Goal: Task Accomplishment & Management: Complete application form

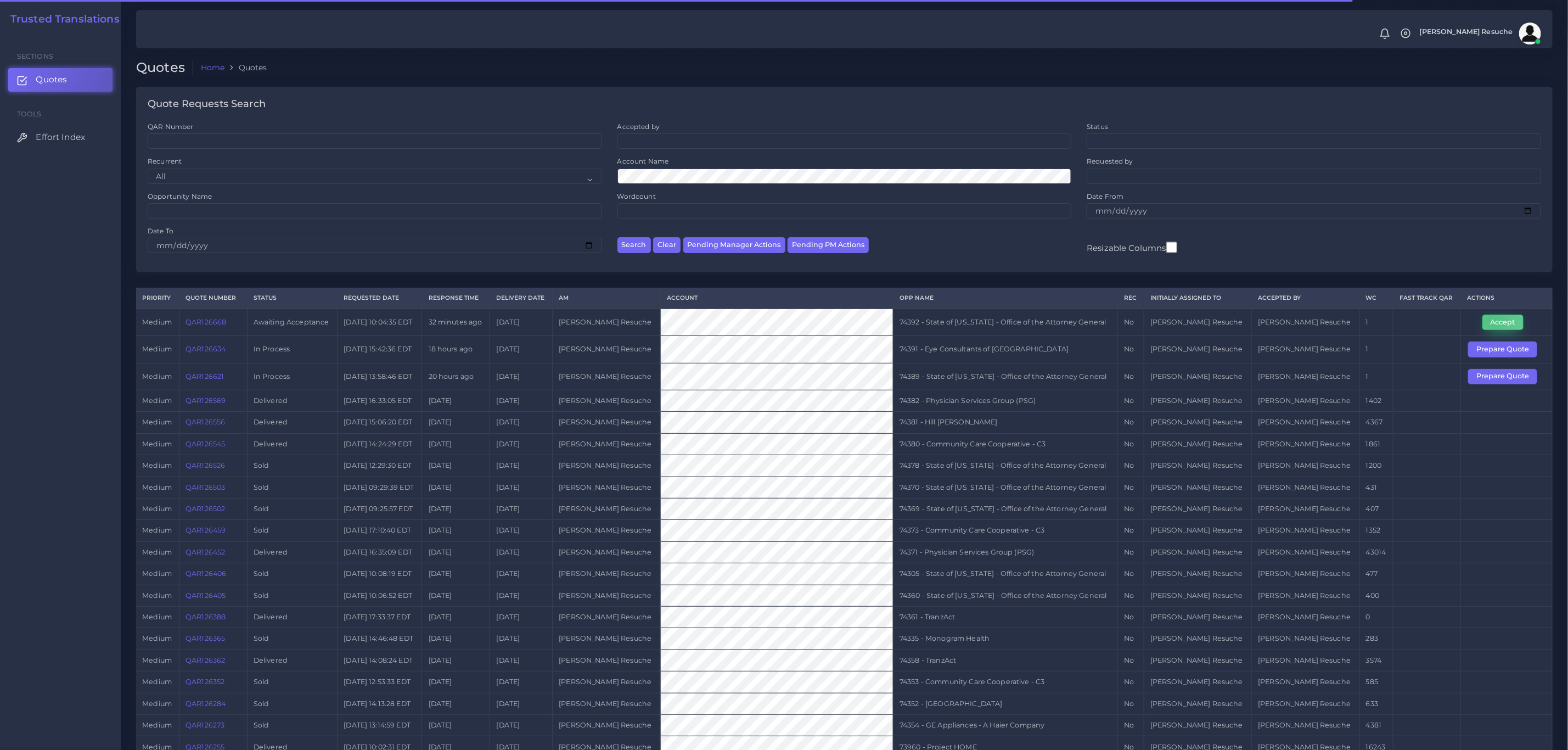
click at [1488, 320] on button "Accept" at bounding box center [1502, 322] width 41 height 15
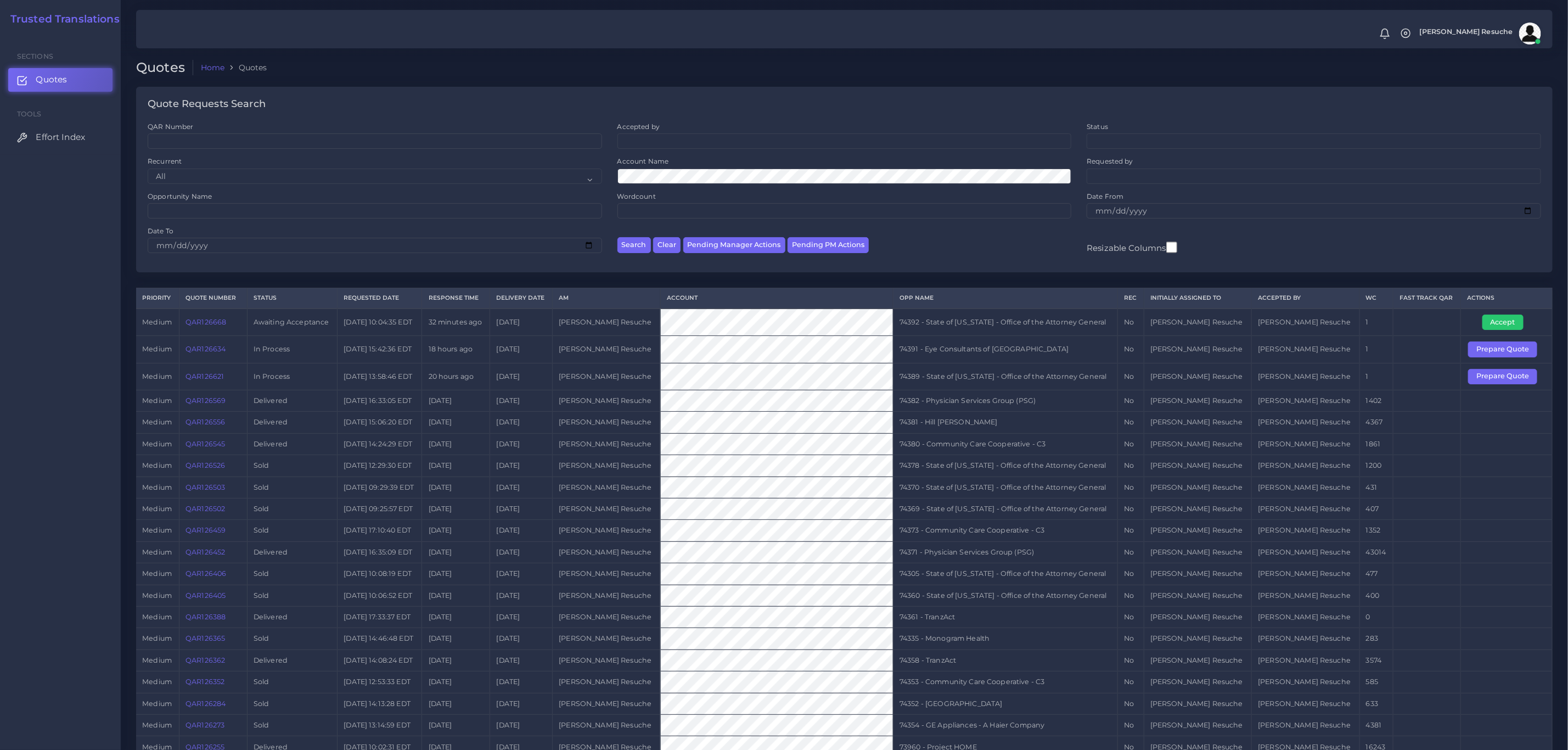
click at [1047, 325] on td "74392 - State of Kentucky - Office of the Attorney General" at bounding box center [1005, 322] width 224 height 28
copy tr "74392 - State of Kentucky - Office of the Attorney General"
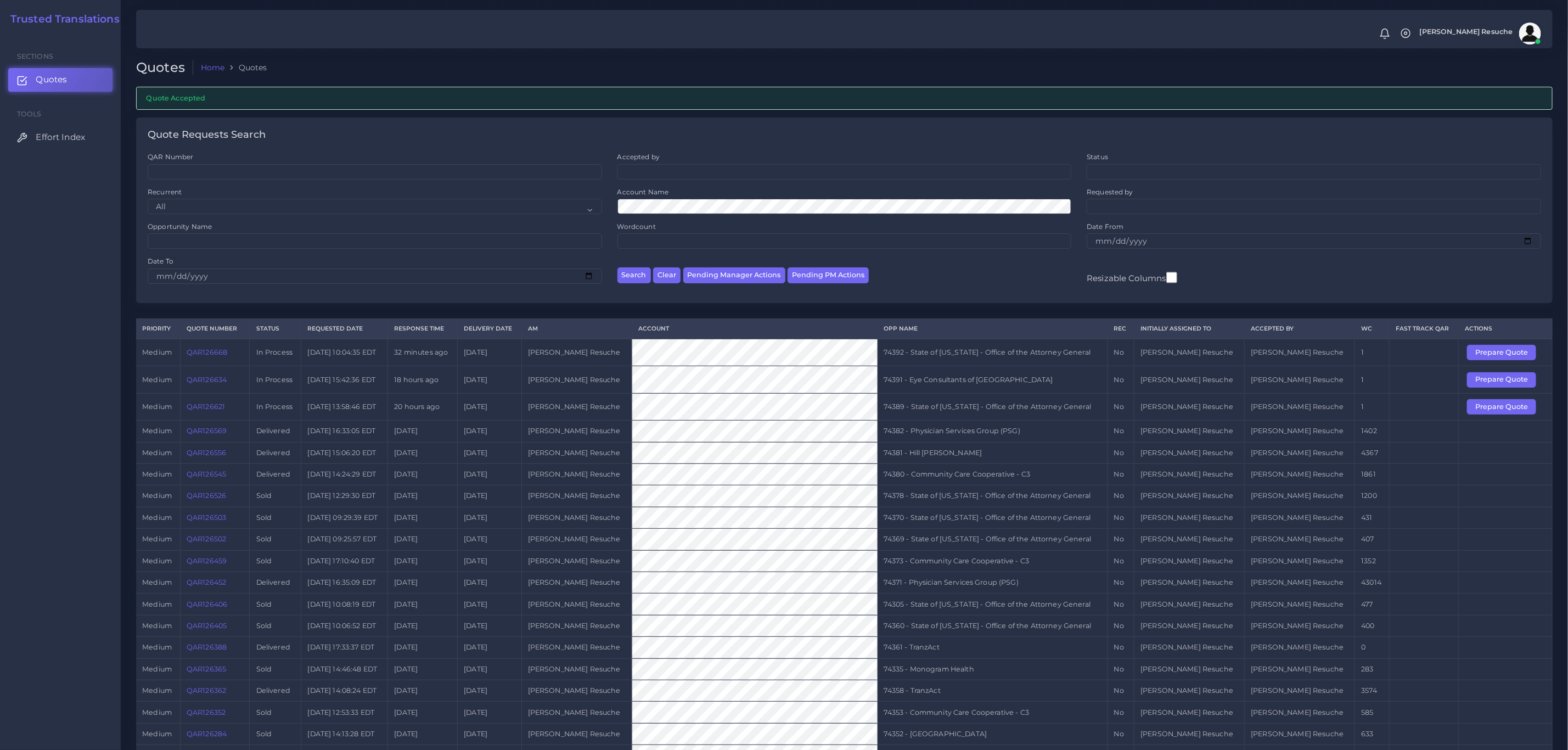
click at [1065, 419] on td "74389 - State of [US_STATE] - Office of the Attorney General" at bounding box center [993, 406] width 230 height 27
copy tr "74389 - State of [US_STATE] - Office of the Attorney General"
click at [1486, 412] on button "Prepare Quote" at bounding box center [1502, 407] width 69 height 15
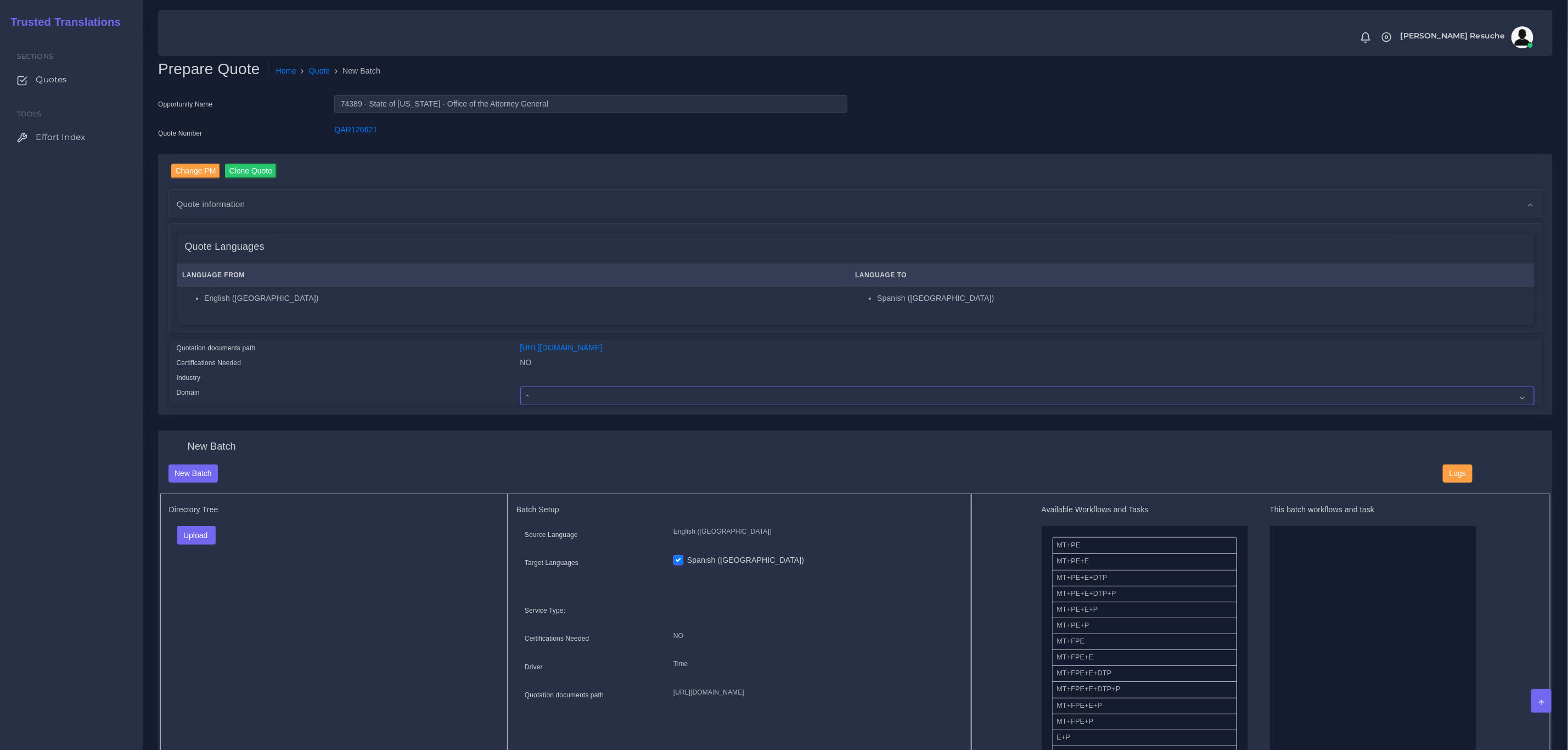
drag, startPoint x: 620, startPoint y: 396, endPoint x: 611, endPoint y: 385, distance: 14.2
click at [620, 396] on select "- Advertising and Media Agriculture, Forestry and Fishing Architecture, Buildin…" at bounding box center [1027, 396] width 1014 height 18
select select "Legal Services"
click at [520, 387] on select "- Advertising and Media Agriculture, Forestry and Fishing Architecture, Buildin…" at bounding box center [1027, 396] width 1014 height 18
click at [202, 542] on button "Upload" at bounding box center [197, 535] width 39 height 18
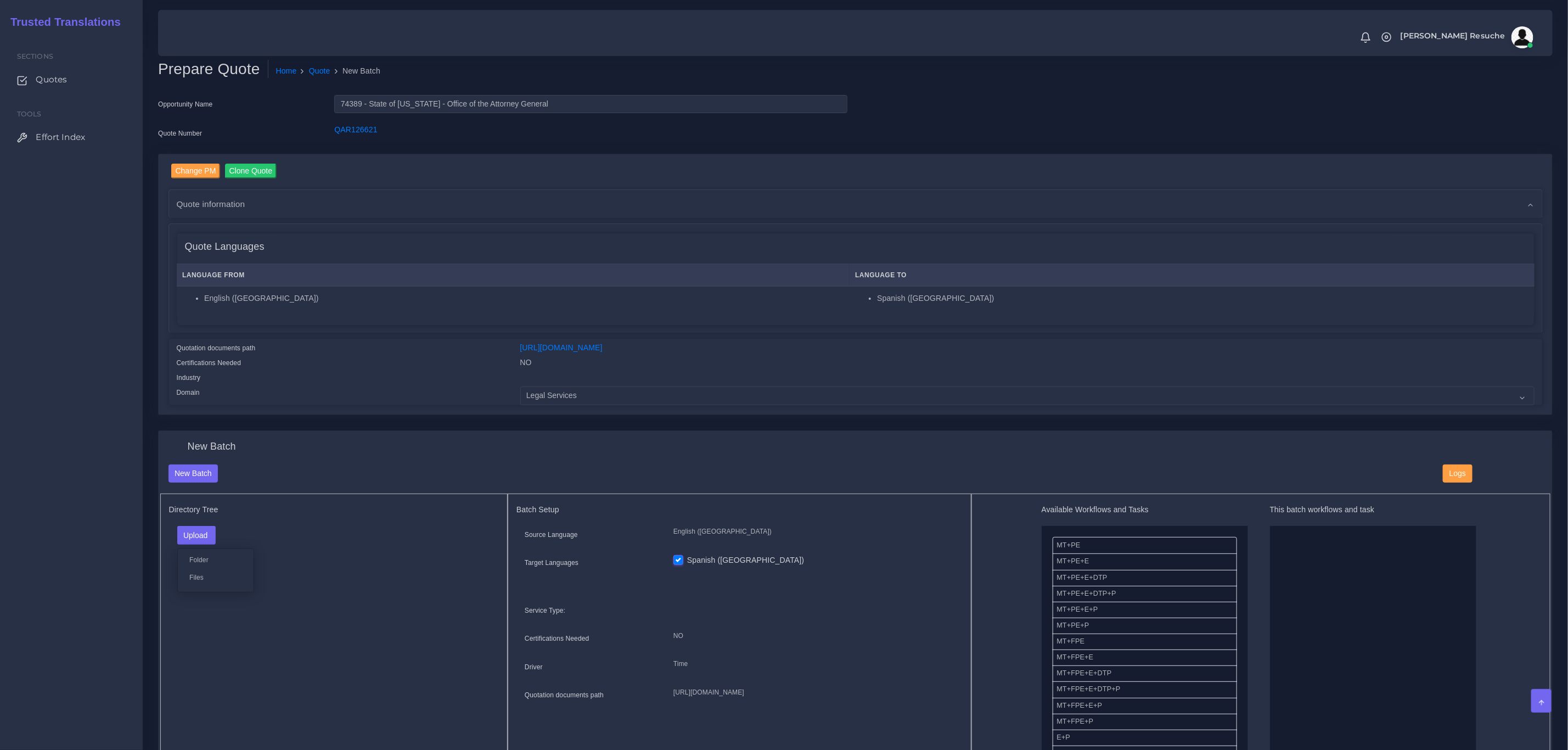
drag, startPoint x: 202, startPoint y: 578, endPoint x: 293, endPoint y: 678, distance: 135.2
click at [202, 578] on label "Files" at bounding box center [215, 577] width 76 height 13
drag, startPoint x: 1132, startPoint y: 594, endPoint x: 1325, endPoint y: 573, distance: 194.1
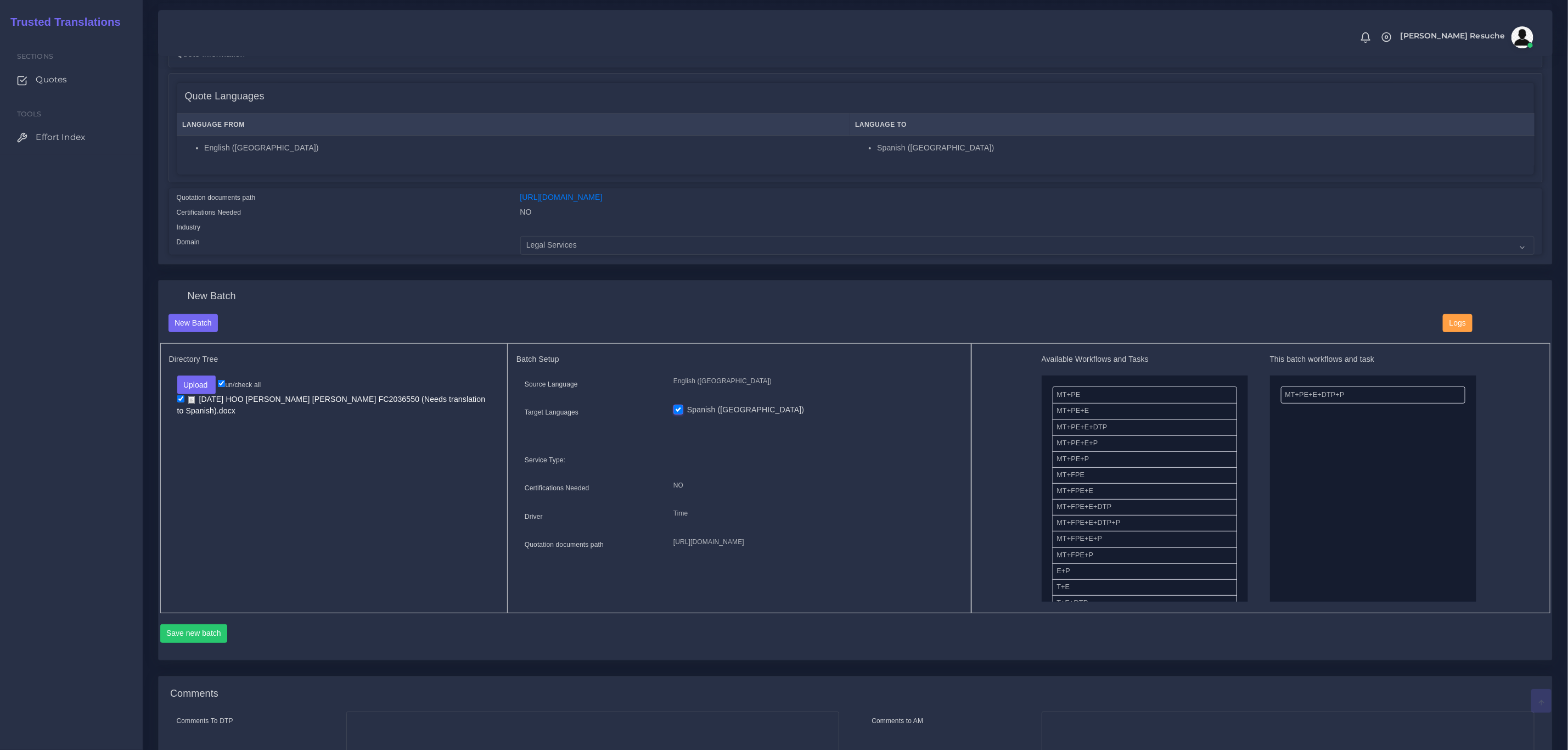
scroll to position [165, 0]
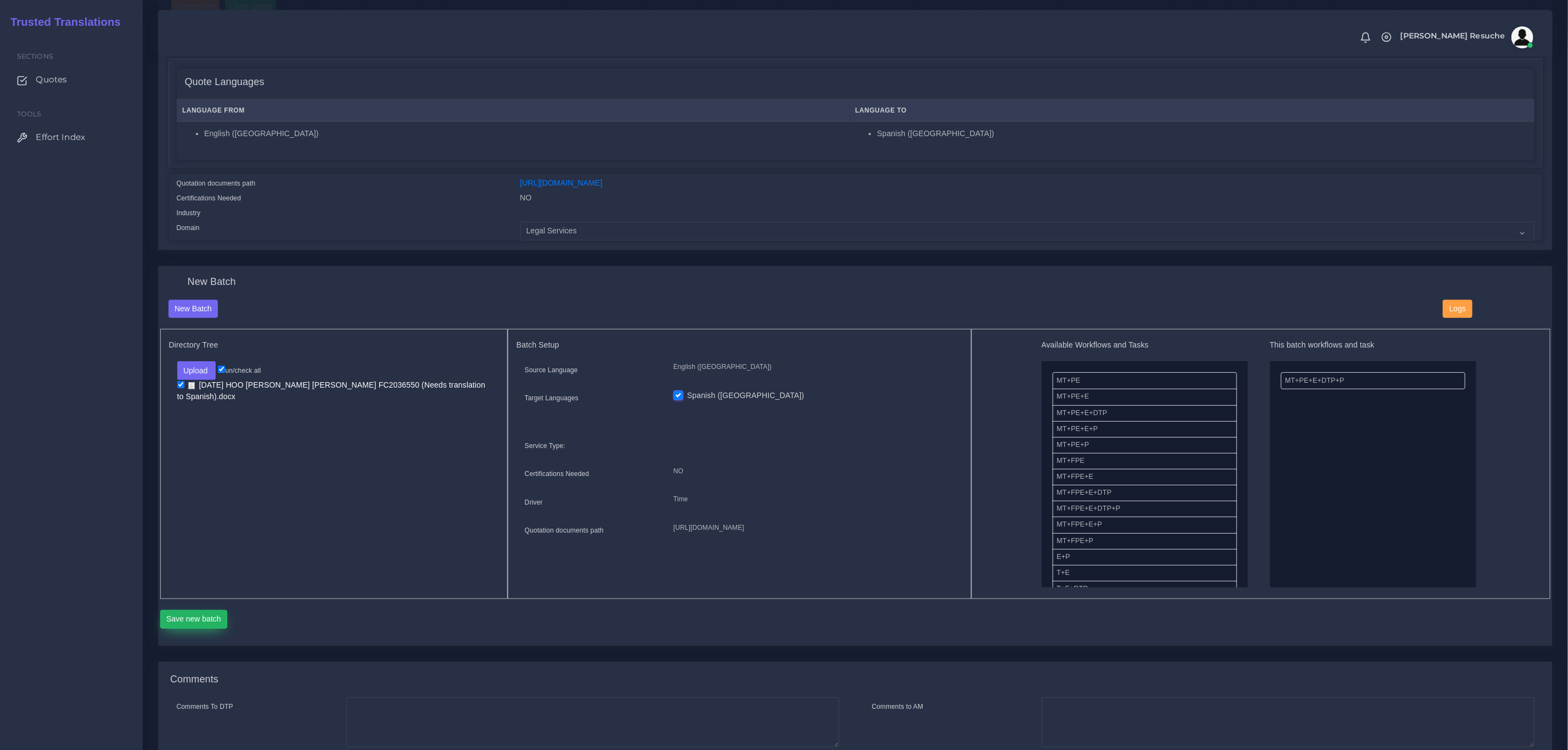
click at [206, 624] on button "Save new batch" at bounding box center [194, 619] width 67 height 18
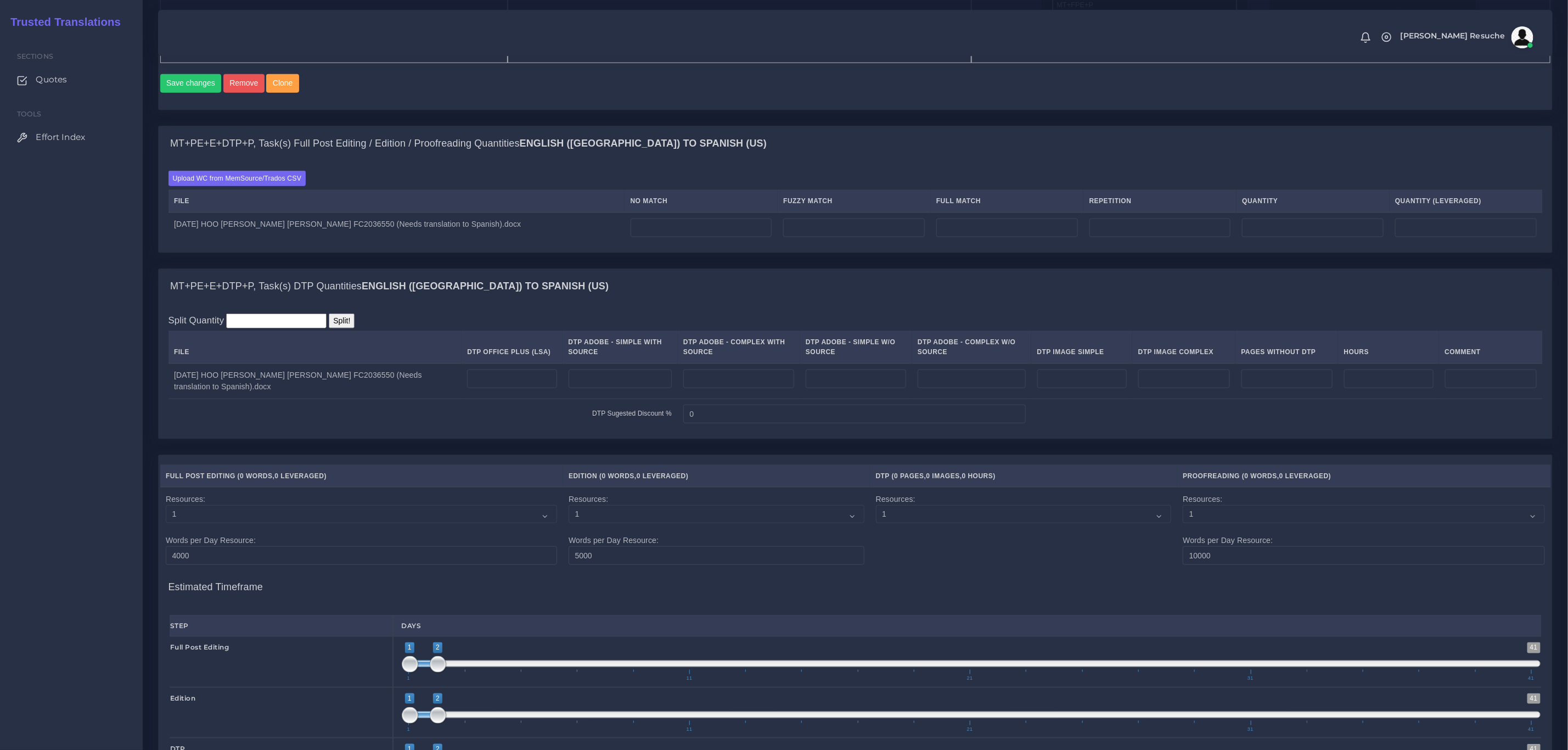
scroll to position [741, 0]
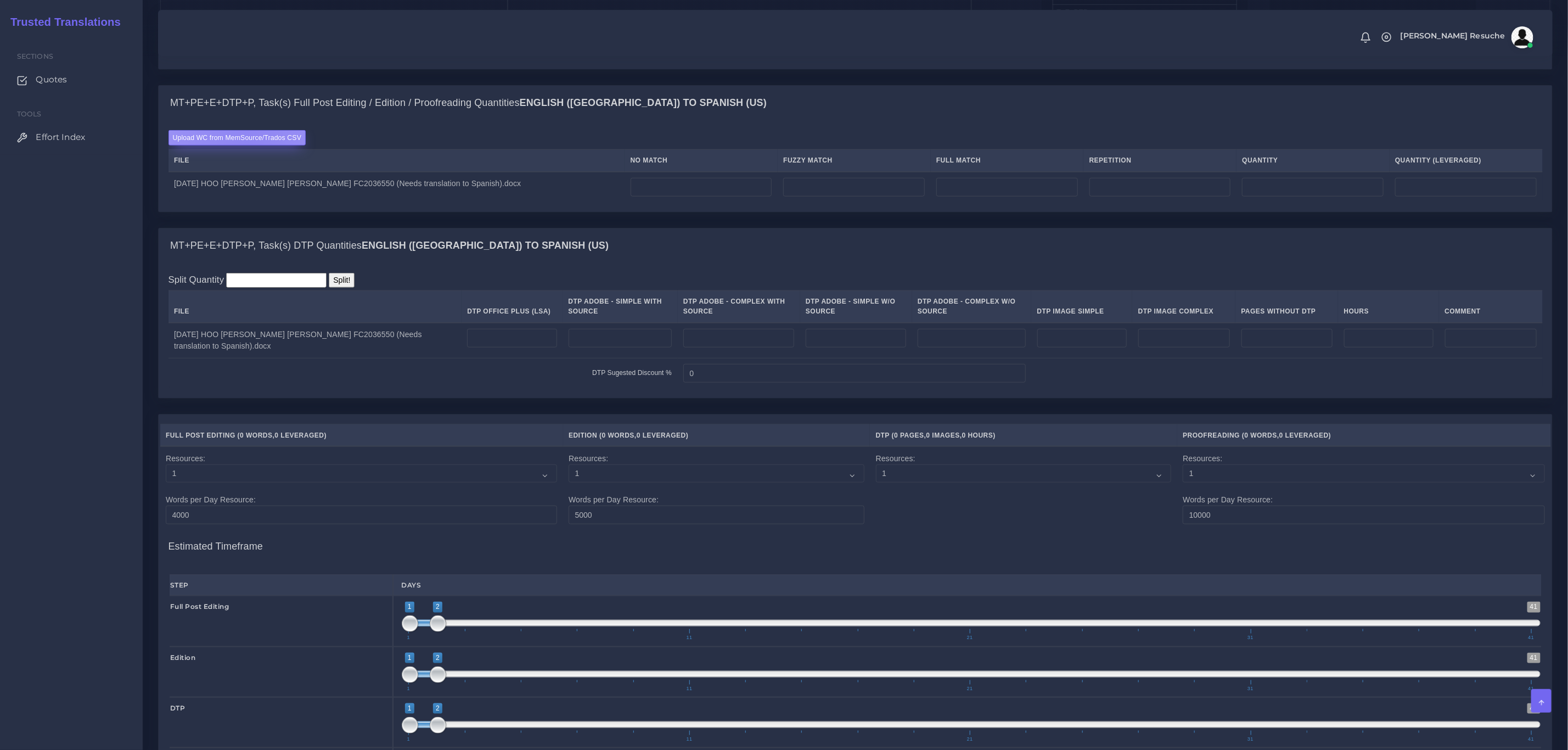
click at [247, 145] on label "Upload WC from MemSource/Trados CSV" at bounding box center [237, 138] width 138 height 15
click at [0, 0] on input "Upload WC from MemSource/Trados CSV" at bounding box center [0, 0] width 0 height 0
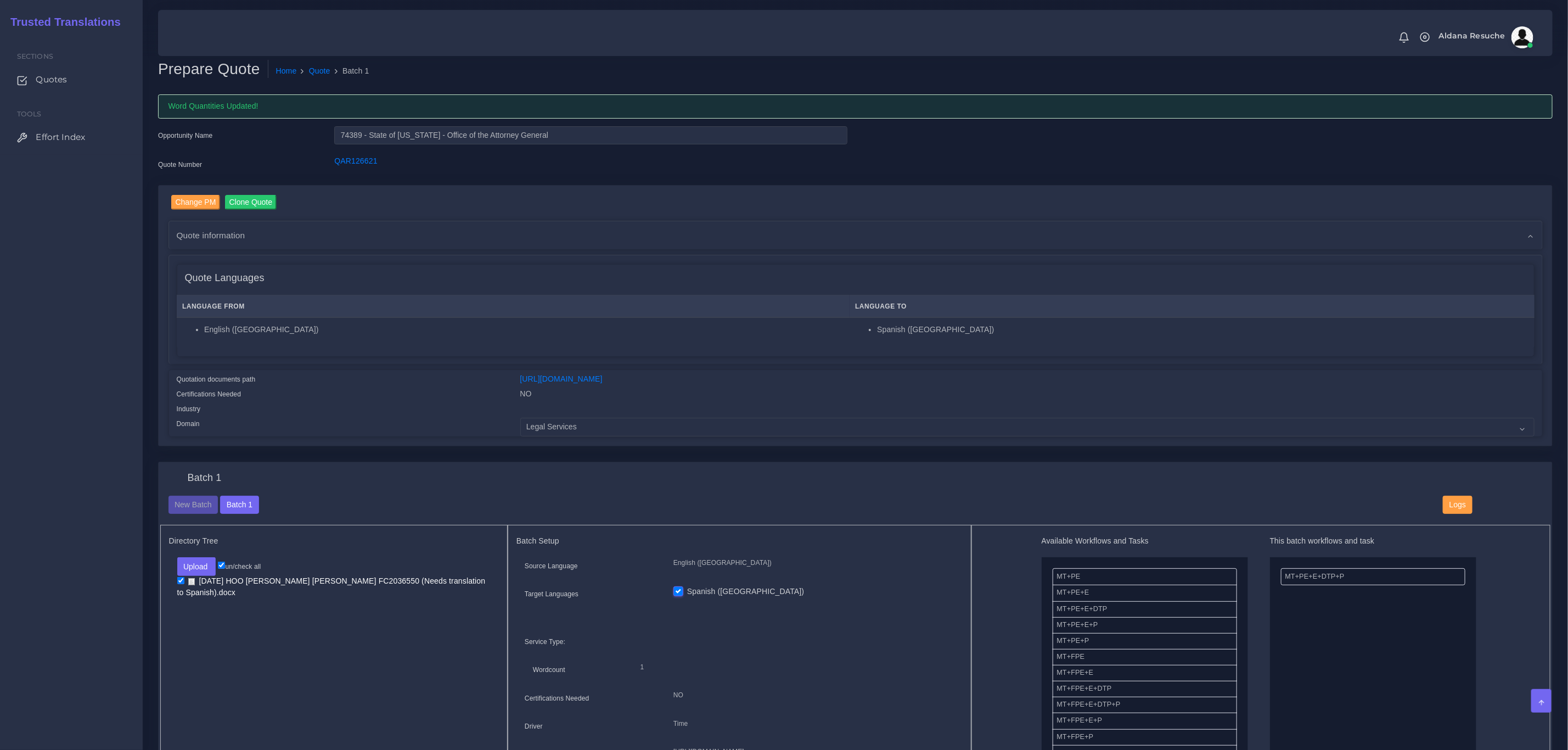
click at [392, 480] on div "Batch 1" at bounding box center [856, 483] width 1391 height 24
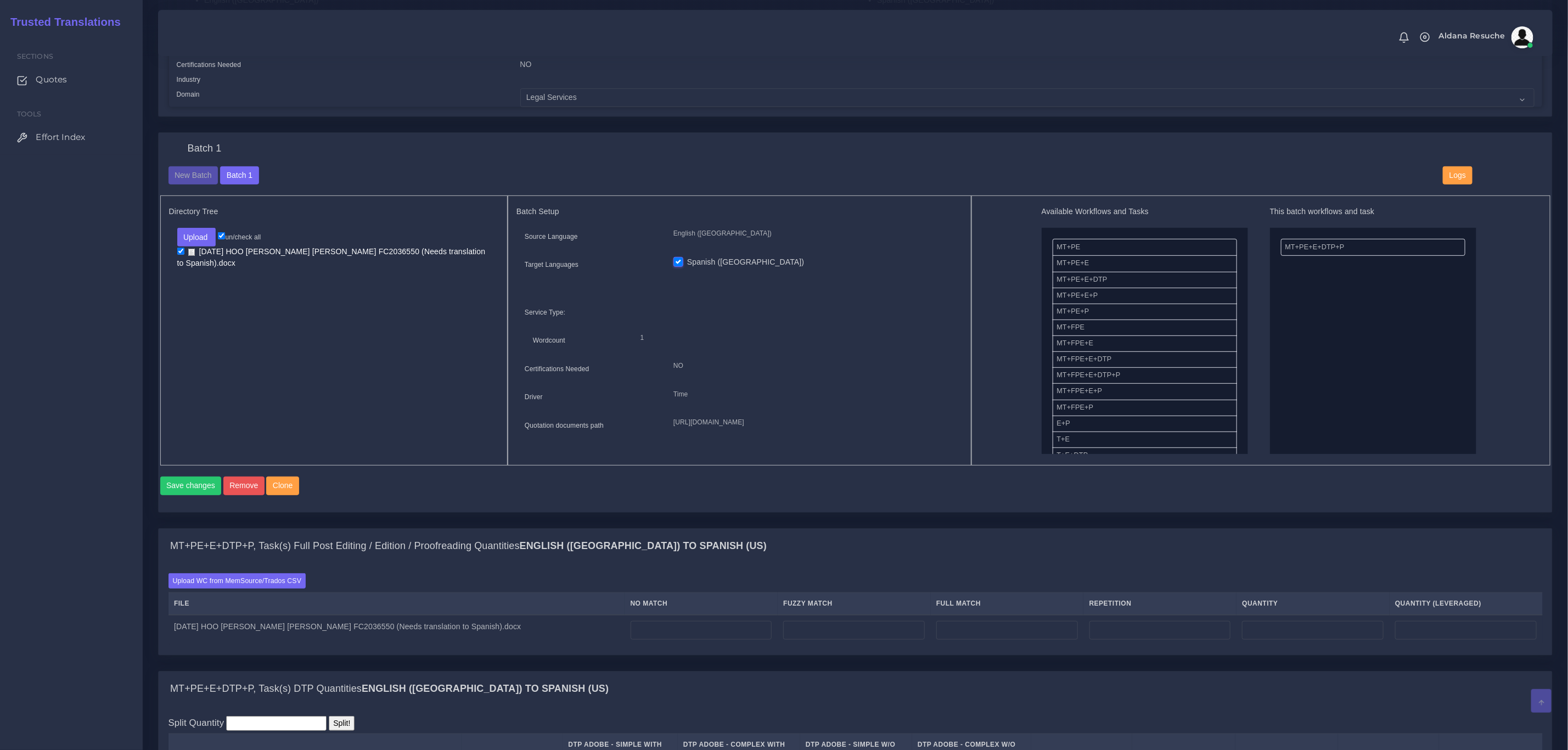
scroll to position [576, 0]
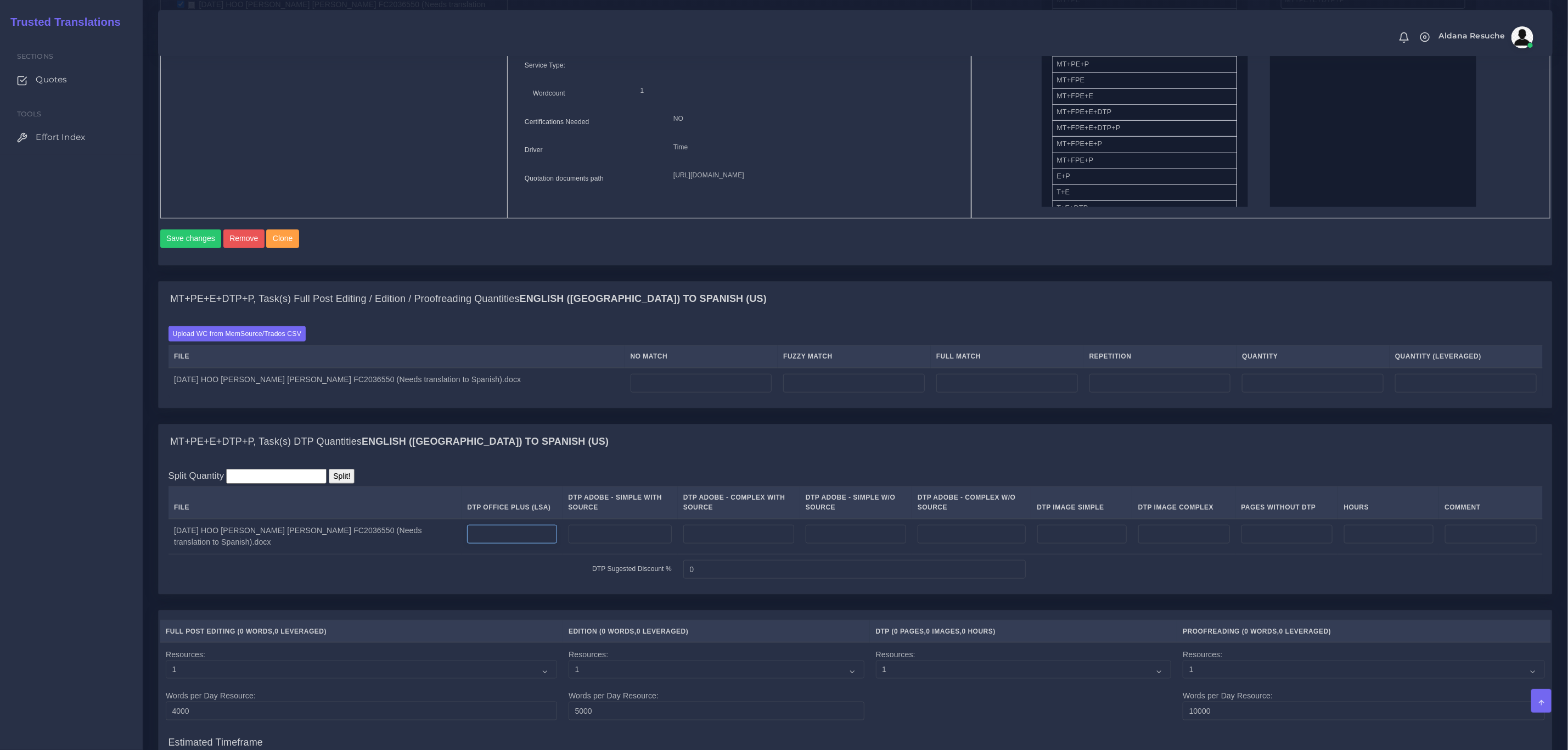
click at [501, 543] on input "number" at bounding box center [512, 534] width 89 height 18
type input "3"
click at [787, 459] on div "MT+PE+E+DTP+P, Task(s) DTP Quantities English (US) TO Spanish (US)" at bounding box center [855, 442] width 1393 height 35
click at [701, 393] on input "number" at bounding box center [701, 383] width 141 height 18
type input "37"
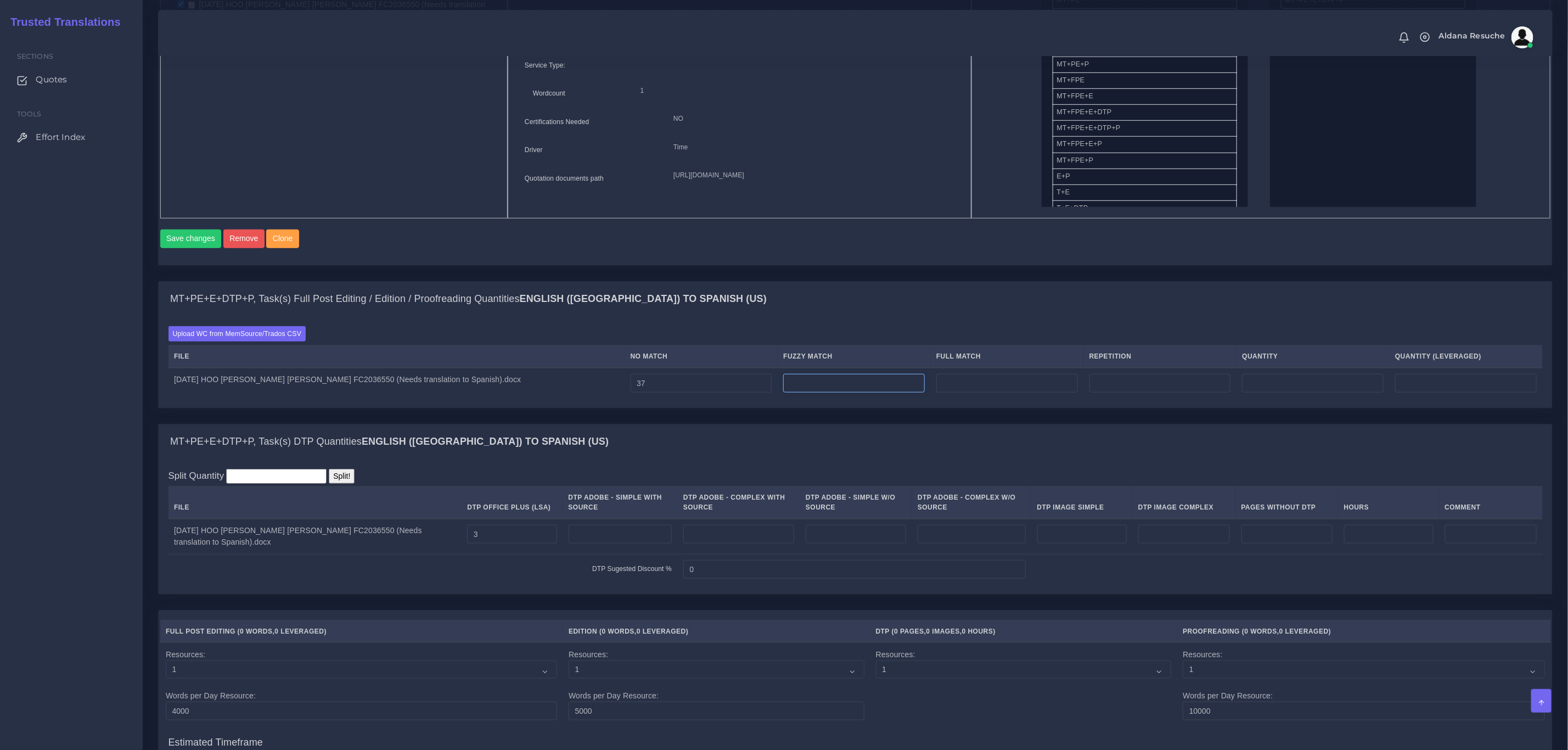
type input "37"
click at [884, 393] on input "number" at bounding box center [853, 383] width 141 height 18
type input "245"
type input "282"
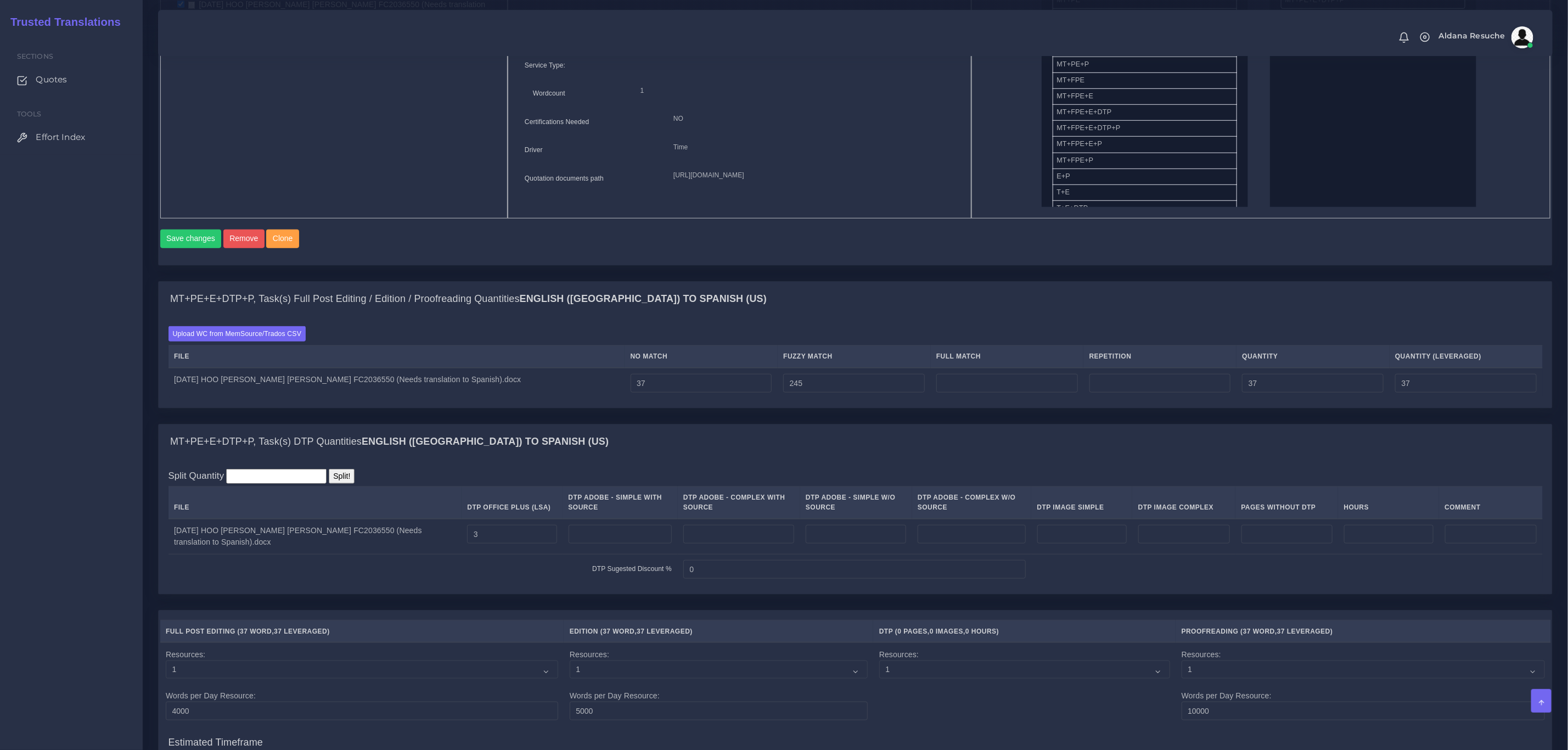
type input "159"
click at [1001, 342] on div "Upload WC from MemSource/Trados CSV File No Match Fuzzy Match Full Match Repeti…" at bounding box center [855, 362] width 1375 height 72
click at [971, 390] on input "number" at bounding box center [1007, 383] width 141 height 18
type input "449"
type input "731"
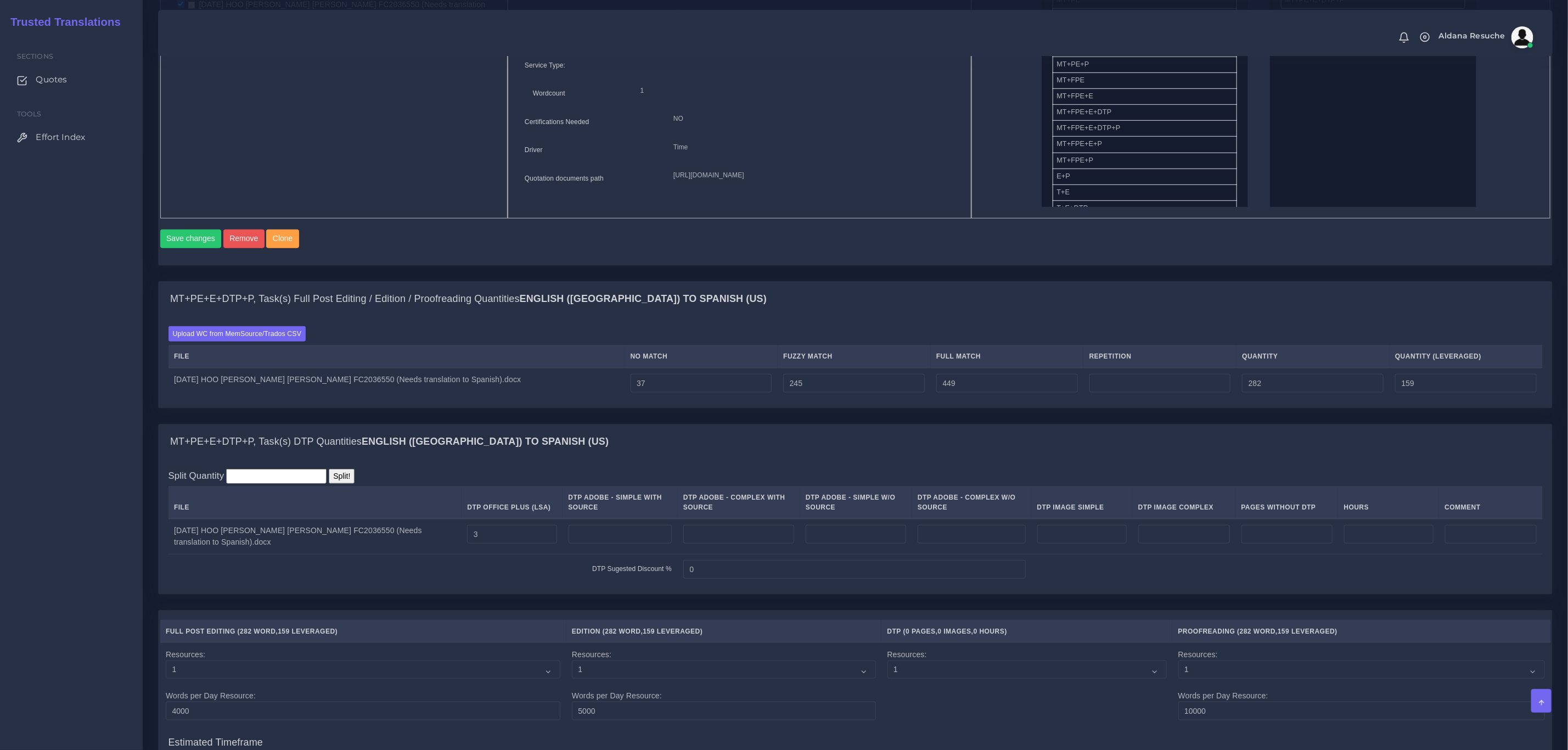
type input "271"
click at [1110, 312] on div "MT+PE+E+DTP+P, Task(s) Full Post Editing / Edition / Proofreading Quantities En…" at bounding box center [855, 299] width 1393 height 35
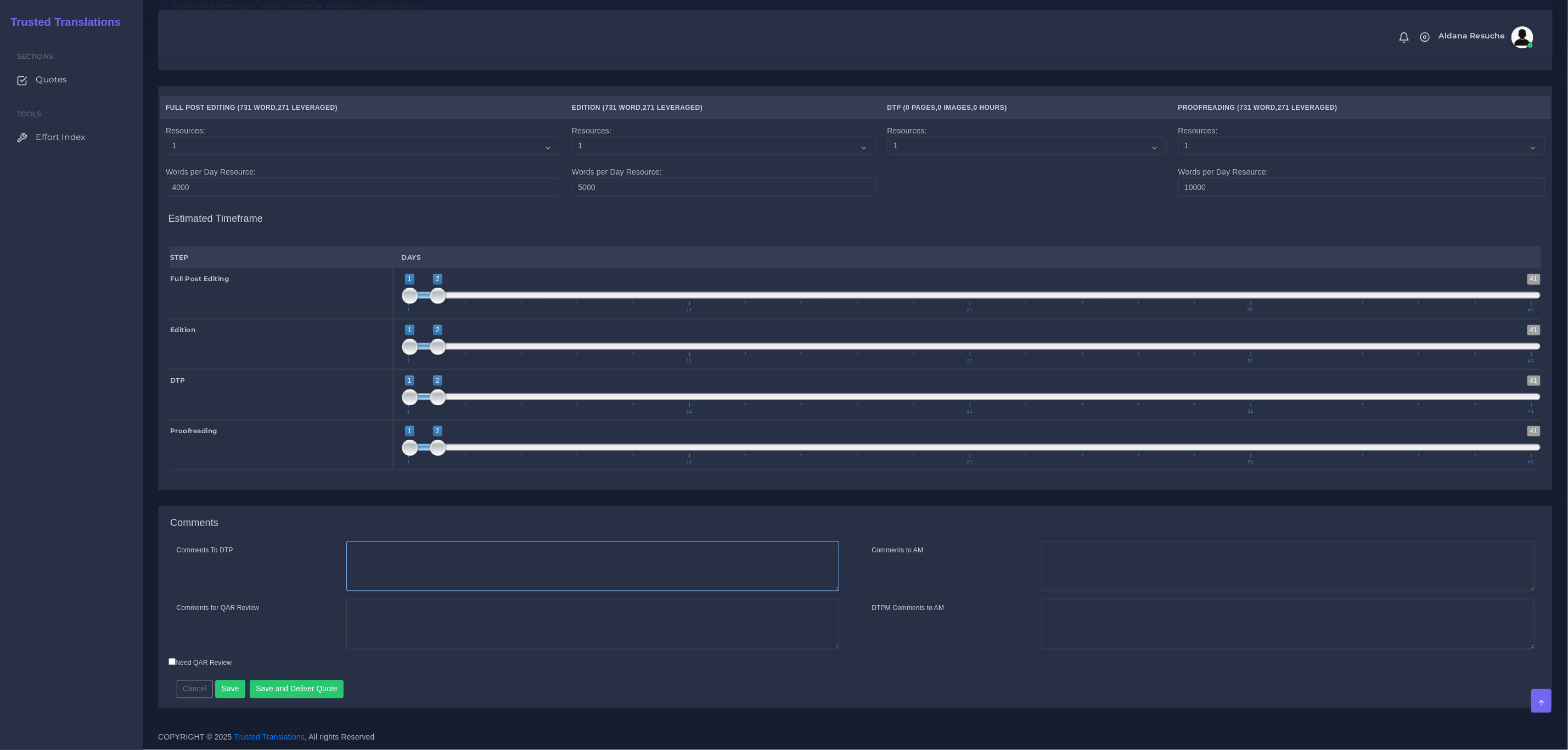
click at [473, 557] on textarea "Comments To DTP" at bounding box center [593, 567] width 493 height 50
type textarea "DTP in word"
type textarea "PEEP+DTP"
click at [325, 690] on button "Save and Deliver Quote" at bounding box center [297, 689] width 94 height 18
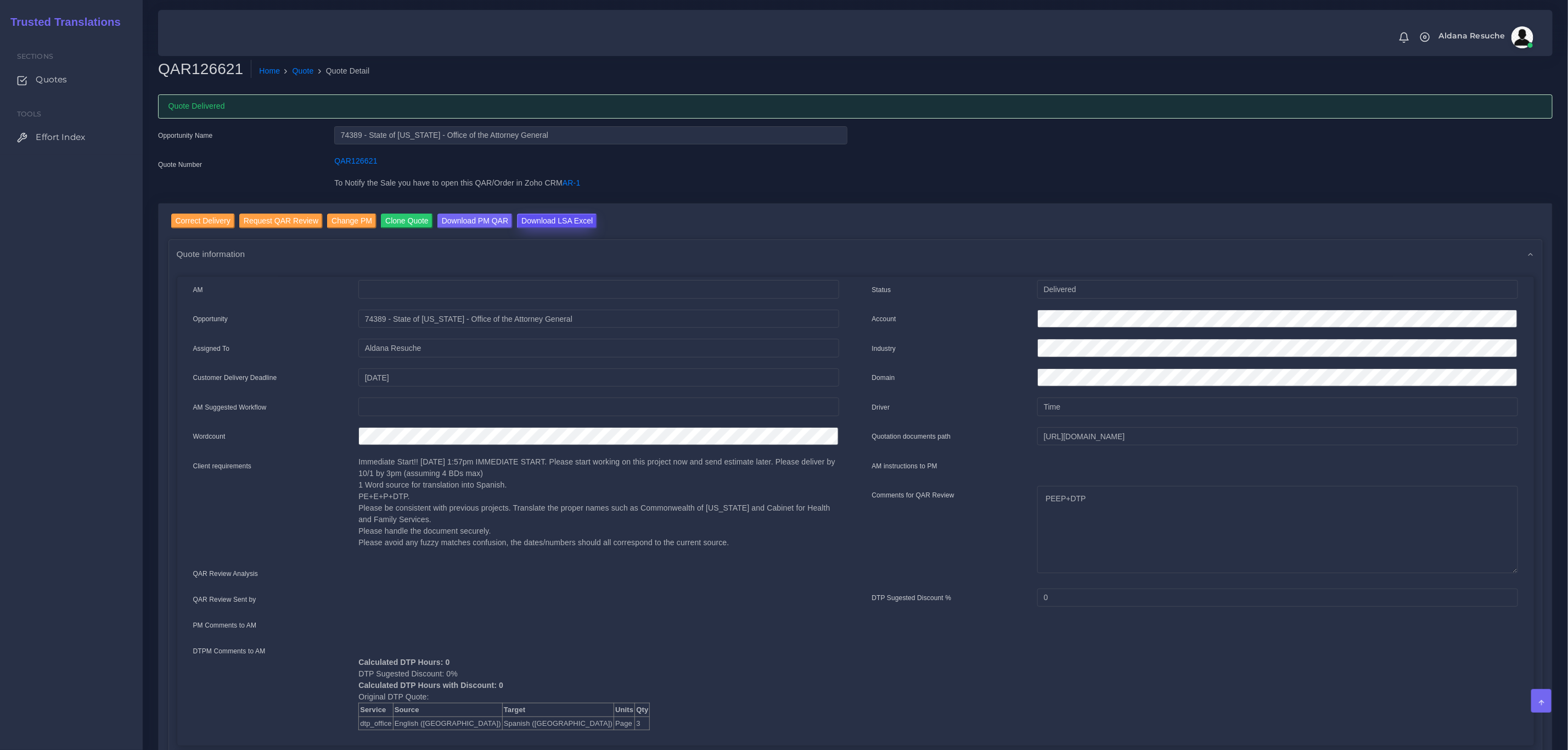
click at [574, 218] on input "Download LSA Excel" at bounding box center [557, 221] width 80 height 15
click at [296, 69] on link "Quote" at bounding box center [303, 71] width 21 height 12
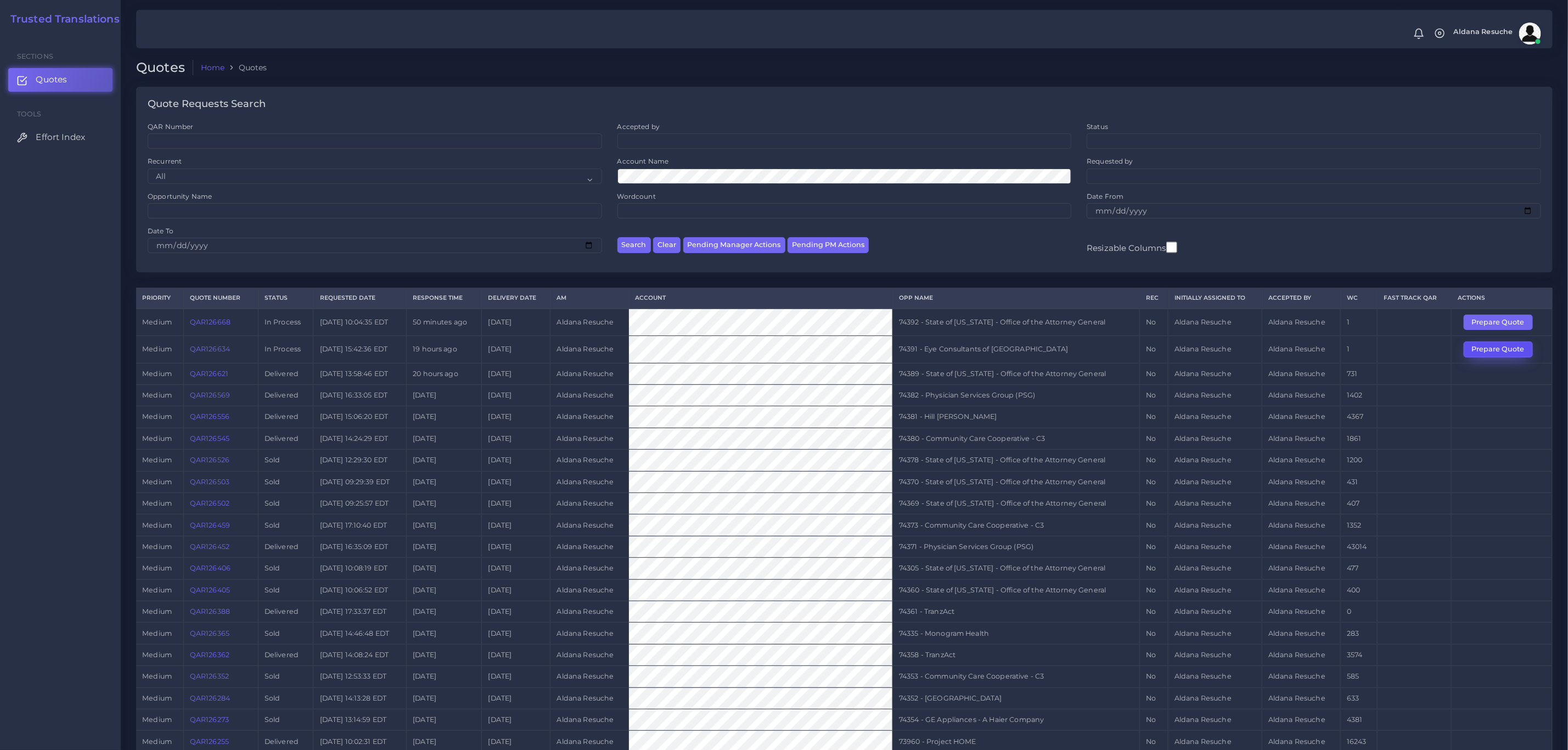
click at [1491, 346] on button "Prepare Quote" at bounding box center [1498, 349] width 69 height 15
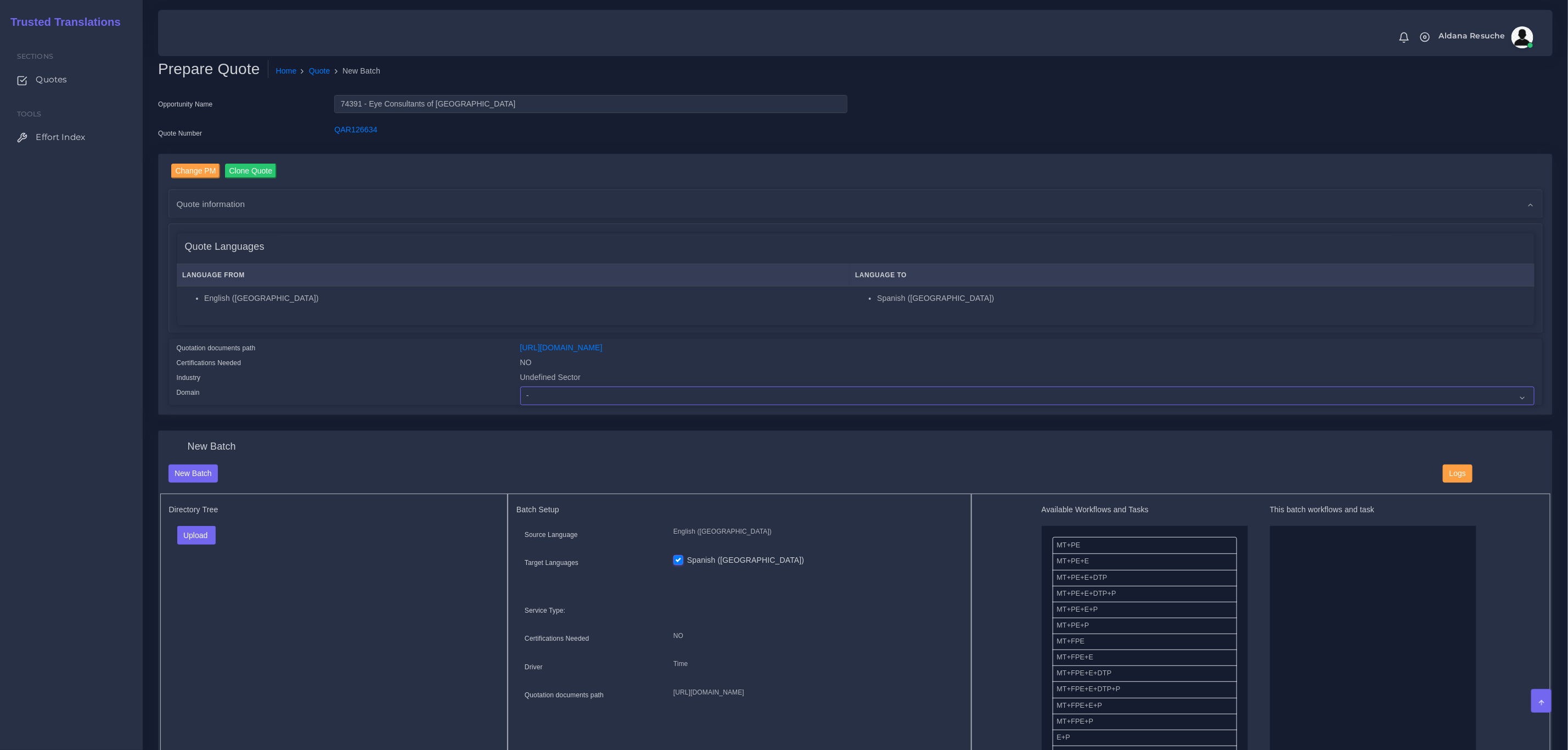
click at [604, 400] on select "- Advertising and Media Agriculture, Forestry and Fishing Architecture, Buildin…" at bounding box center [1027, 396] width 1014 height 18
select select "Healthcare and Health Sciences"
click at [520, 387] on select "- Advertising and Media Agriculture, Forestry and Fishing Architecture, Buildin…" at bounding box center [1027, 396] width 1014 height 18
click at [186, 539] on button "Upload" at bounding box center [197, 535] width 39 height 18
click at [214, 576] on label "Files" at bounding box center [215, 577] width 76 height 13
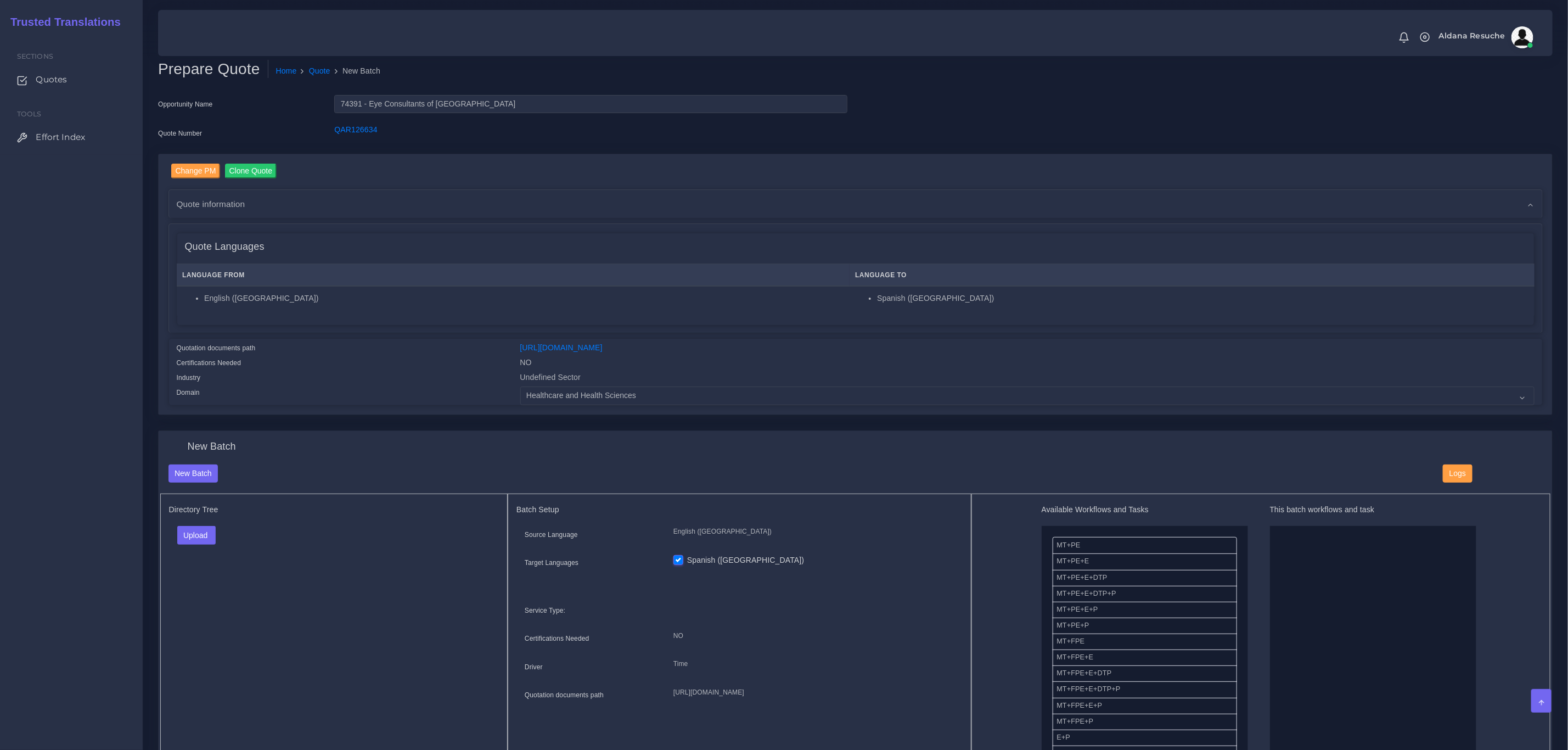
click at [200, 547] on div "Upload Folder Files un/check all" at bounding box center [334, 538] width 330 height 26
click at [201, 541] on button "Upload" at bounding box center [197, 535] width 39 height 18
click at [198, 582] on label "Files" at bounding box center [215, 577] width 76 height 13
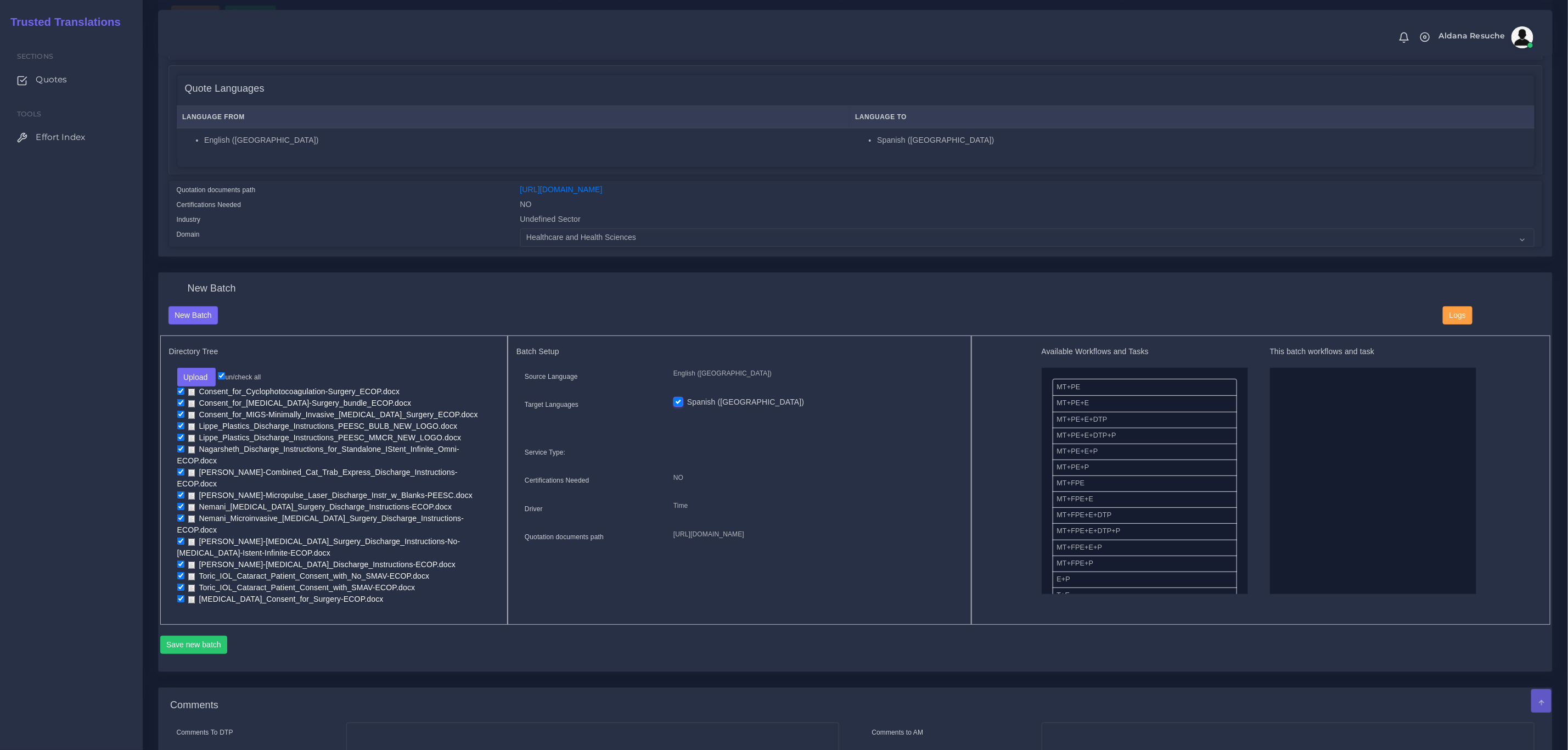
scroll to position [165, 0]
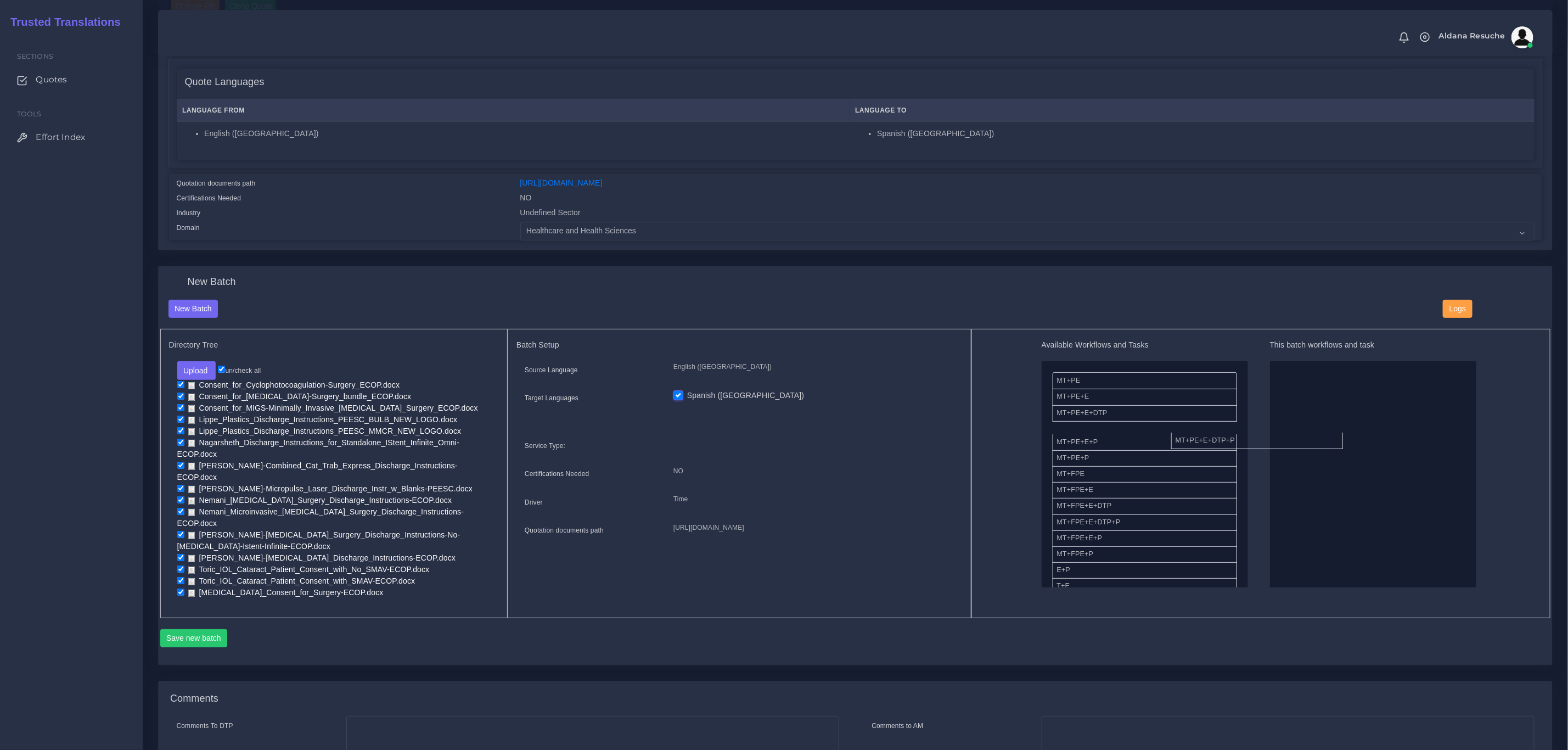
drag, startPoint x: 1154, startPoint y: 430, endPoint x: 1427, endPoint y: 458, distance: 274.4
click at [202, 629] on button "Save new batch" at bounding box center [194, 638] width 67 height 18
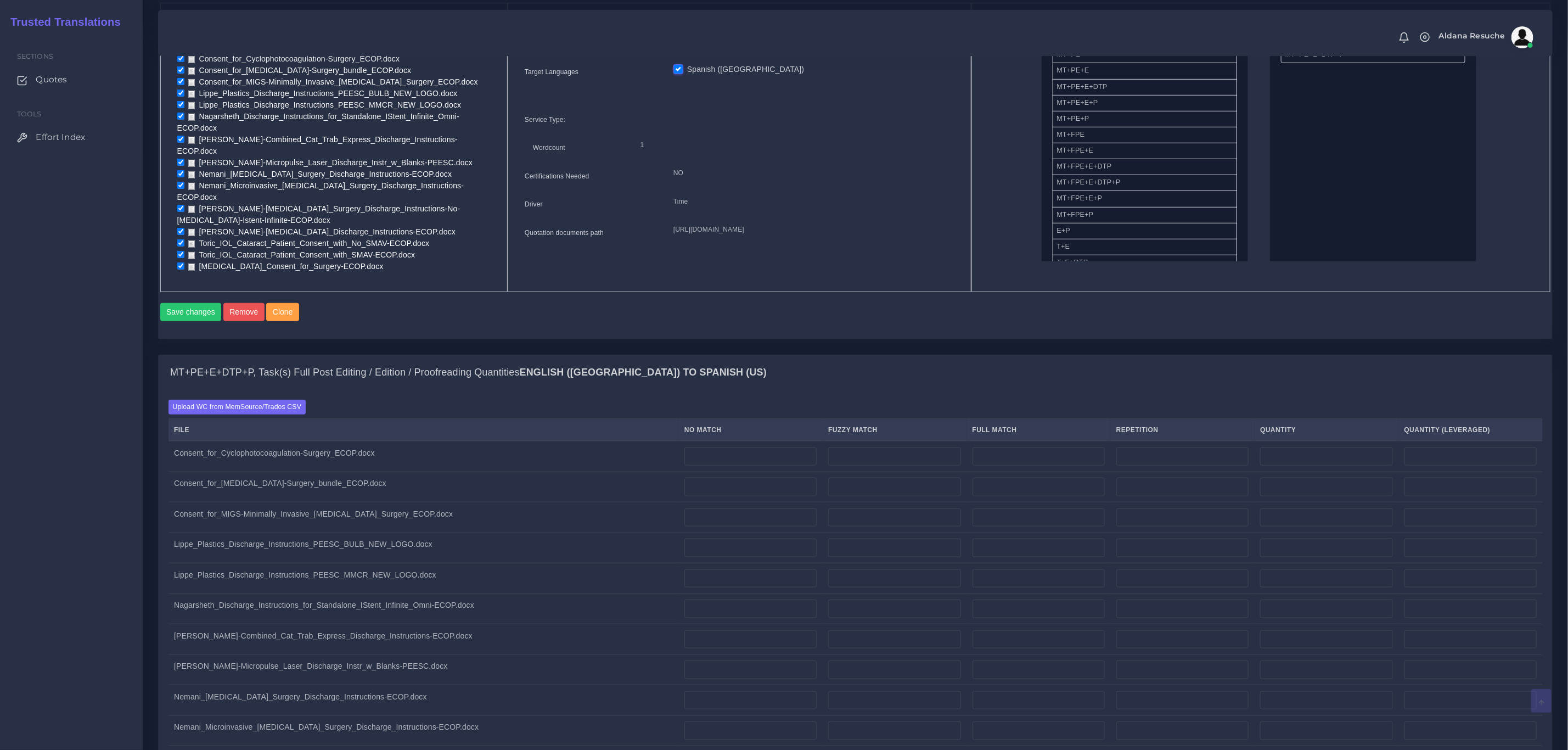
scroll to position [494, 0]
click at [233, 407] on label "Upload WC from MemSource/Trados CSV" at bounding box center [237, 404] width 138 height 15
click at [0, 0] on input "Upload WC from MemSource/Trados CSV" at bounding box center [0, 0] width 0 height 0
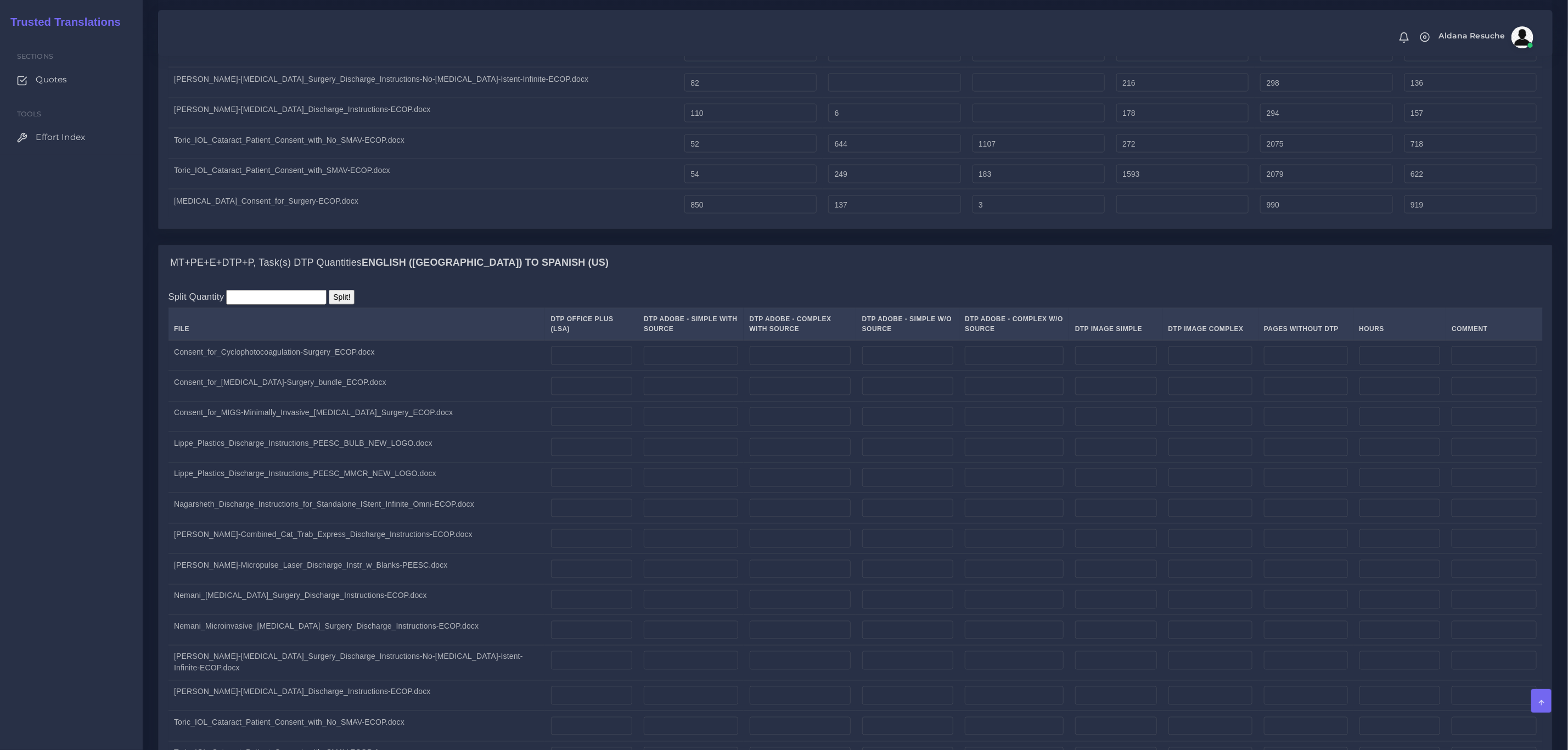
scroll to position [1235, 0]
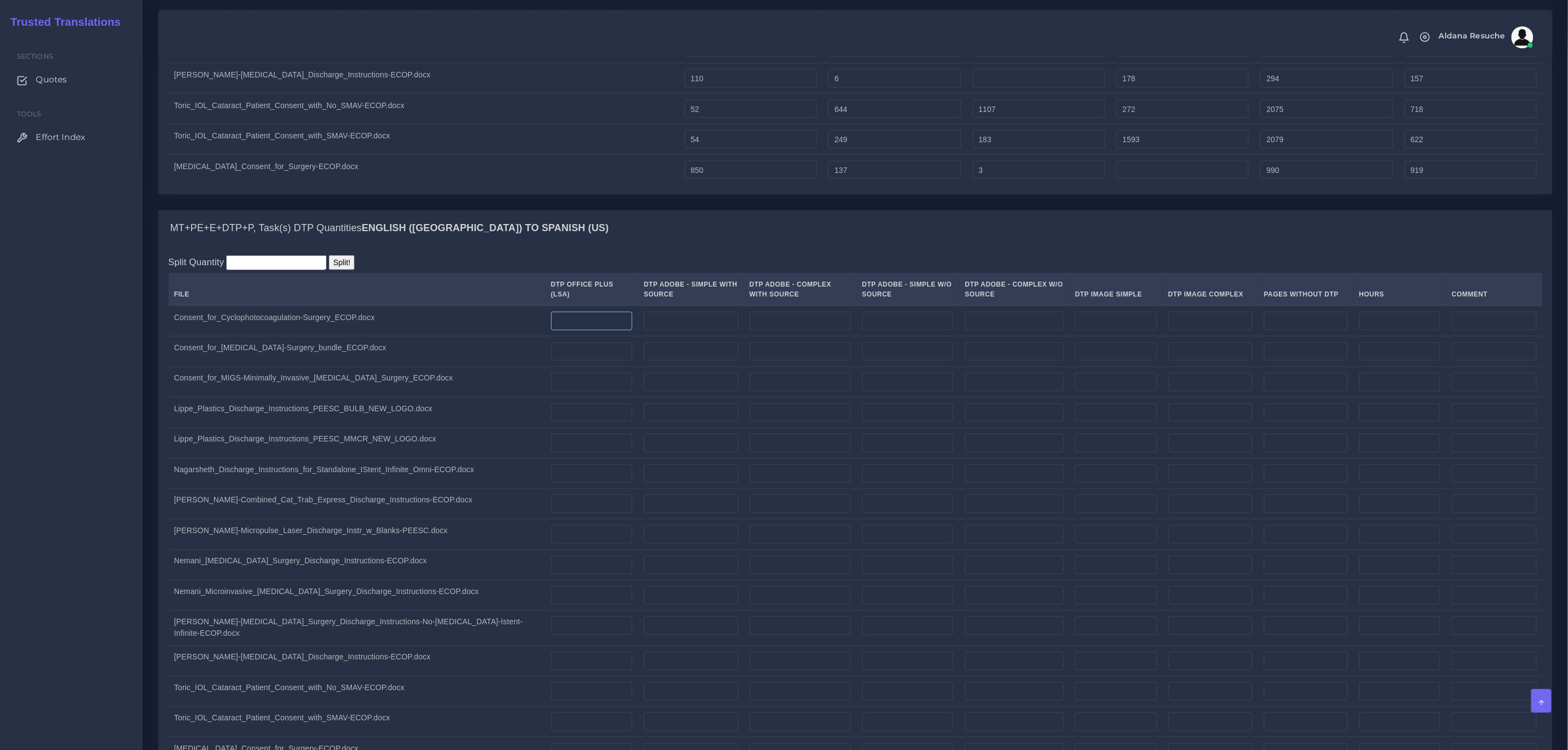
click at [551, 328] on input "number" at bounding box center [591, 321] width 82 height 18
type input "2"
click at [551, 351] on input "number" at bounding box center [591, 351] width 82 height 18
type input "2"
click at [655, 244] on div "MT+PE+E+DTP+P, Task(s) DTP Quantities English (US) TO Spanish (US)" at bounding box center [855, 229] width 1393 height 35
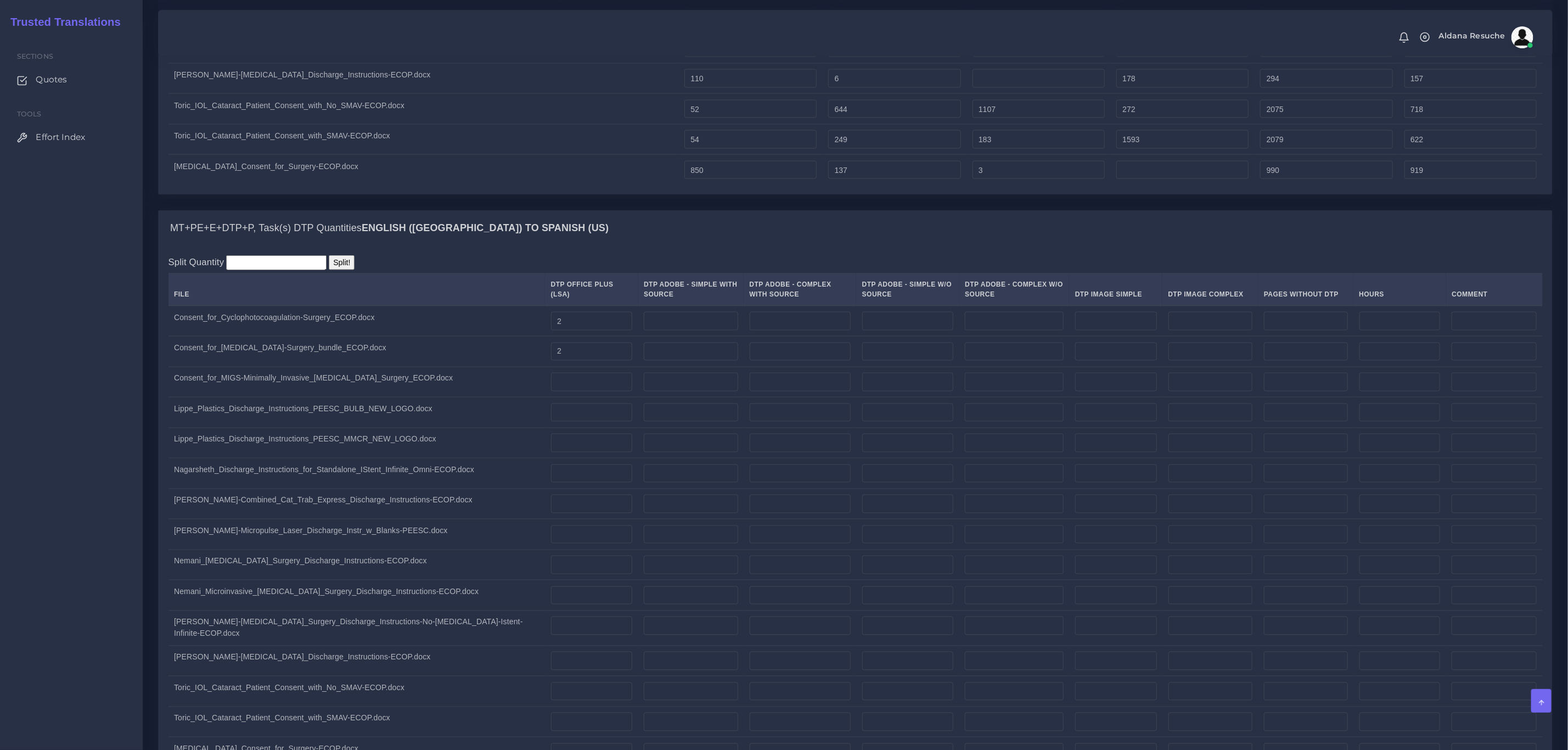
click at [392, 434] on td "Lippe_Plastics_Discharge_Instructions_PEESC_MMCR_NEW_LOGO.docx" at bounding box center [356, 443] width 377 height 31
click at [551, 382] on input "number" at bounding box center [591, 382] width 82 height 18
type input "2"
click at [551, 412] on input "number" at bounding box center [591, 413] width 82 height 18
type input "1"
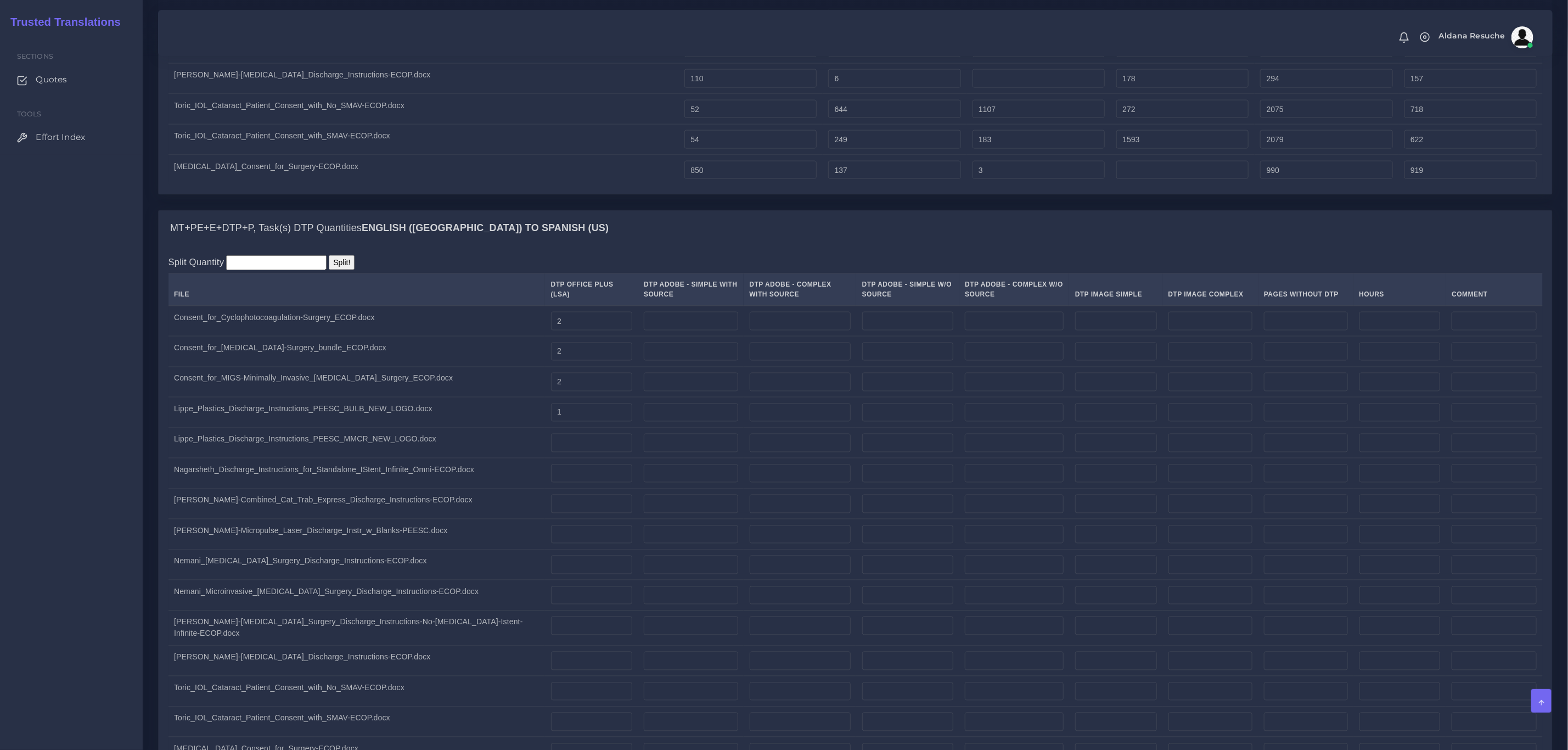
click at [383, 441] on td "Lippe_Plastics_Discharge_Instructions_PEESC_MMCR_NEW_LOGO.docx" at bounding box center [356, 443] width 377 height 31
drag, startPoint x: 344, startPoint y: 544, endPoint x: 382, endPoint y: 532, distance: 39.8
click at [344, 544] on td "Nemani-Micropulse_Laser_Discharge_Instr_w_Blanks-PEESC.docx" at bounding box center [356, 535] width 377 height 31
click at [552, 443] on input "number" at bounding box center [591, 443] width 82 height 18
type input "1"
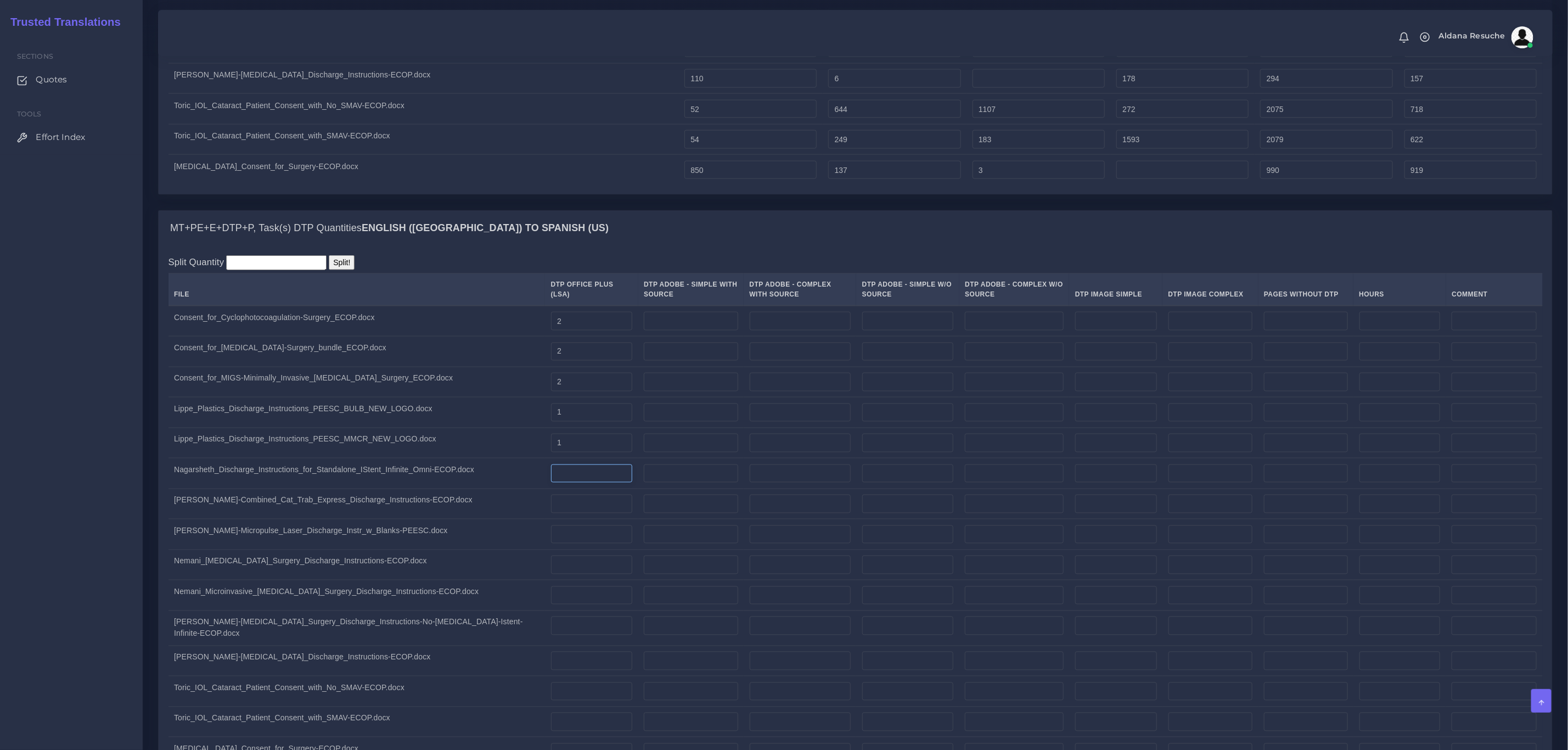
click at [551, 473] on input "number" at bounding box center [591, 473] width 82 height 18
type input "1"
click at [323, 519] on td "Nemani-Combined_Cat_Trab_Express_Discharge_Instructions-ECOP.docx" at bounding box center [356, 504] width 377 height 31
drag, startPoint x: 298, startPoint y: 489, endPoint x: 351, endPoint y: 486, distance: 53.1
click at [298, 489] on td "Nagarsheth_Discharge_Instructions_for_Standalone_IStent_Infinite_Omni-ECOP.docx" at bounding box center [356, 473] width 377 height 31
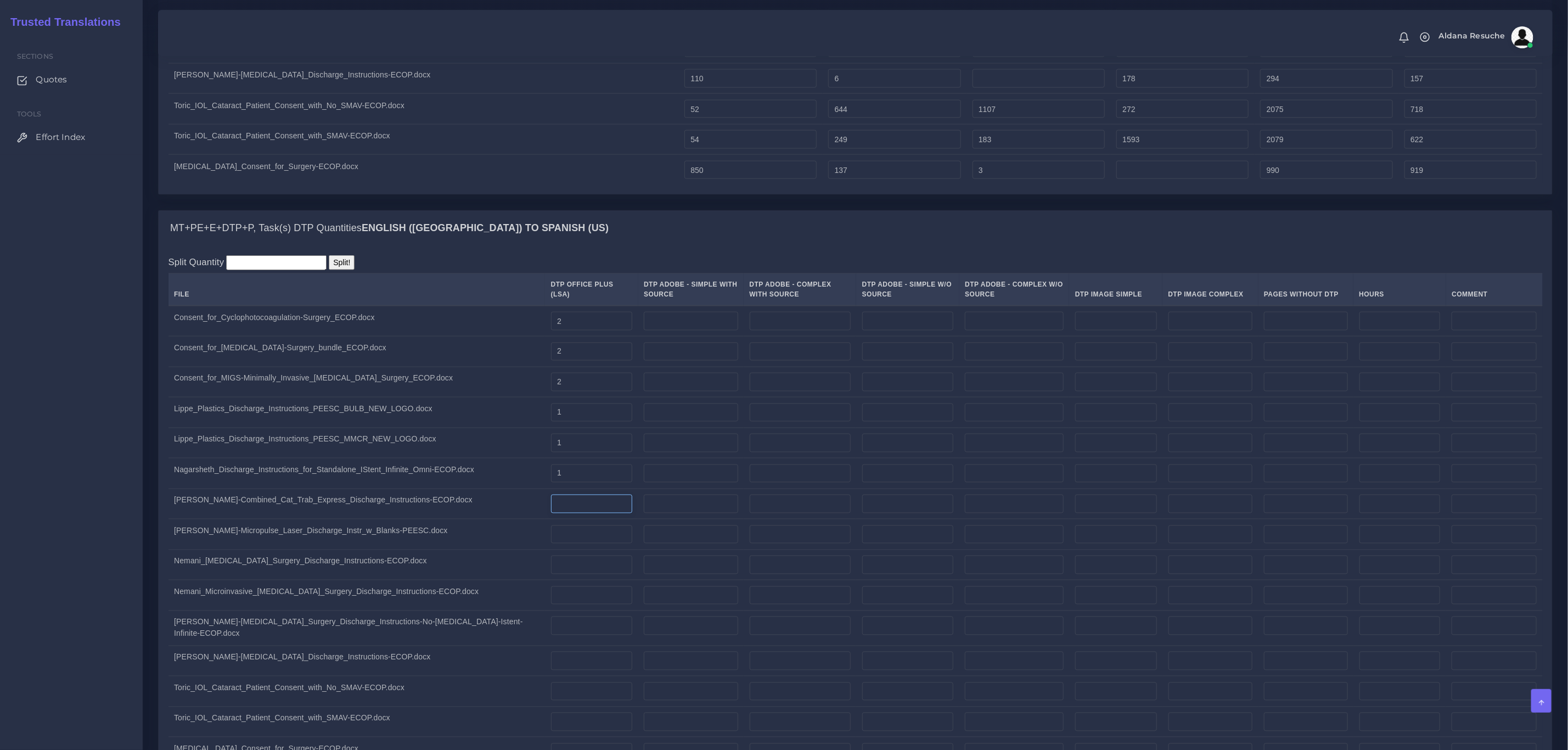
click at [551, 499] on input "number" at bounding box center [591, 504] width 82 height 18
type input "1"
click at [551, 535] on input "number" at bounding box center [591, 535] width 82 height 18
type input "1"
click at [551, 568] on input "number" at bounding box center [591, 565] width 82 height 18
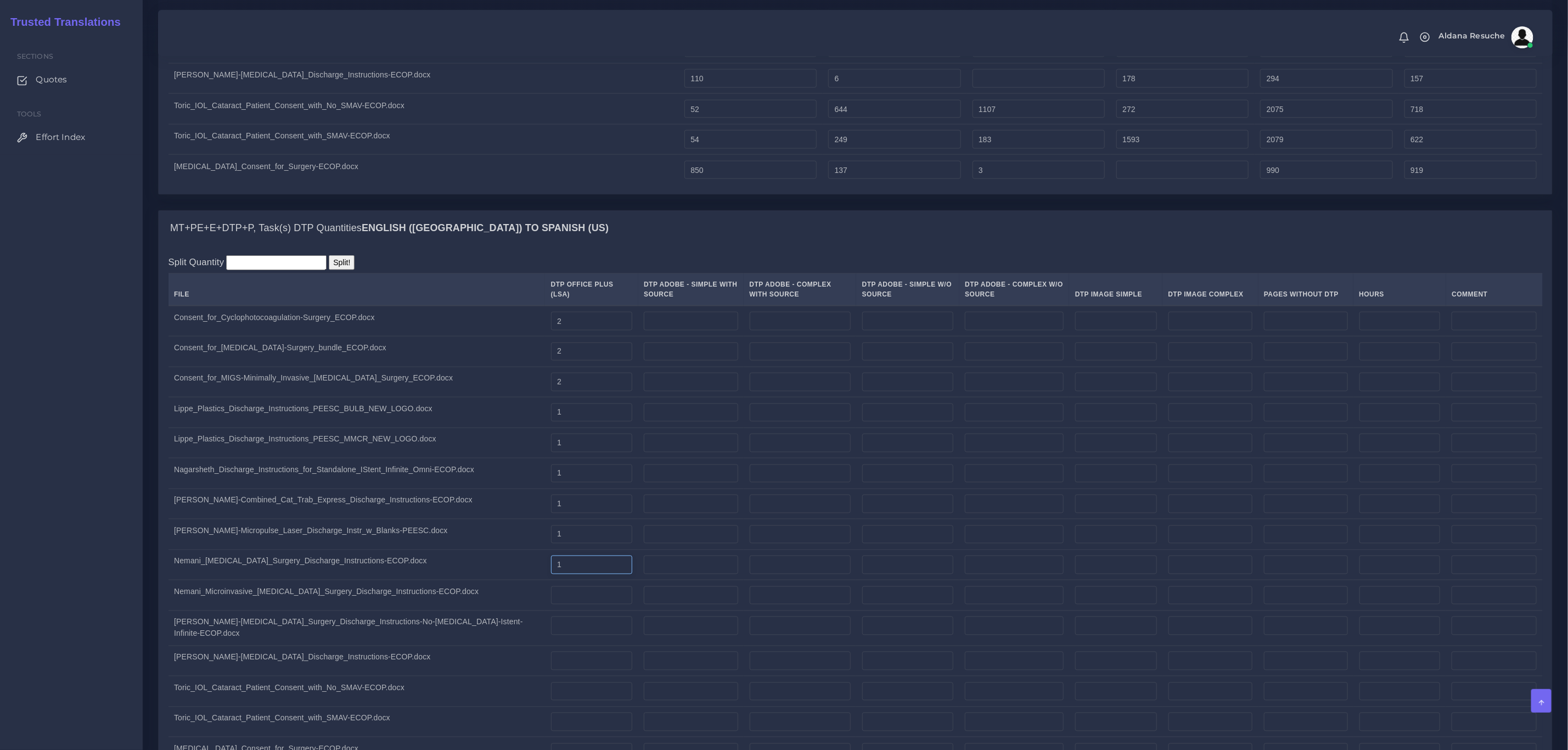
type input "1"
click at [341, 584] on td "Nemani_Microinvasive_Glaucoma_Surgery_Discharge_Instructions-ECOP.docx" at bounding box center [356, 595] width 377 height 31
click at [331, 499] on td "Nemani-Combined_Cat_Trab_Express_Discharge_Instructions-ECOP.docx" at bounding box center [356, 504] width 377 height 31
click at [551, 601] on input "number" at bounding box center [591, 595] width 82 height 18
type input "1"
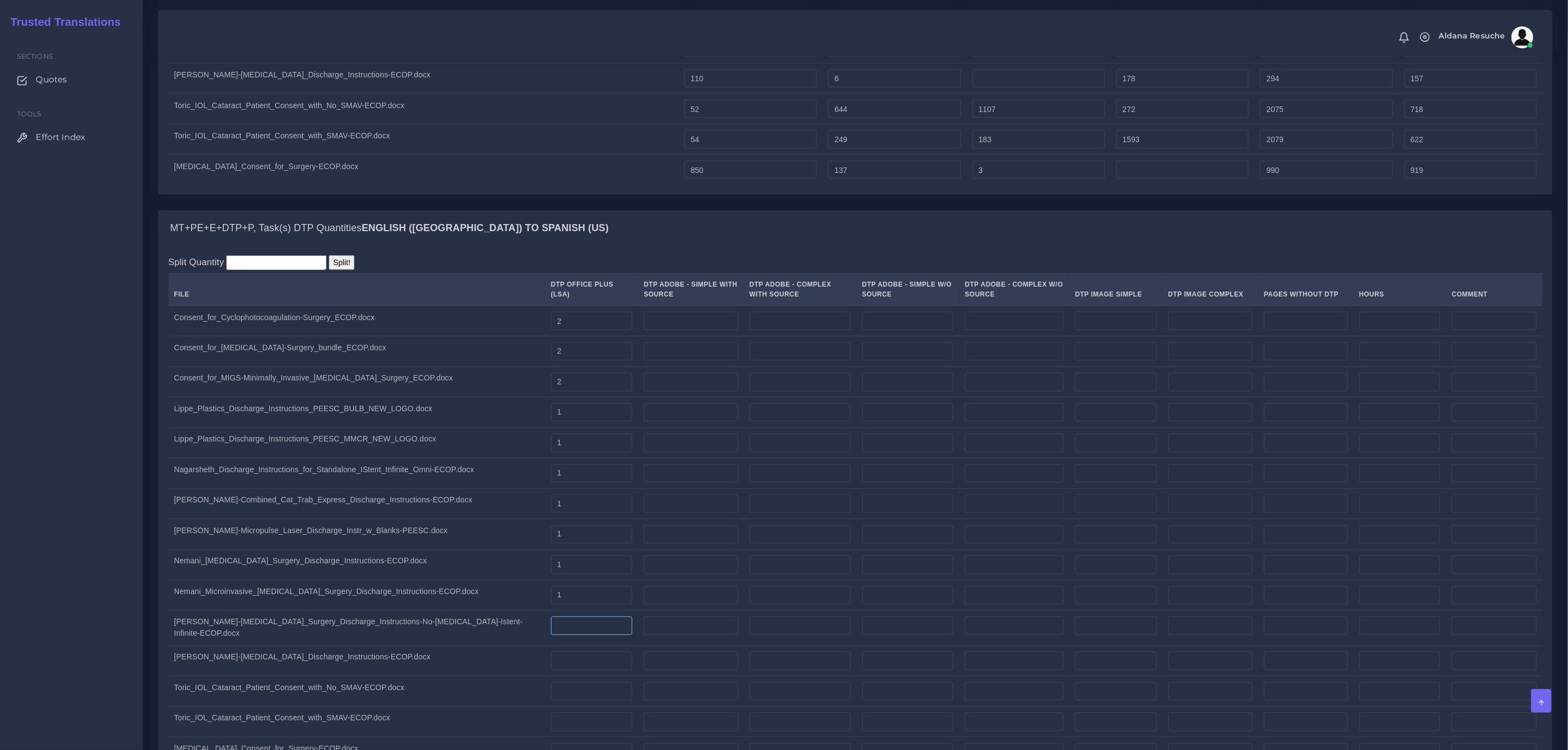
click at [551, 630] on input "number" at bounding box center [591, 626] width 82 height 18
type input "1"
click at [551, 668] on input "number" at bounding box center [591, 661] width 82 height 18
type input "1"
click at [392, 679] on td "Toric_IOL_Cataract_Patient_Consent_with_No_SMAV-ECOP.docx" at bounding box center [356, 691] width 377 height 31
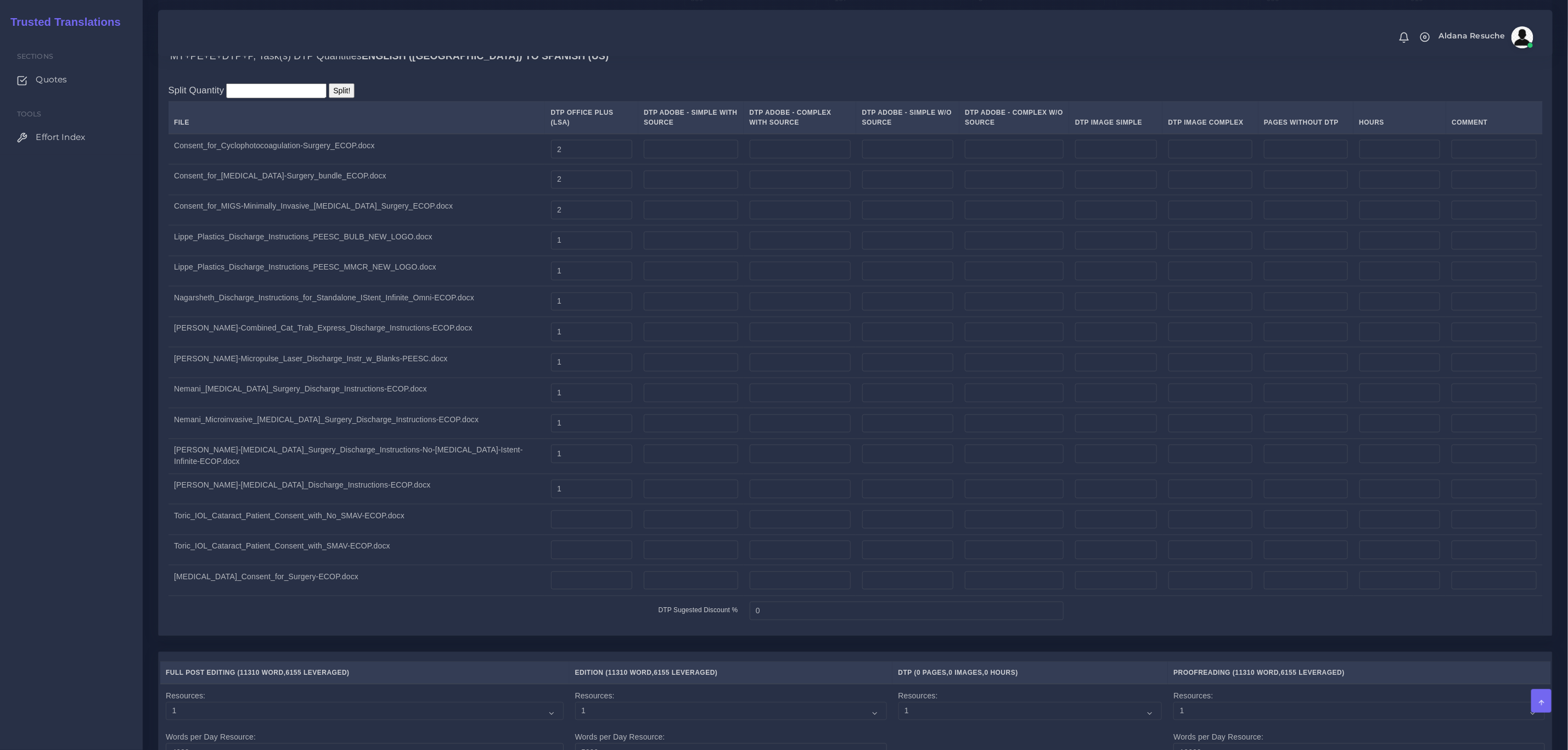
scroll to position [1564, 0]
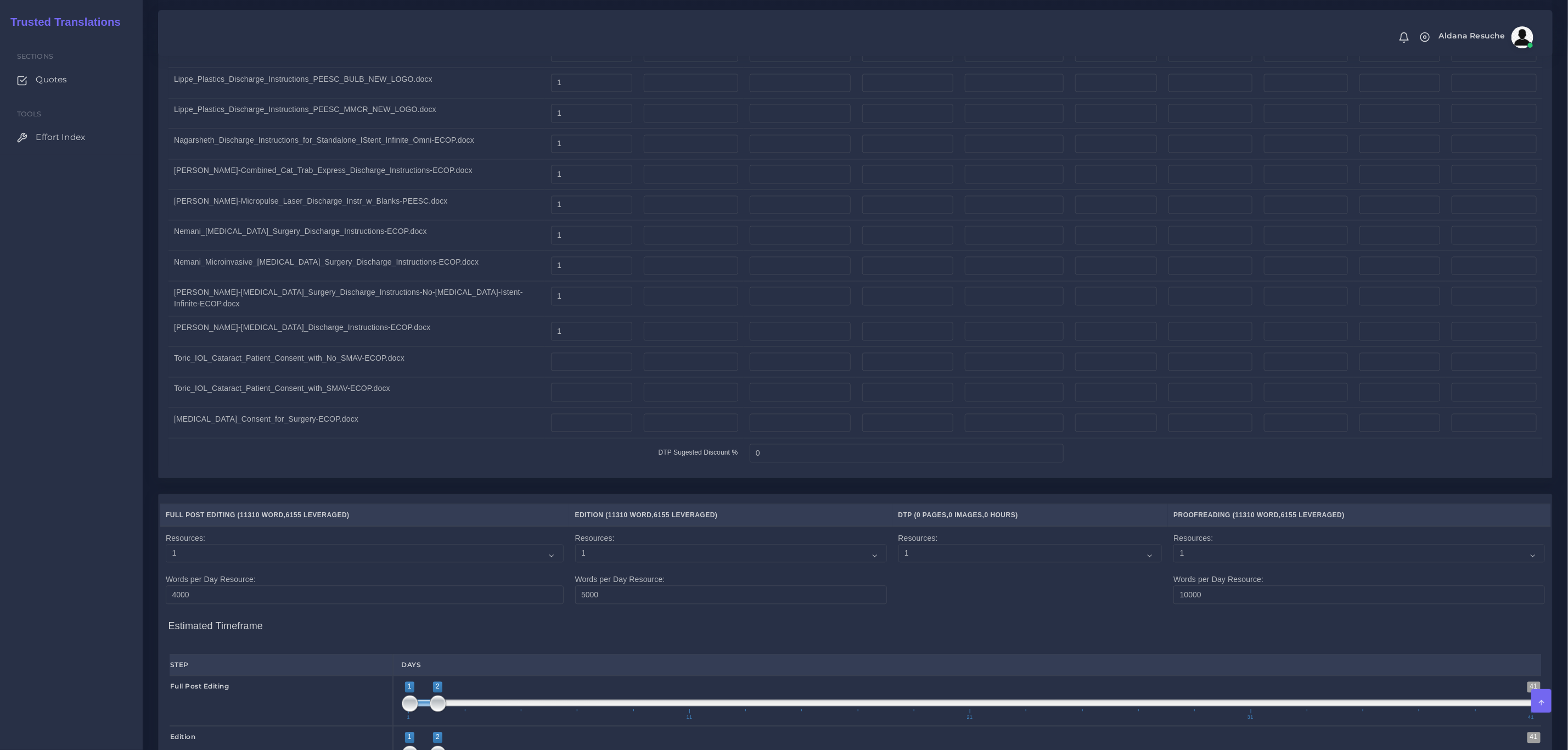
drag, startPoint x: 127, startPoint y: 394, endPoint x: 240, endPoint y: 420, distance: 116.0
click at [127, 394] on div "Sections Quotes Tools Effort Index" at bounding box center [71, 391] width 143 height 716
click at [551, 364] on input "number" at bounding box center [591, 362] width 82 height 18
type input "3"
click at [551, 399] on input "number" at bounding box center [591, 393] width 82 height 18
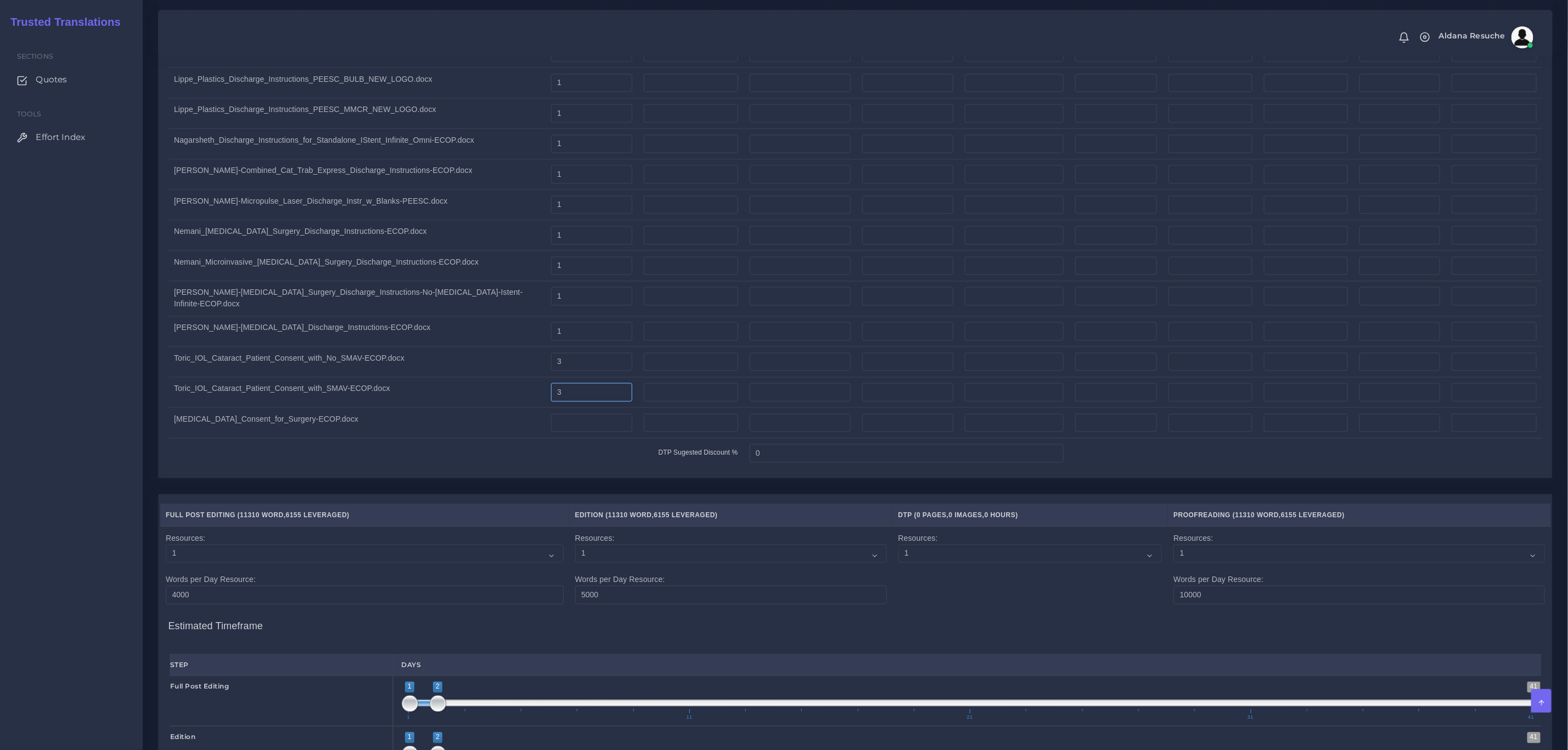
type input "3"
click at [551, 430] on input "number" at bounding box center [591, 423] width 82 height 18
type input "2"
click at [372, 457] on td "DTP Sugested Discount %" at bounding box center [456, 453] width 576 height 30
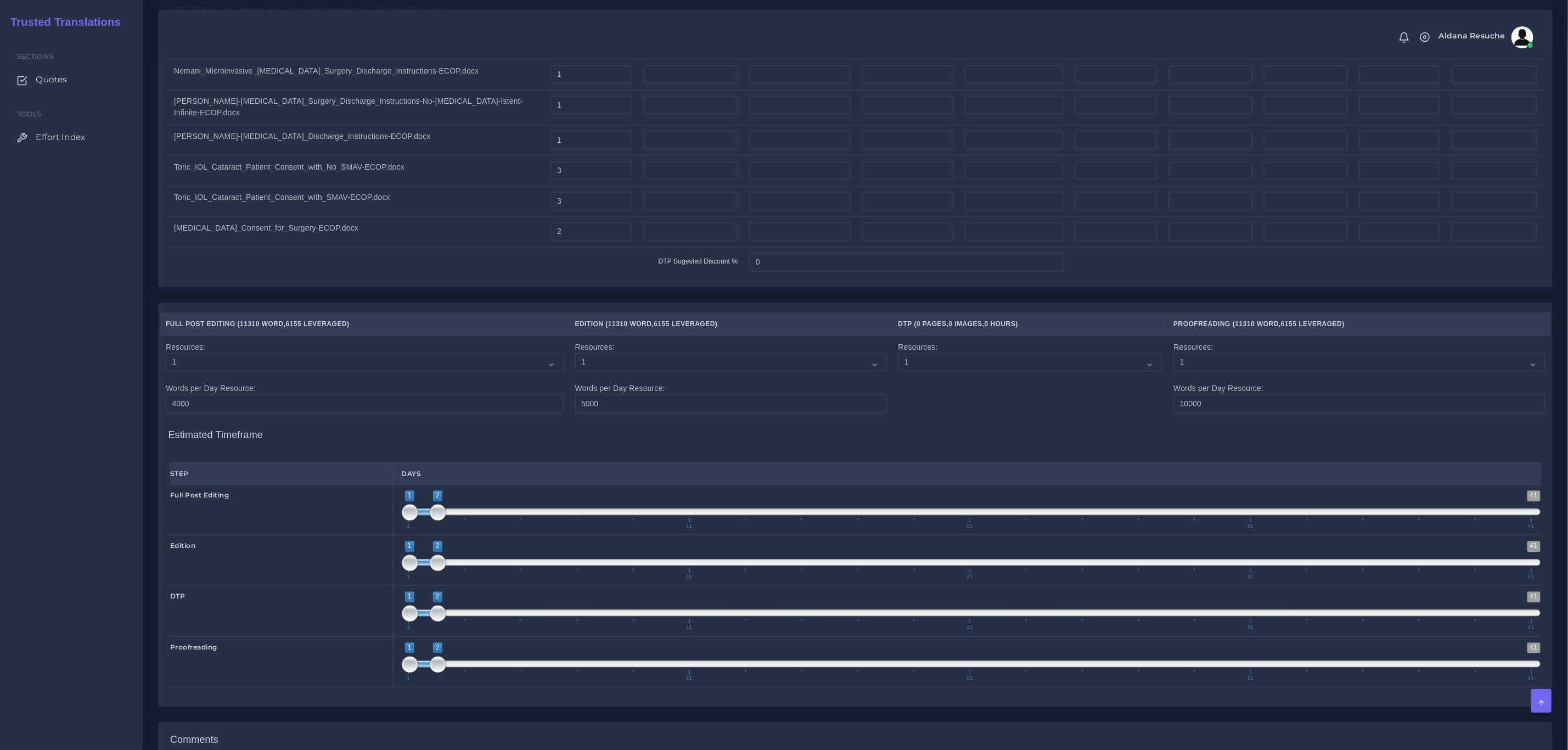
scroll to position [1981, 0]
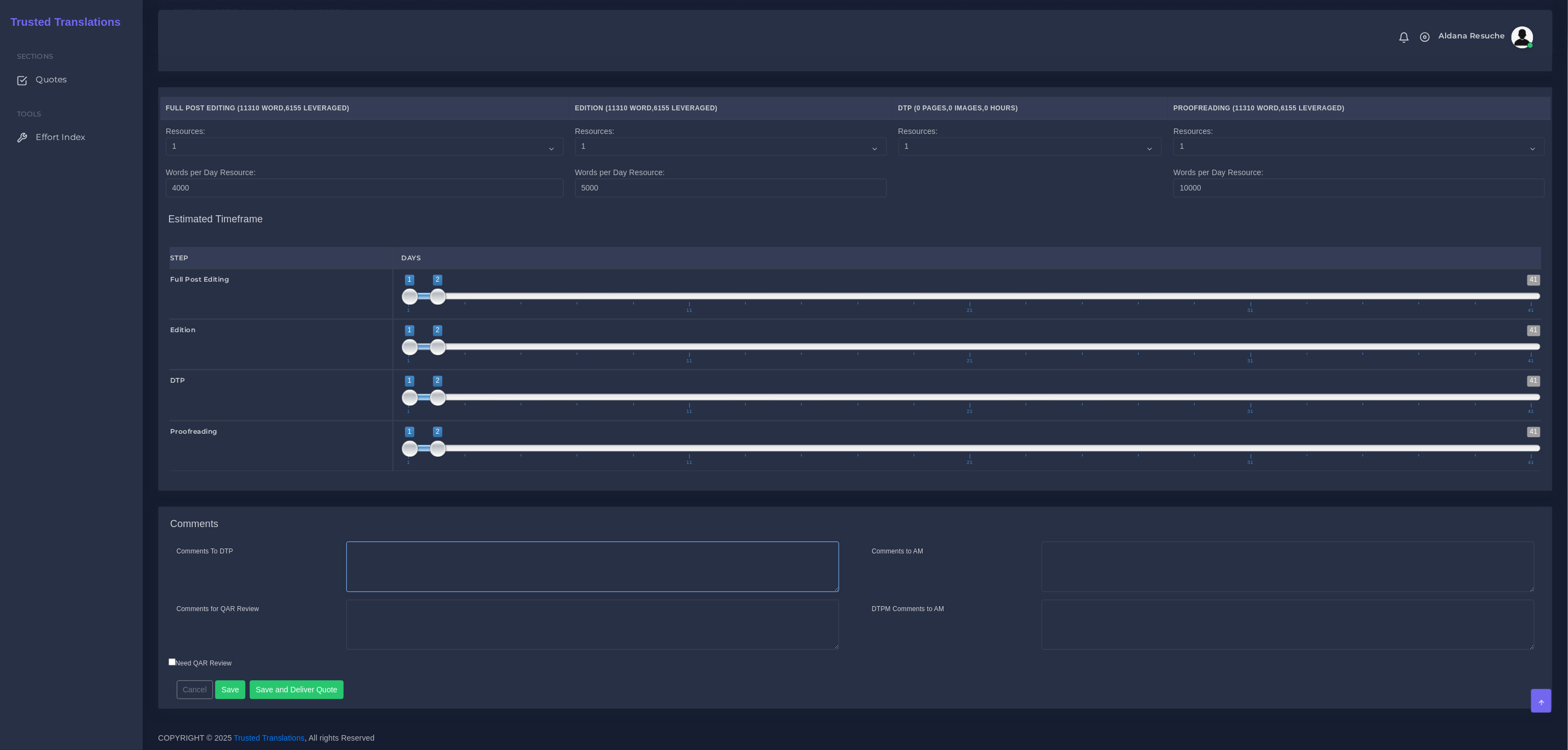
click at [458, 557] on textarea "Comments To DTP" at bounding box center [593, 567] width 493 height 50
type textarea "DTP in word"
type textarea "PEEP+DTP"
click at [227, 693] on button "Save" at bounding box center [230, 689] width 30 height 18
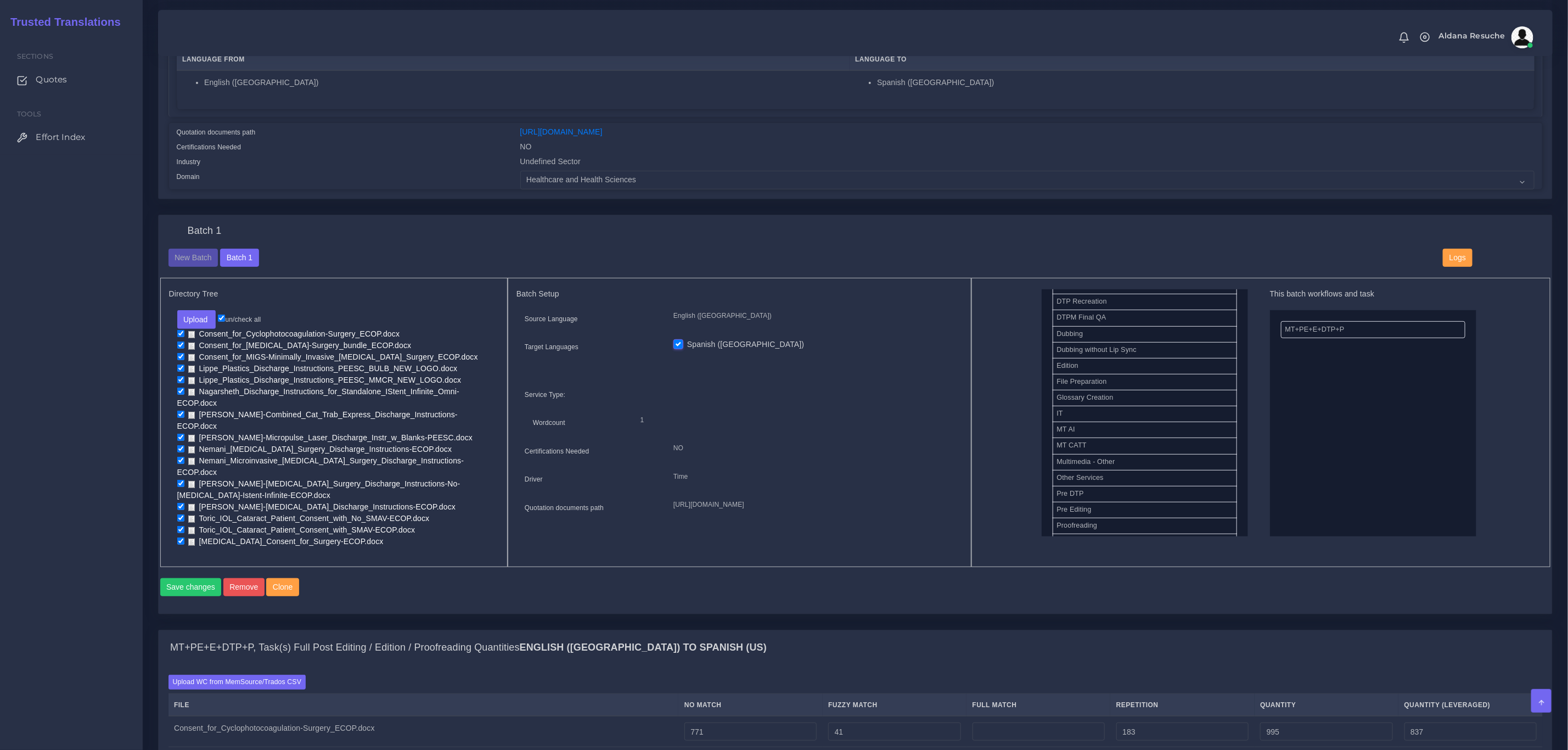
scroll to position [494, 0]
drag, startPoint x: 1163, startPoint y: 399, endPoint x: 1345, endPoint y: 315, distance: 200.4
click at [183, 584] on button "Save changes" at bounding box center [191, 587] width 61 height 18
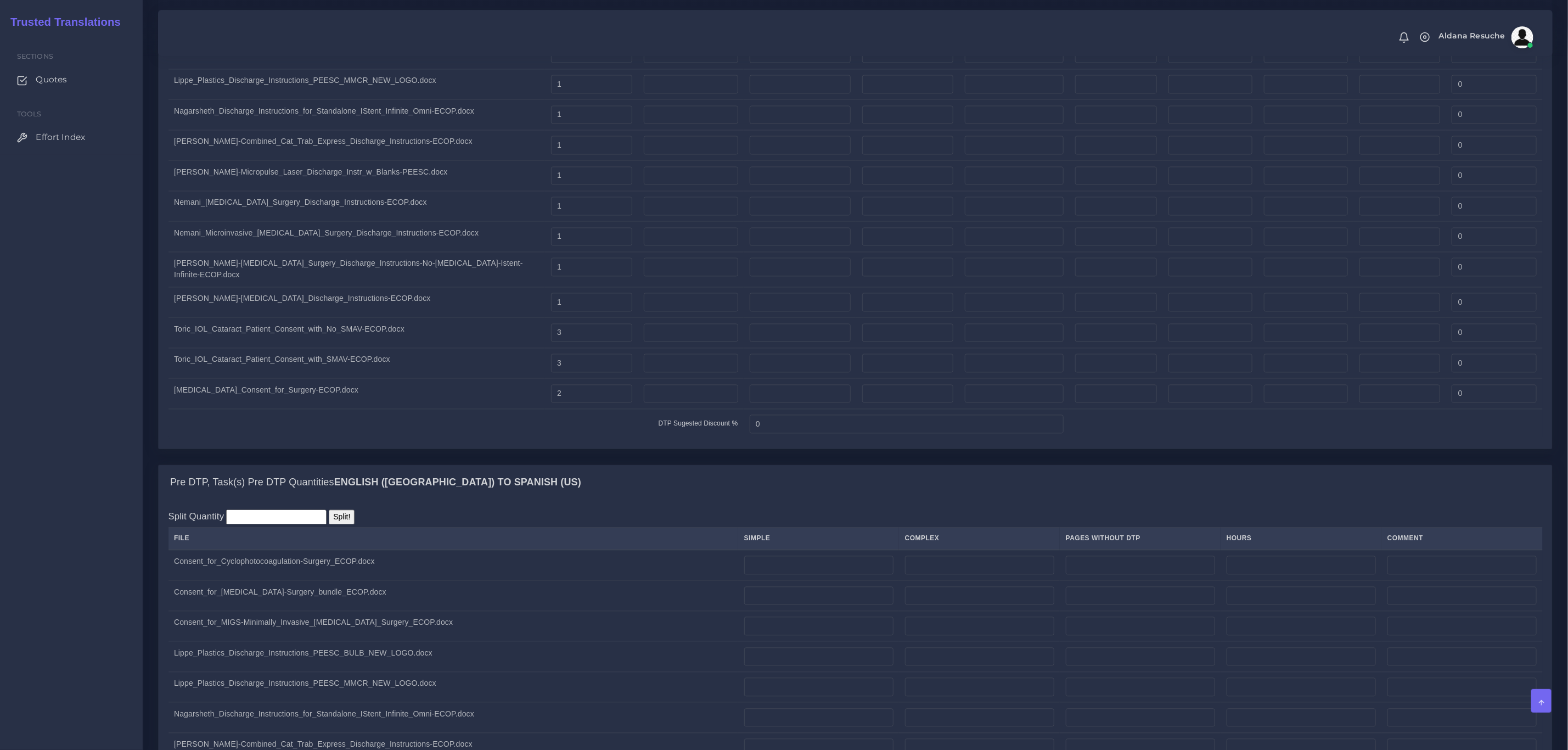
scroll to position [1729, 0]
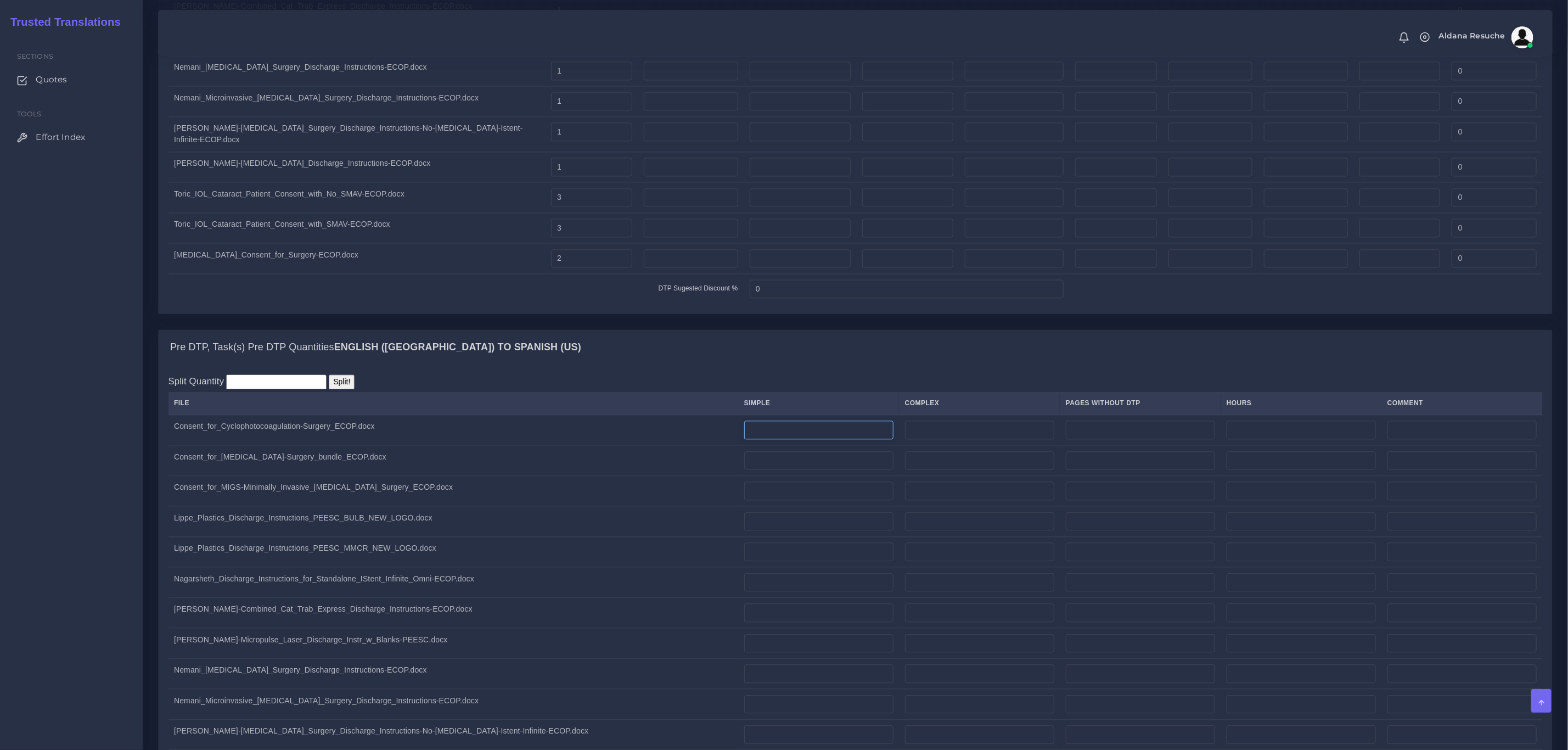
click at [748, 438] on input "number" at bounding box center [819, 430] width 150 height 18
type input "2"
click at [749, 467] on input "number" at bounding box center [819, 461] width 150 height 18
type input "2"
click at [744, 499] on input "number" at bounding box center [819, 490] width 150 height 18
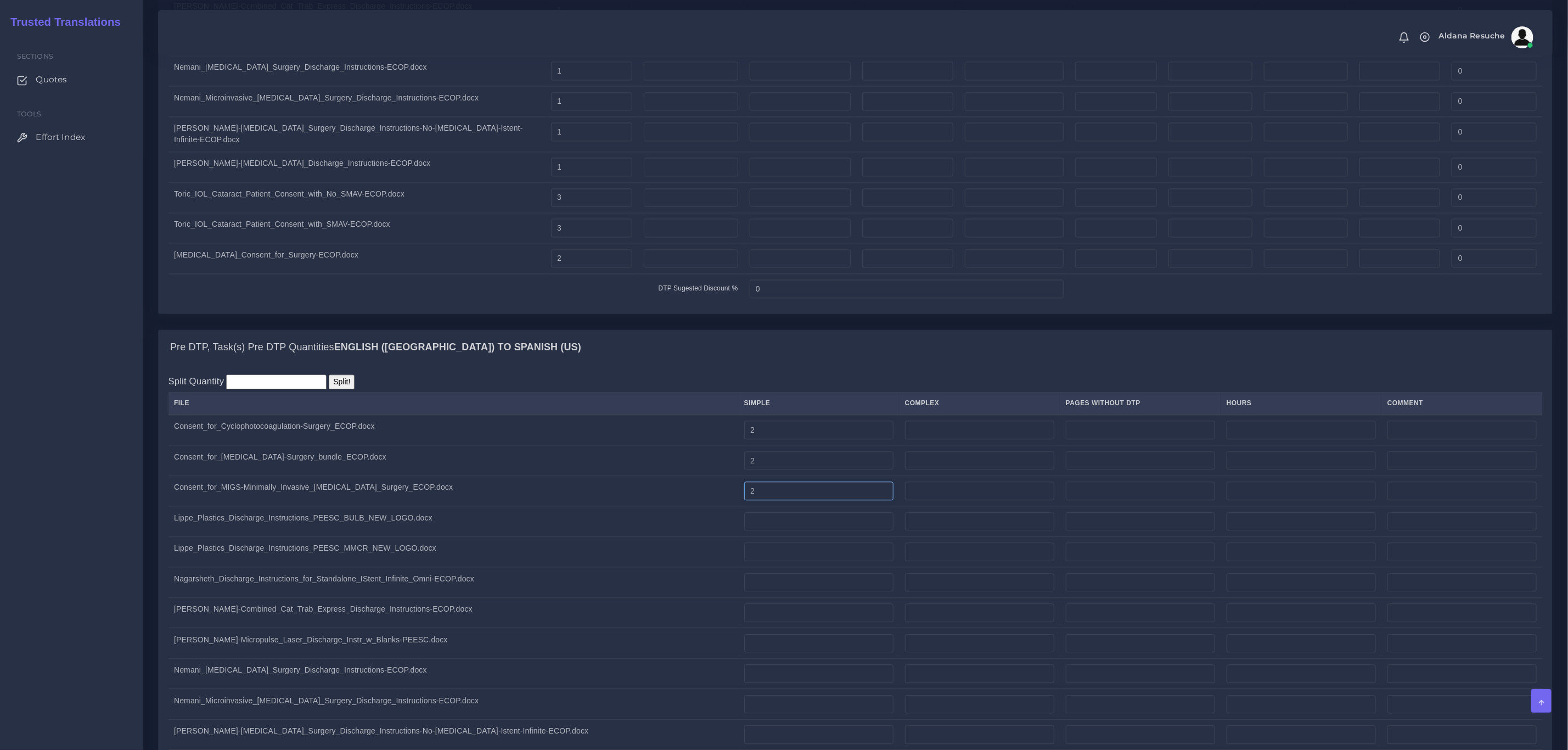
type input "2"
click at [744, 524] on input "number" at bounding box center [819, 521] width 150 height 18
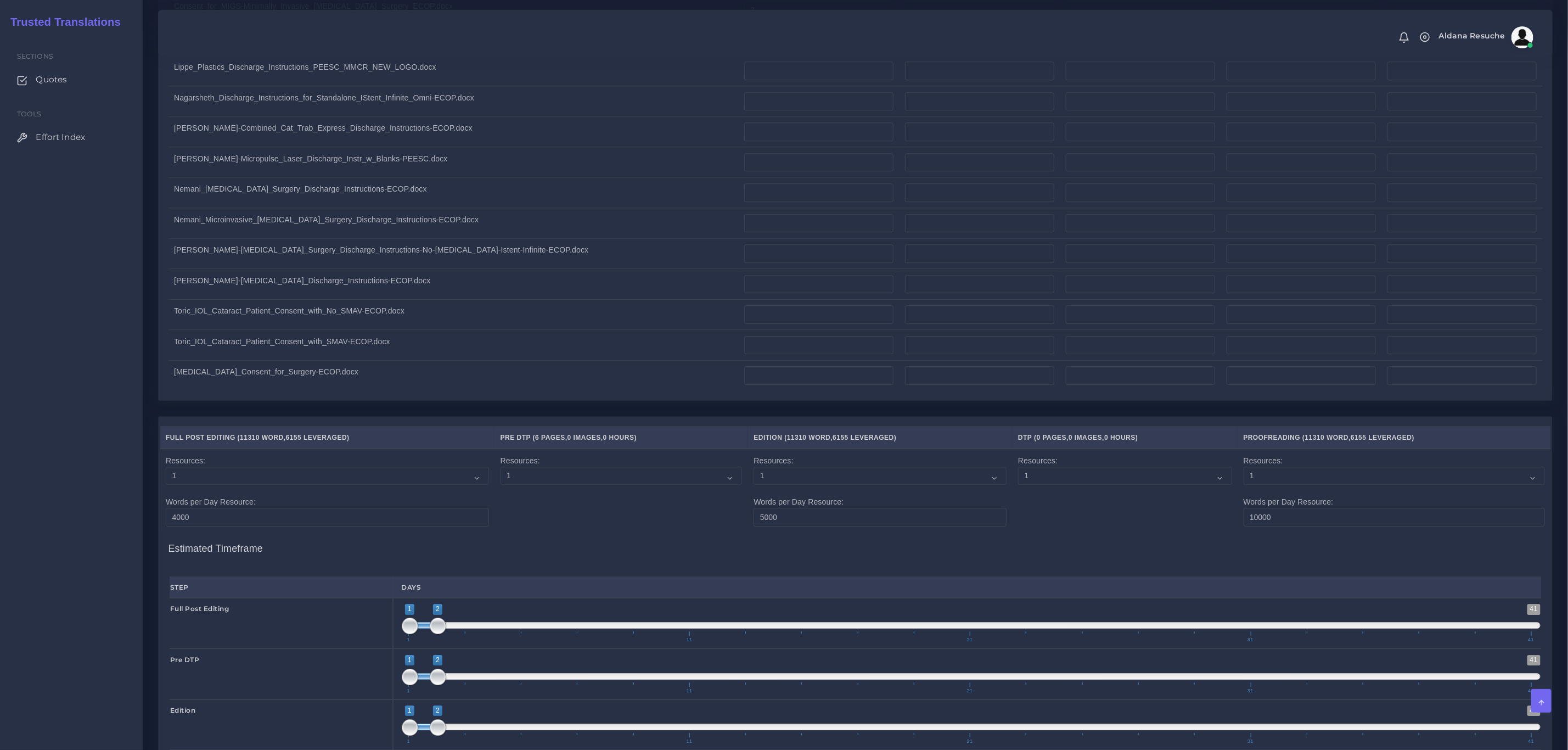
scroll to position [2223, 0]
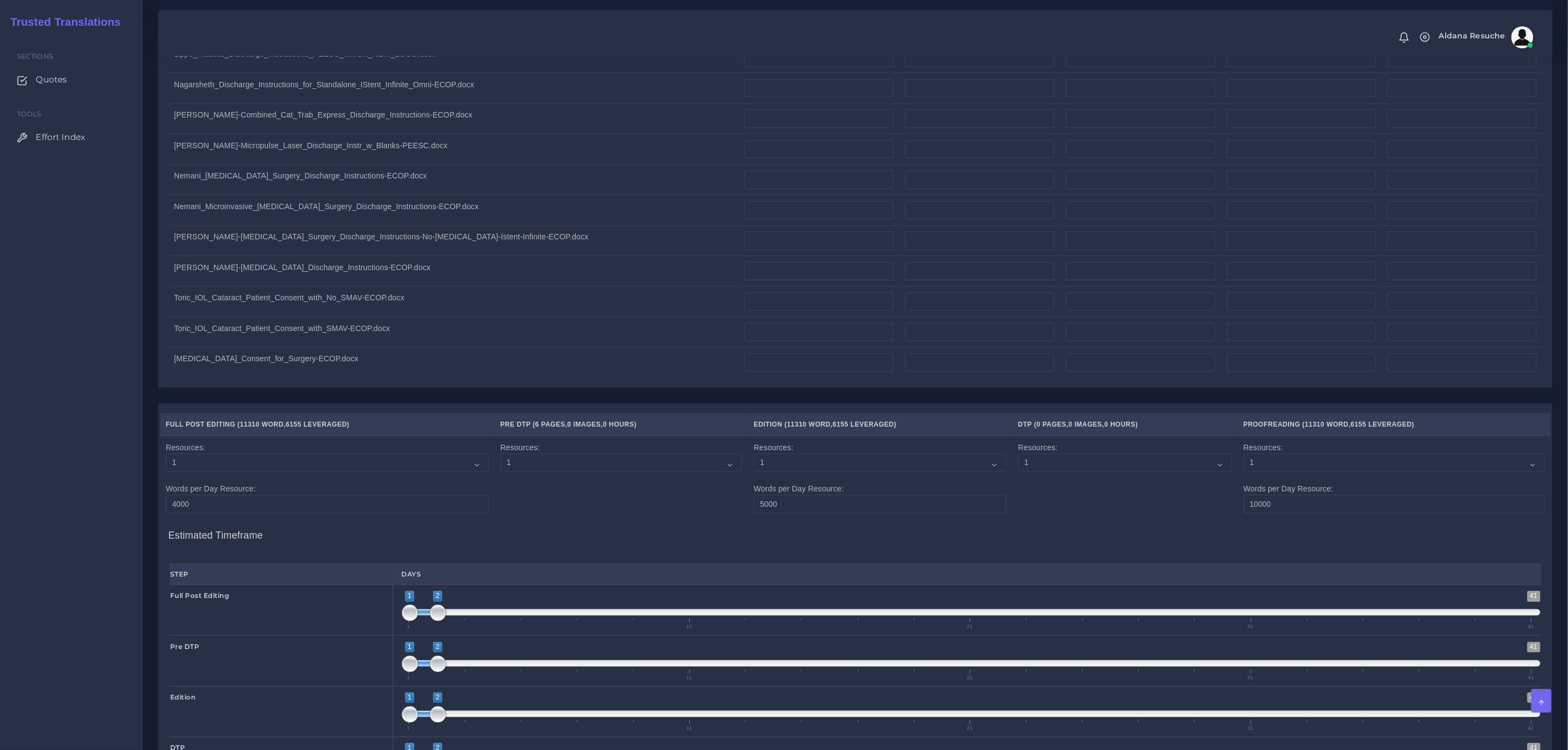
type input "2"
click at [744, 372] on input "number" at bounding box center [819, 362] width 150 height 18
type input "2"
click at [744, 339] on input "number" at bounding box center [819, 332] width 150 height 18
type input "3"
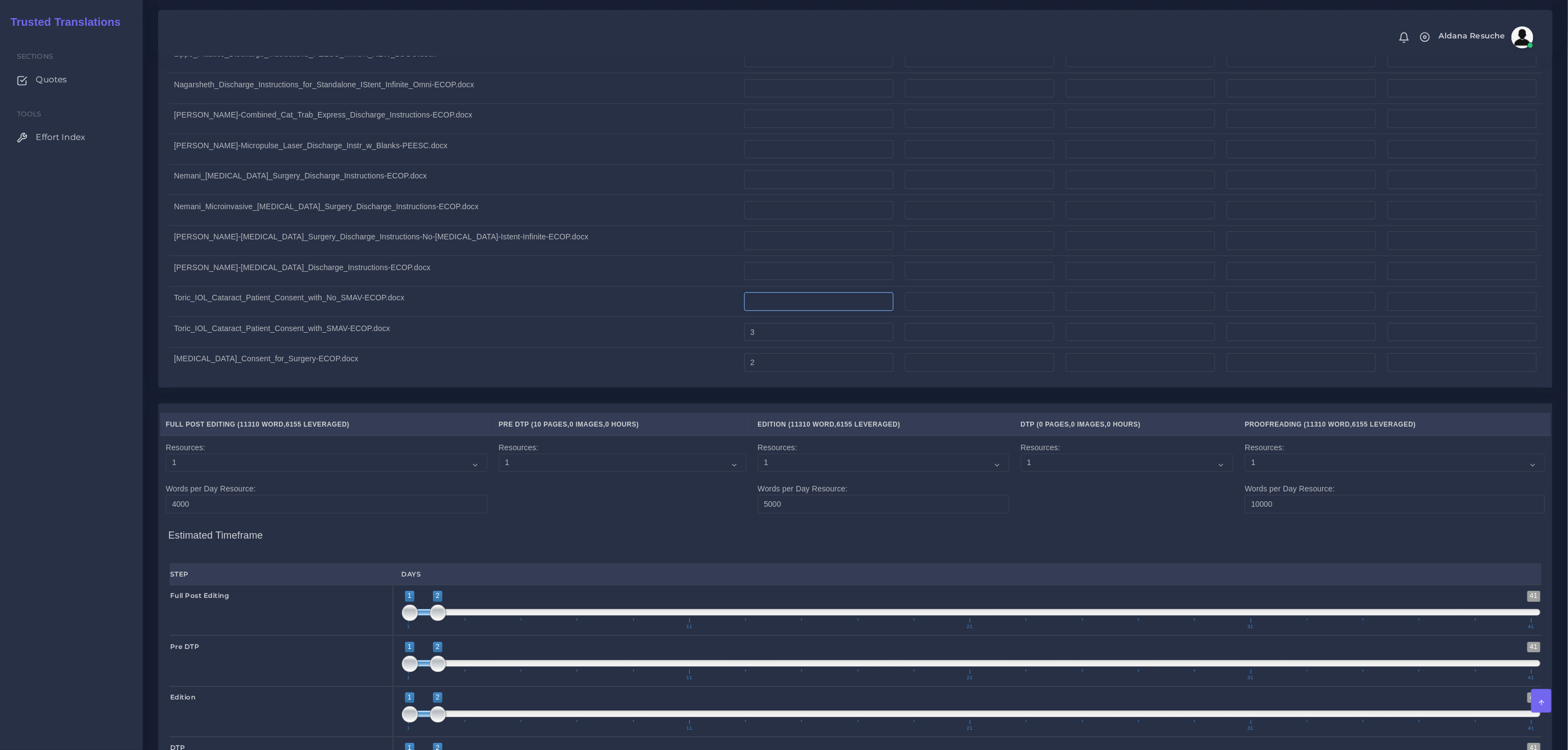
click at [744, 304] on input "number" at bounding box center [819, 301] width 150 height 18
type input "3"
click at [744, 271] on input "number" at bounding box center [819, 271] width 150 height 18
type input "1"
click at [744, 249] on input "number" at bounding box center [819, 240] width 150 height 18
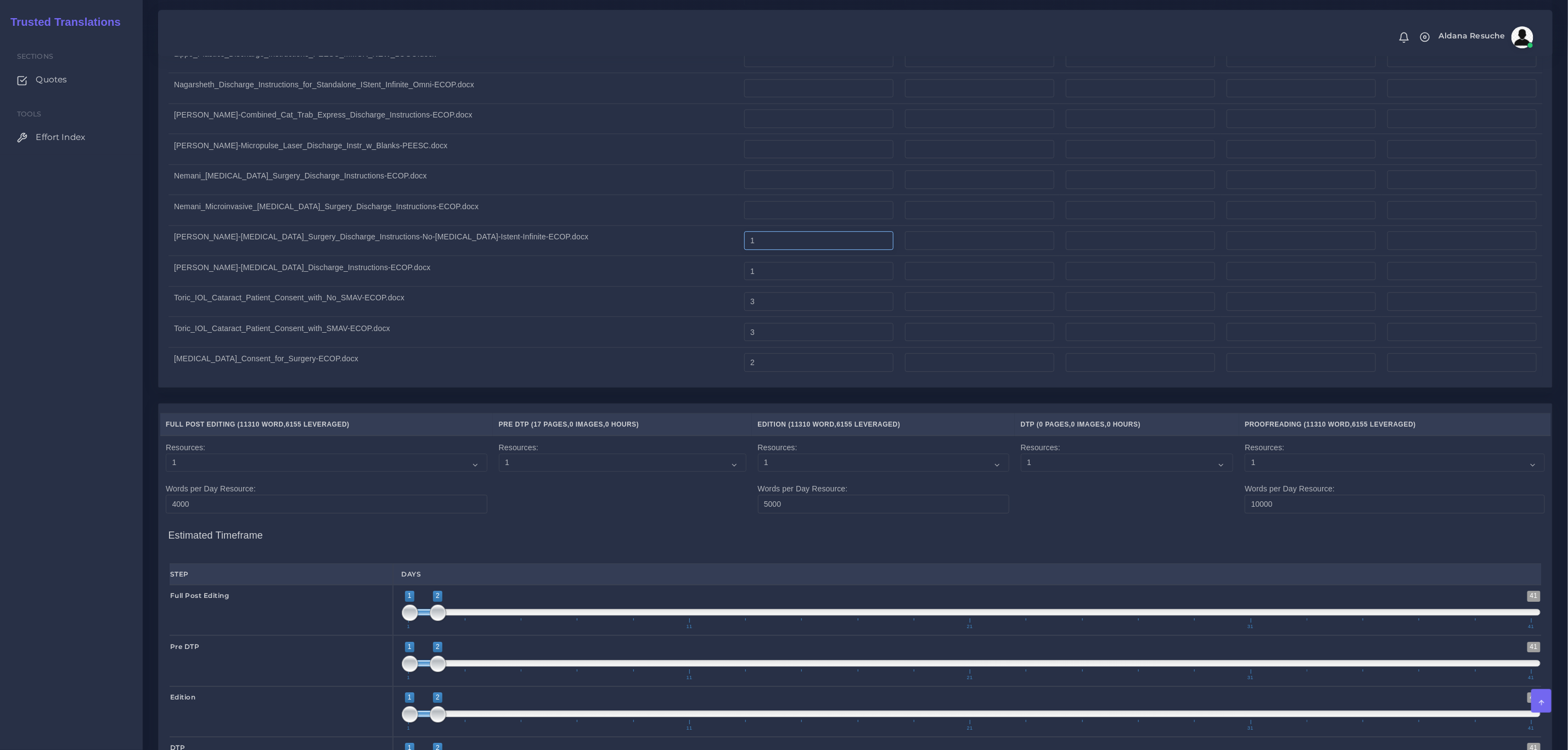
type input "1"
click at [744, 217] on input "number" at bounding box center [819, 210] width 150 height 18
type input "1"
click at [744, 189] on input "number" at bounding box center [819, 179] width 150 height 18
type input "1"
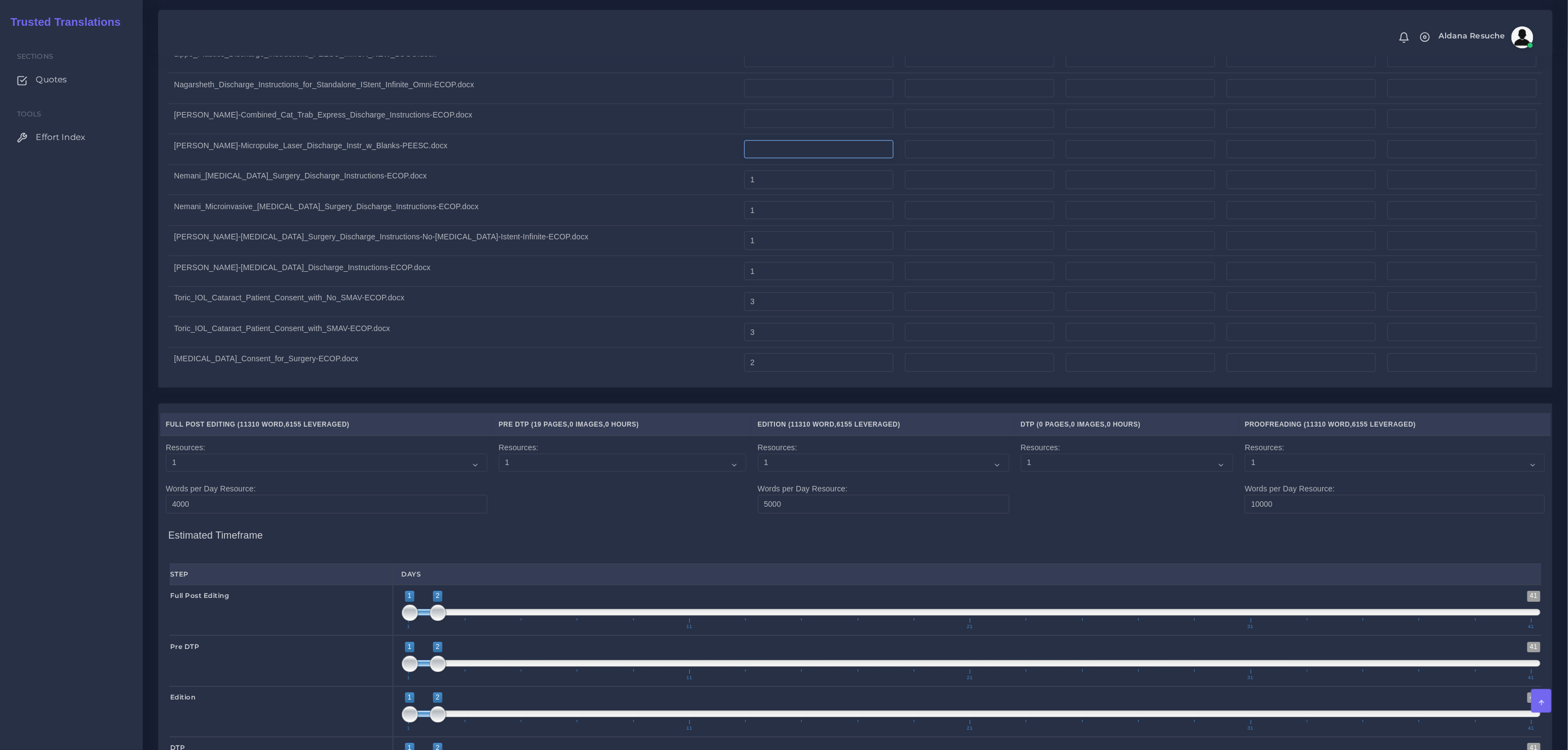
click at [744, 159] on input "number" at bounding box center [819, 149] width 150 height 18
type input "1"
click at [744, 120] on input "number" at bounding box center [819, 119] width 150 height 18
type input "1"
click at [744, 92] on input "number" at bounding box center [819, 88] width 150 height 18
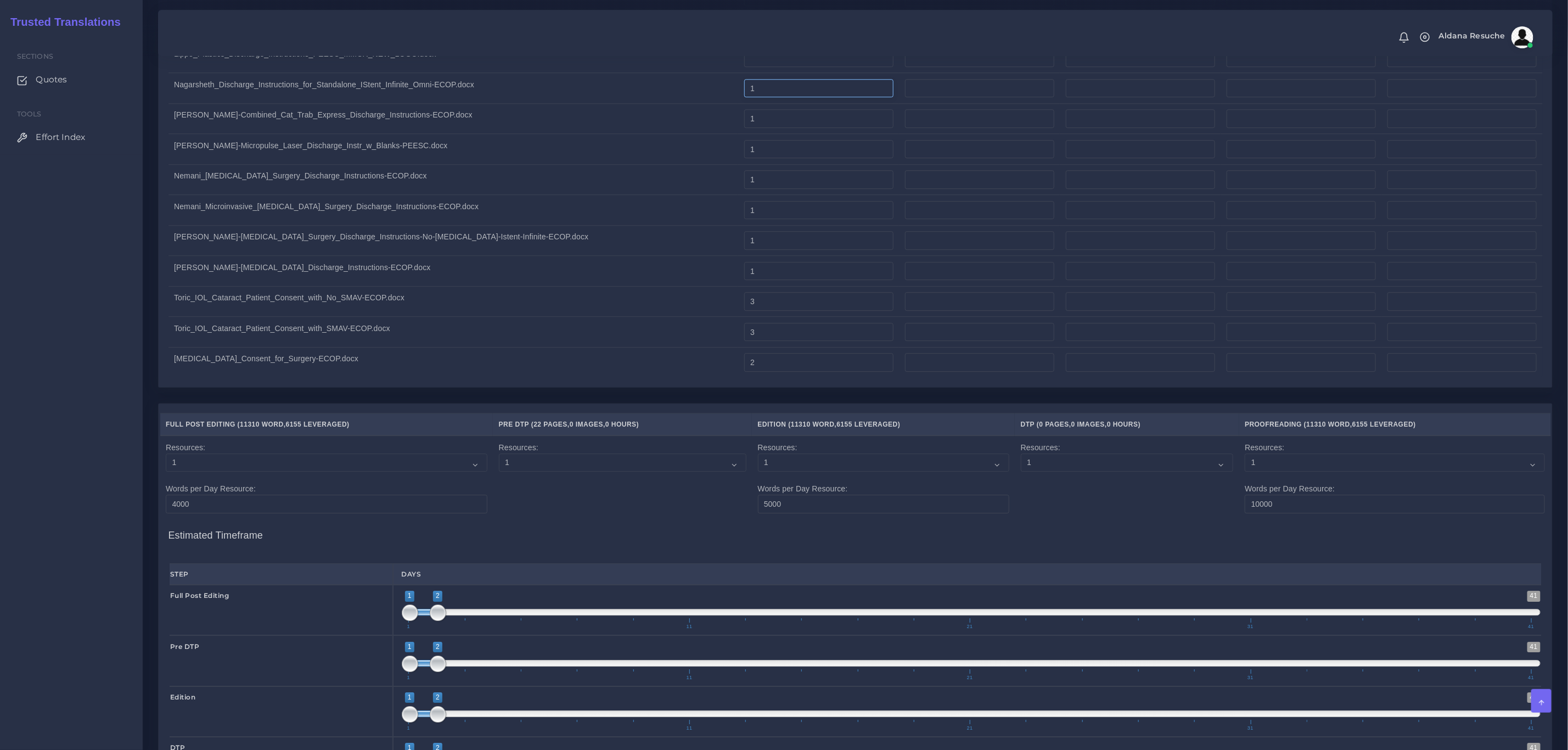
type input "1"
click at [744, 67] on input "number" at bounding box center [819, 57] width 150 height 18
type input "1"
click at [515, 177] on td "Nemani_Glaucoma_Surgery_Discharge_Instructions-ECOP.docx" at bounding box center [453, 179] width 570 height 31
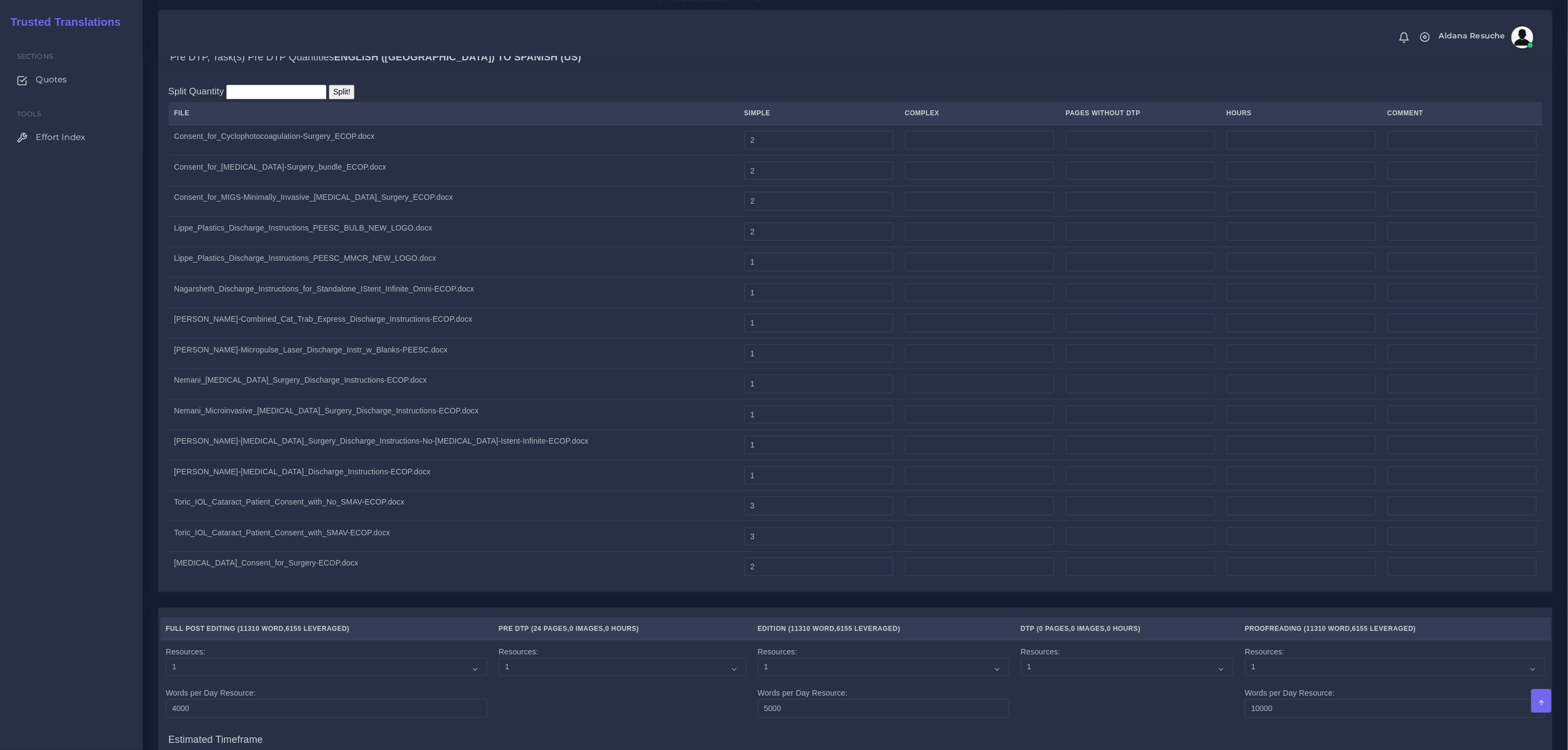
scroll to position [1976, 0]
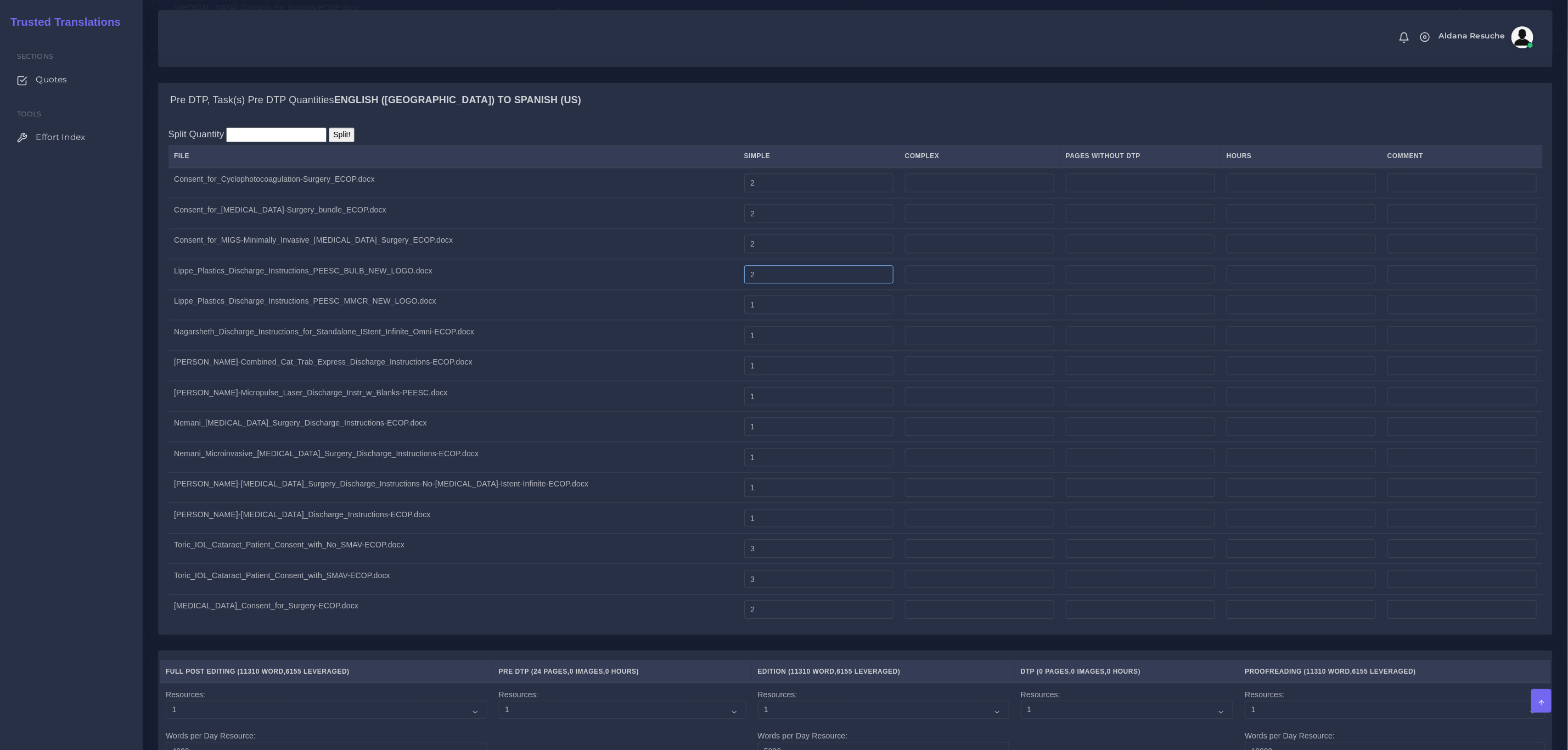
drag, startPoint x: 697, startPoint y: 283, endPoint x: 604, endPoint y: 290, distance: 93.3
click at [604, 290] on tr "Lippe_Plastics_Discharge_Instructions_PEESC_BULB_NEW_LOGO.docx 2" at bounding box center [855, 274] width 1375 height 31
type input "1"
click at [620, 314] on td "Lippe_Plastics_Discharge_Instructions_PEESC_MMCR_NEW_LOGO.docx" at bounding box center [453, 304] width 570 height 31
click at [905, 281] on input "number" at bounding box center [979, 274] width 150 height 18
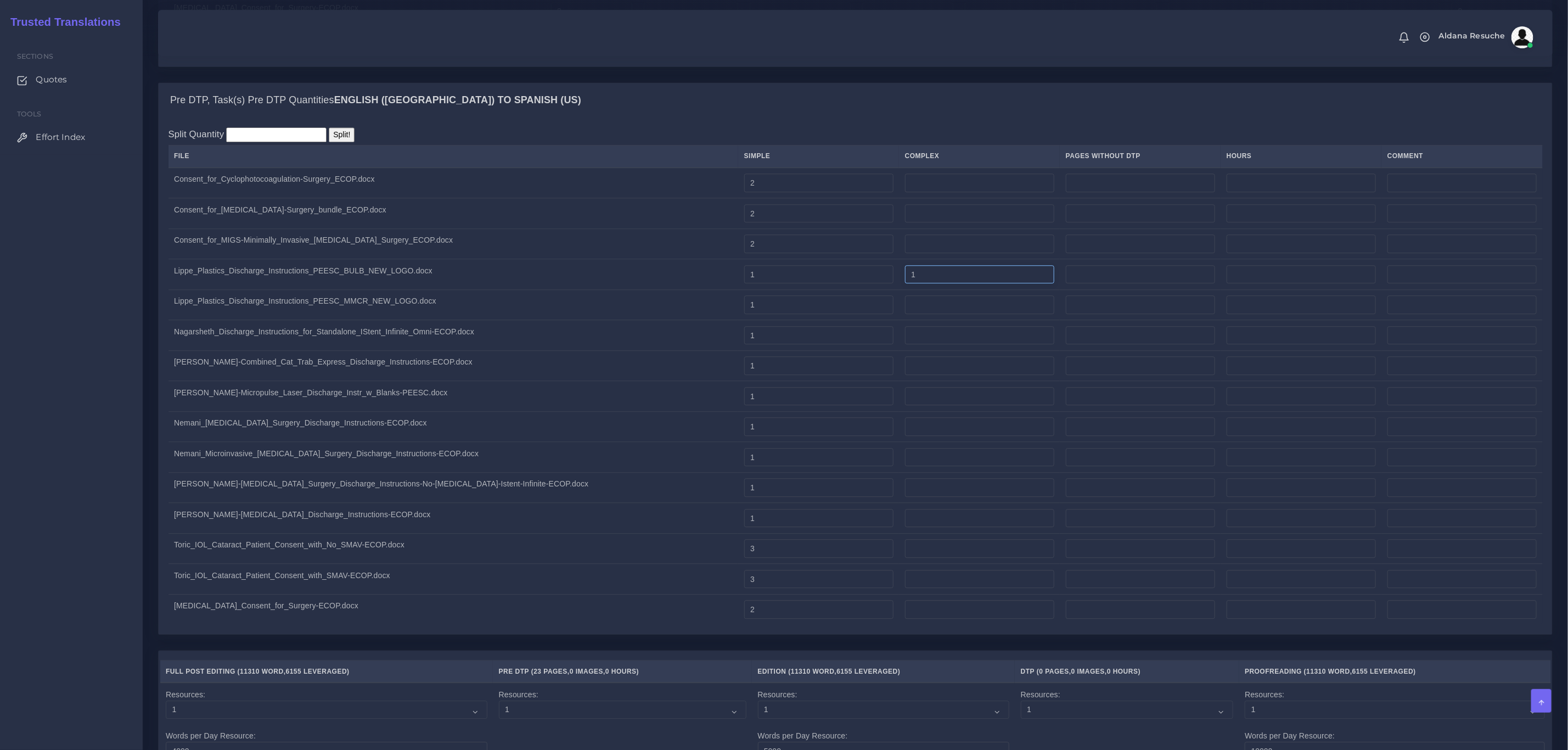
type input "1"
click at [905, 303] on input "number" at bounding box center [979, 304] width 150 height 18
type input "1"
click at [905, 337] on input "number" at bounding box center [979, 335] width 150 height 18
type input "1"
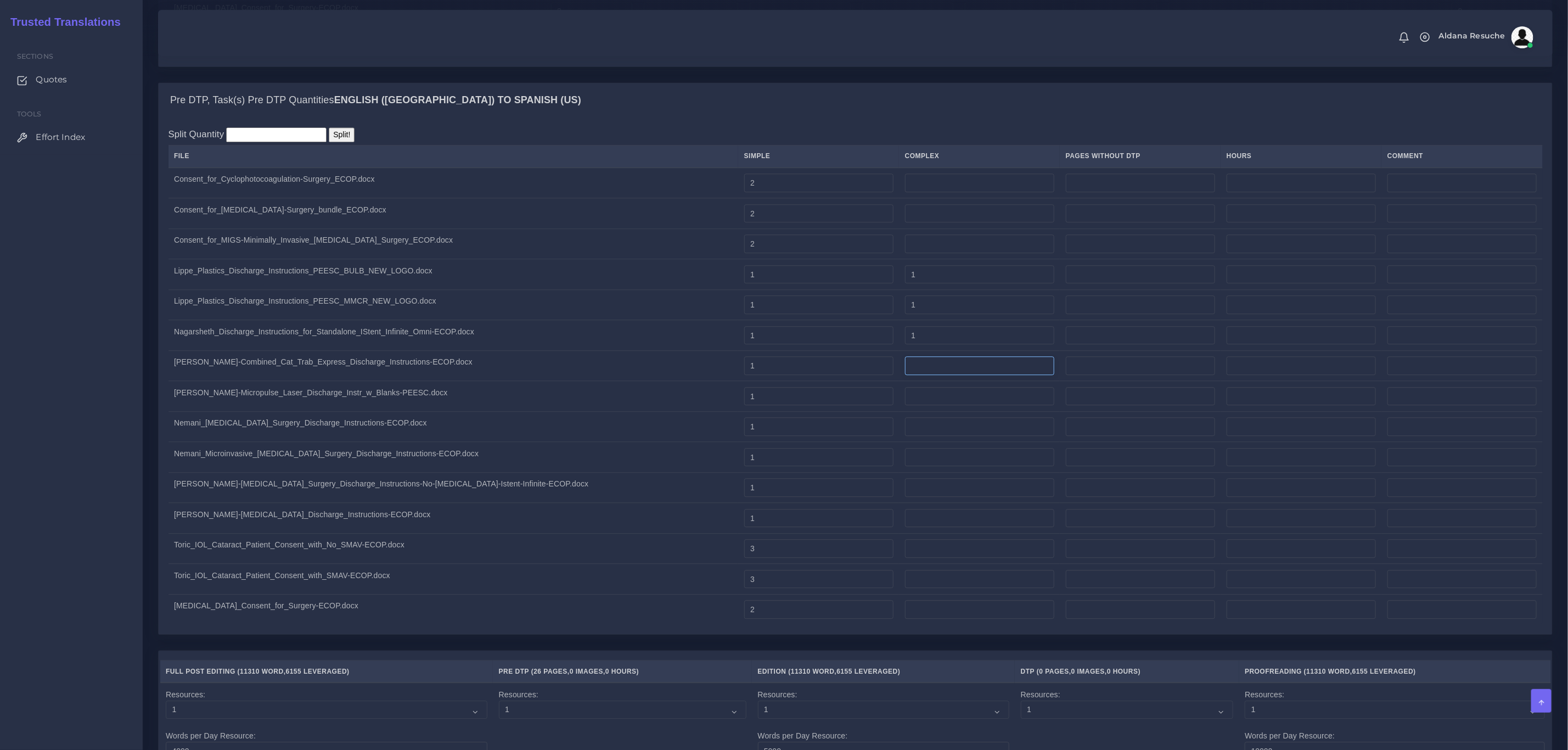
click at [905, 364] on input "number" at bounding box center [979, 366] width 150 height 18
type input "1"
click at [905, 397] on input "number" at bounding box center [979, 396] width 150 height 18
type input "1"
click at [905, 426] on input "number" at bounding box center [979, 426] width 150 height 18
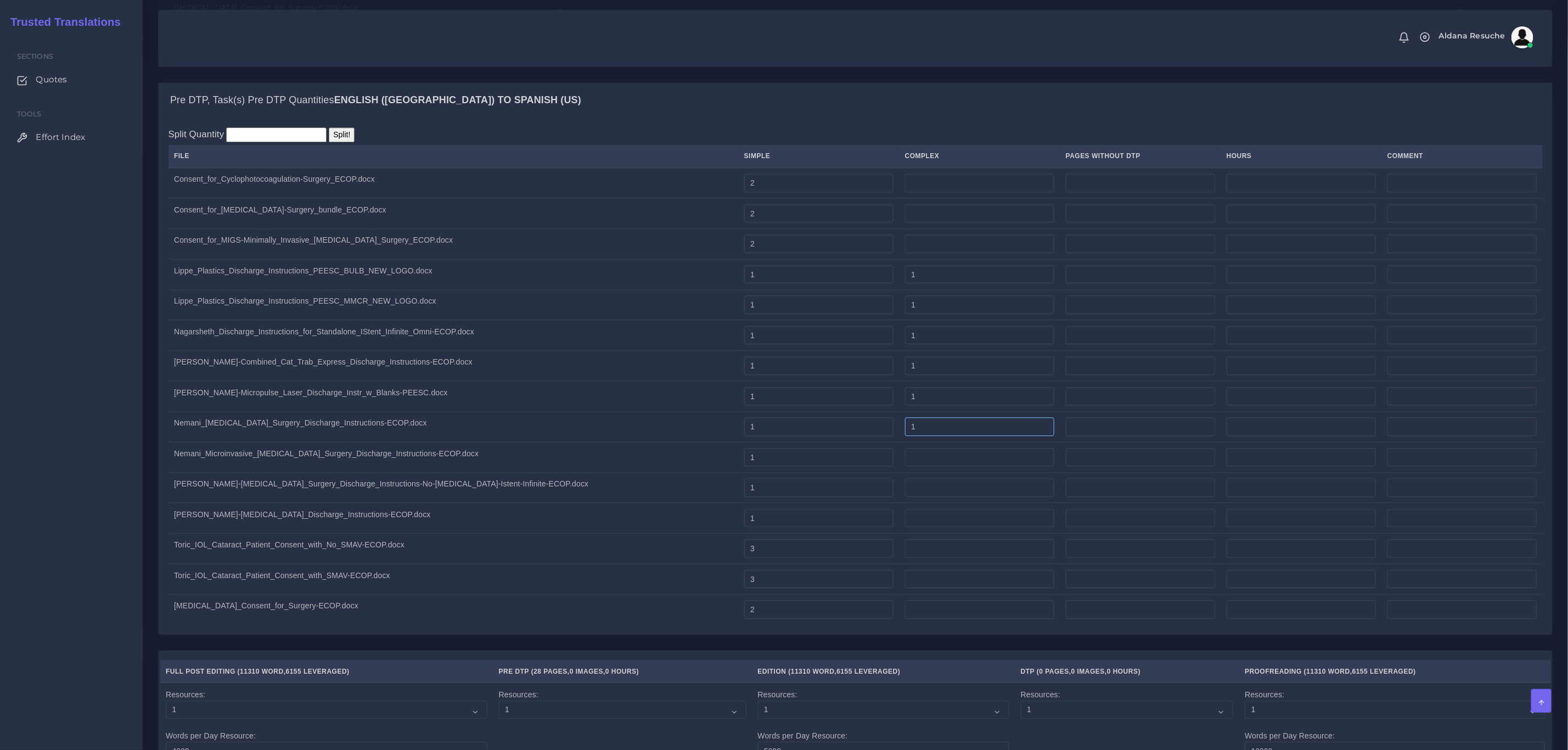
type input "1"
click at [905, 458] on input "number" at bounding box center [979, 457] width 150 height 18
type input "1"
click at [905, 494] on input "number" at bounding box center [979, 488] width 150 height 18
type input "1"
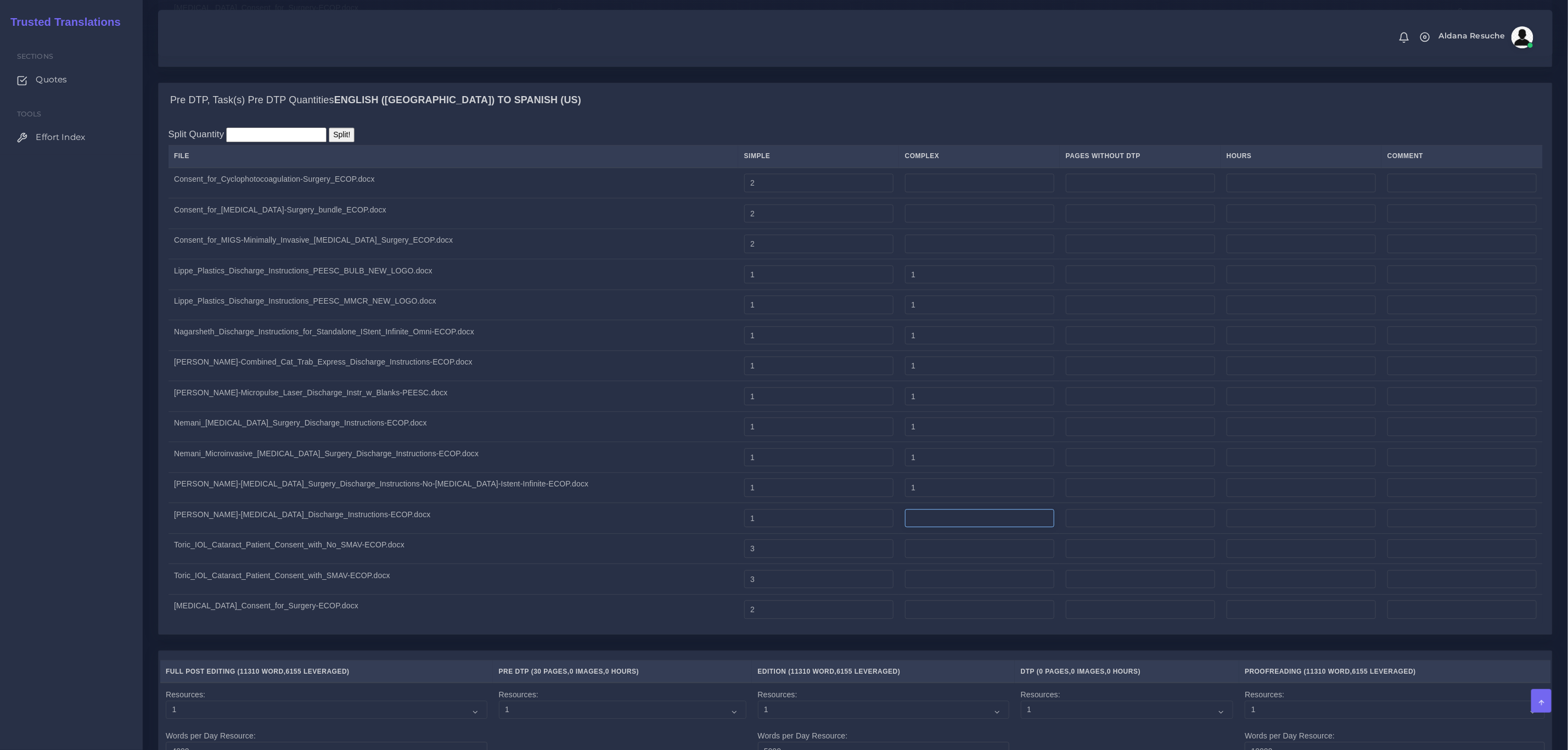
click at [905, 526] on input "number" at bounding box center [979, 518] width 150 height 18
type input "1"
click at [905, 552] on input "number" at bounding box center [979, 548] width 150 height 18
drag, startPoint x: 735, startPoint y: 529, endPoint x: 583, endPoint y: 506, distance: 153.7
click at [583, 506] on tbody "Consent_for_Cyclophotocoagulation-Surgery_ECOP.docx 2 2 2 1" at bounding box center [855, 396] width 1375 height 457
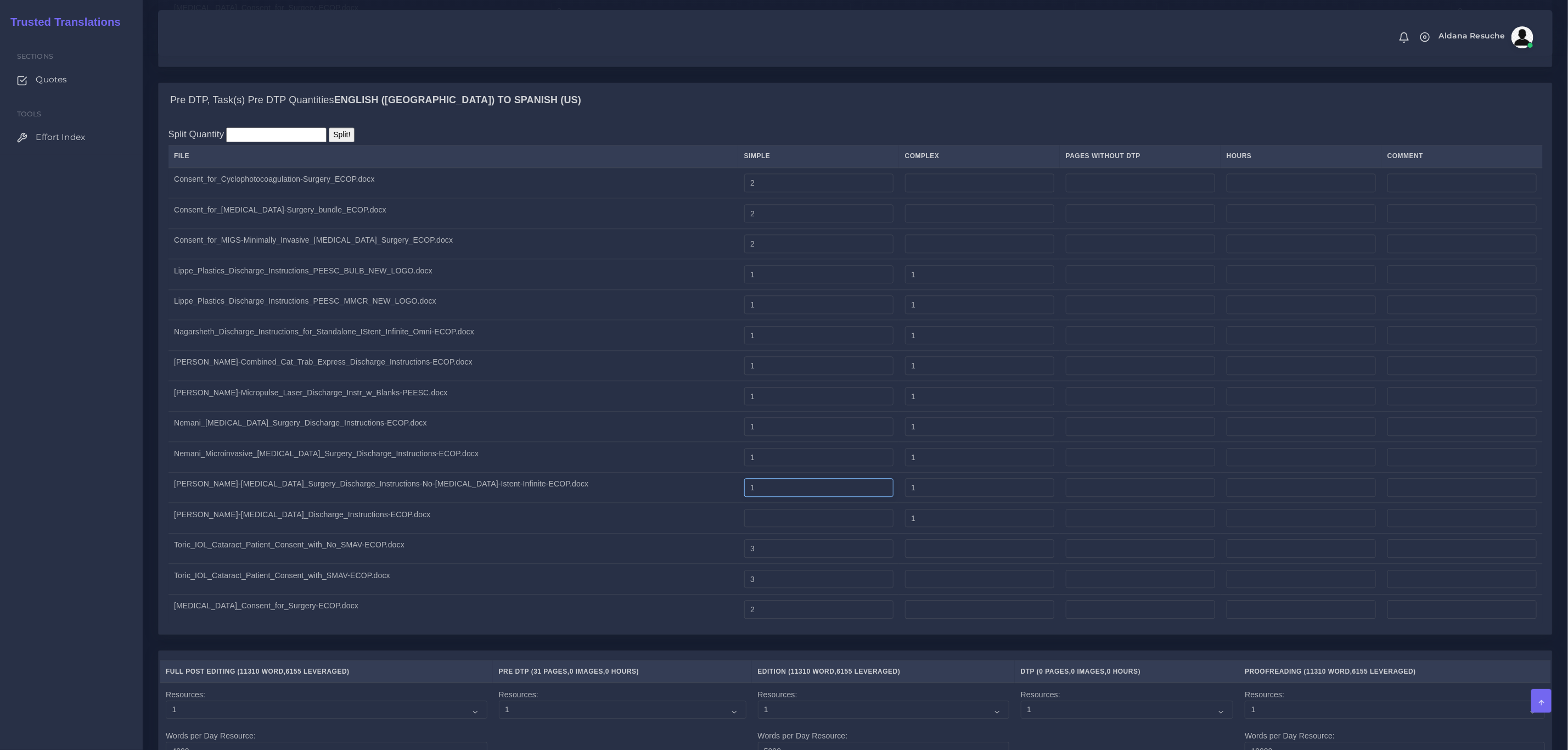
drag, startPoint x: 700, startPoint y: 496, endPoint x: 619, endPoint y: 476, distance: 83.4
click at [618, 478] on tbody "Consent_for_Cyclophotocoagulation-Surgery_ECOP.docx 2 2 2 1" at bounding box center [855, 396] width 1375 height 457
drag, startPoint x: 673, startPoint y: 459, endPoint x: 652, endPoint y: 450, distance: 22.8
click at [635, 456] on tr "Nemani_Microinvasive_Glaucoma_Surgery_Discharge_Instructions-ECOP.docx 1 1" at bounding box center [855, 457] width 1375 height 31
drag, startPoint x: 706, startPoint y: 438, endPoint x: 636, endPoint y: 420, distance: 72.3
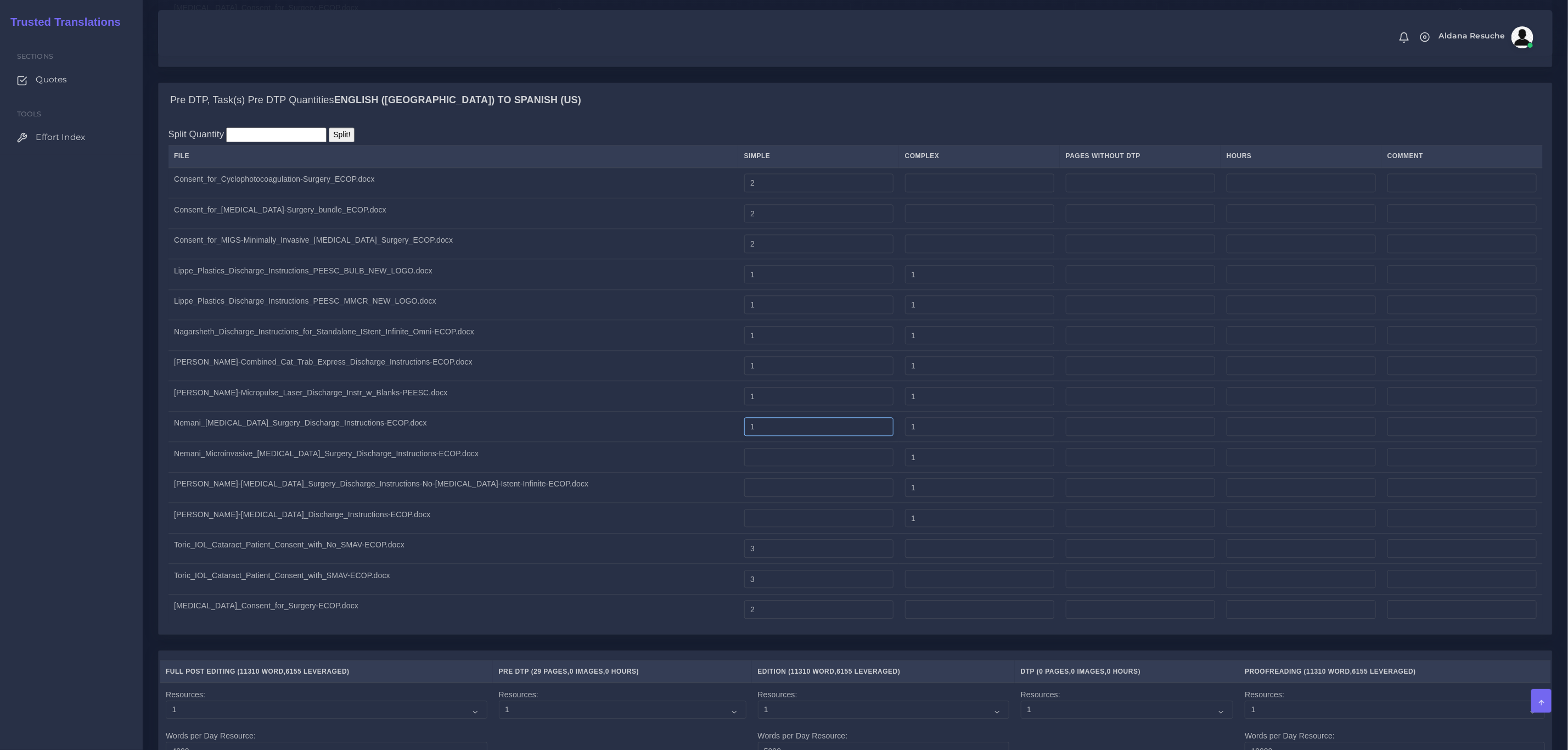
click at [627, 424] on tr "Nemani_Glaucoma_Surgery_Discharge_Instructions-ECOP.docx 1 1" at bounding box center [855, 426] width 1375 height 31
drag, startPoint x: 702, startPoint y: 401, endPoint x: 579, endPoint y: 393, distance: 123.3
click at [579, 393] on tr "Nemani-Micropulse_Laser_Discharge_Instr_w_Blanks-PEESC.docx 1 1" at bounding box center [855, 396] width 1375 height 31
drag, startPoint x: 657, startPoint y: 364, endPoint x: 628, endPoint y: 354, distance: 30.7
click at [601, 362] on tr "Nemani-Combined_Cat_Trab_Express_Discharge_Instructions-ECOP.docx 1 1" at bounding box center [855, 365] width 1375 height 31
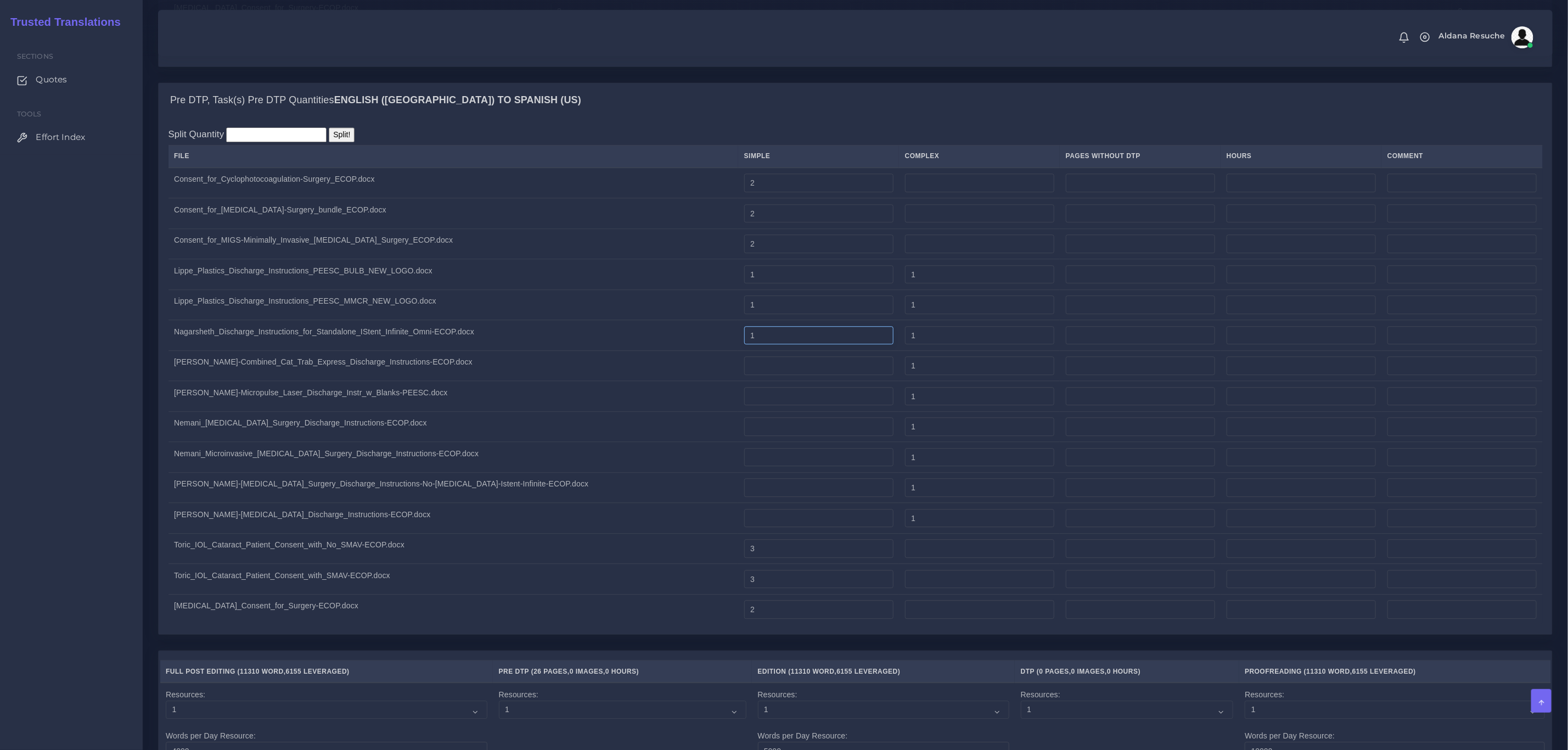
drag, startPoint x: 702, startPoint y: 340, endPoint x: 663, endPoint y: 323, distance: 42.5
click at [553, 333] on tr "Nagarsheth_Discharge_Instructions_for_Standalone_IStent_Infinite_Omni-ECOP.docx…" at bounding box center [855, 335] width 1375 height 31
drag, startPoint x: 687, startPoint y: 314, endPoint x: 568, endPoint y: 306, distance: 119.3
click at [563, 308] on tr "Lippe_Plastics_Discharge_Instructions_PEESC_MMCR_NEW_LOGO.docx 1 1" at bounding box center [855, 304] width 1375 height 31
drag, startPoint x: 685, startPoint y: 275, endPoint x: 438, endPoint y: 264, distance: 247.2
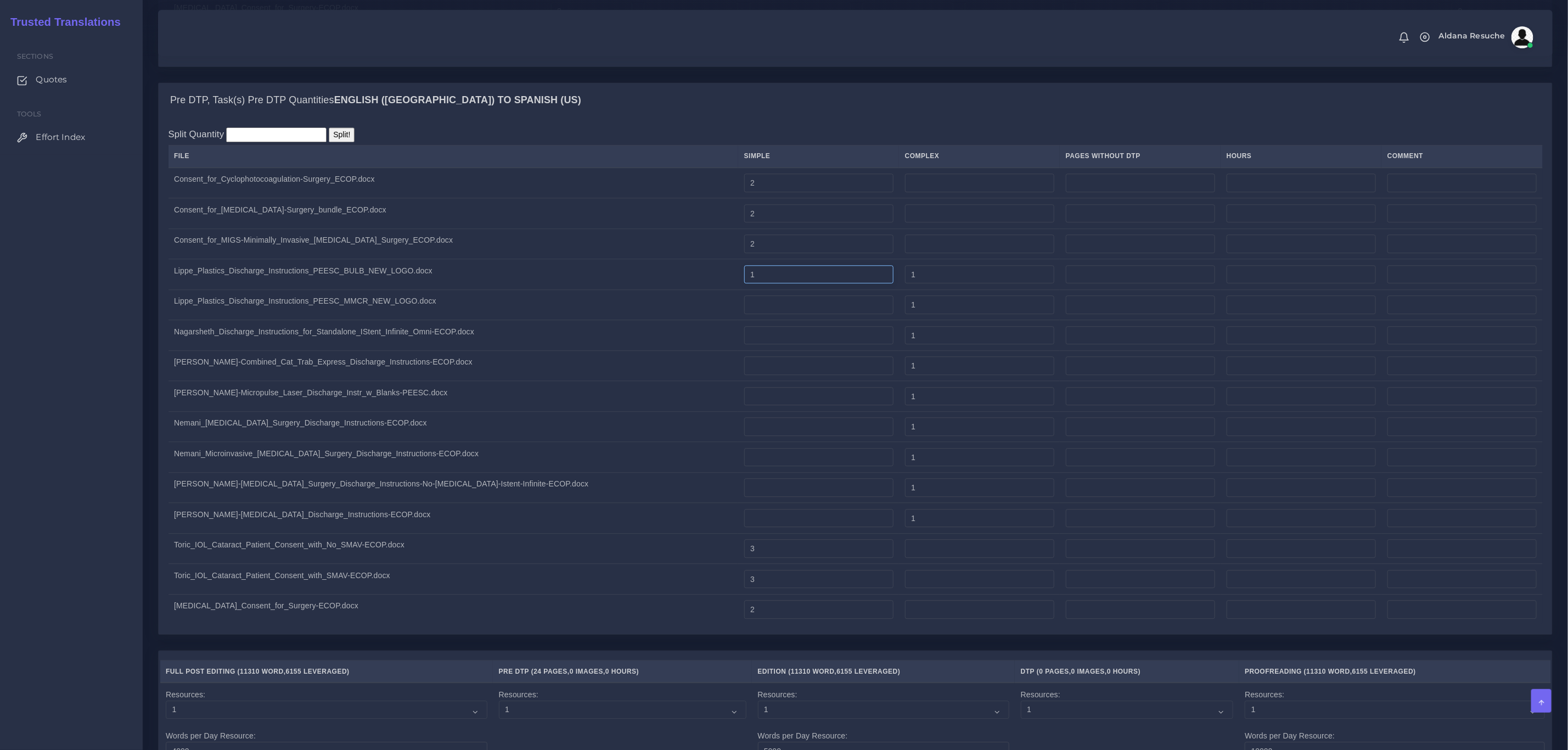
click at [434, 264] on tr "Lippe_Plastics_Discharge_Instructions_PEESC_BULB_NEW_LOGO.docx 1 1" at bounding box center [855, 274] width 1375 height 31
click at [518, 314] on td "Lippe_Plastics_Discharge_Instructions_PEESC_MMCR_NEW_LOGO.docx" at bounding box center [453, 304] width 570 height 31
click at [514, 563] on td "Toric_IOL_Cataract_Patient_Consent_with_No_SMAV-ECOP.docx" at bounding box center [453, 548] width 570 height 31
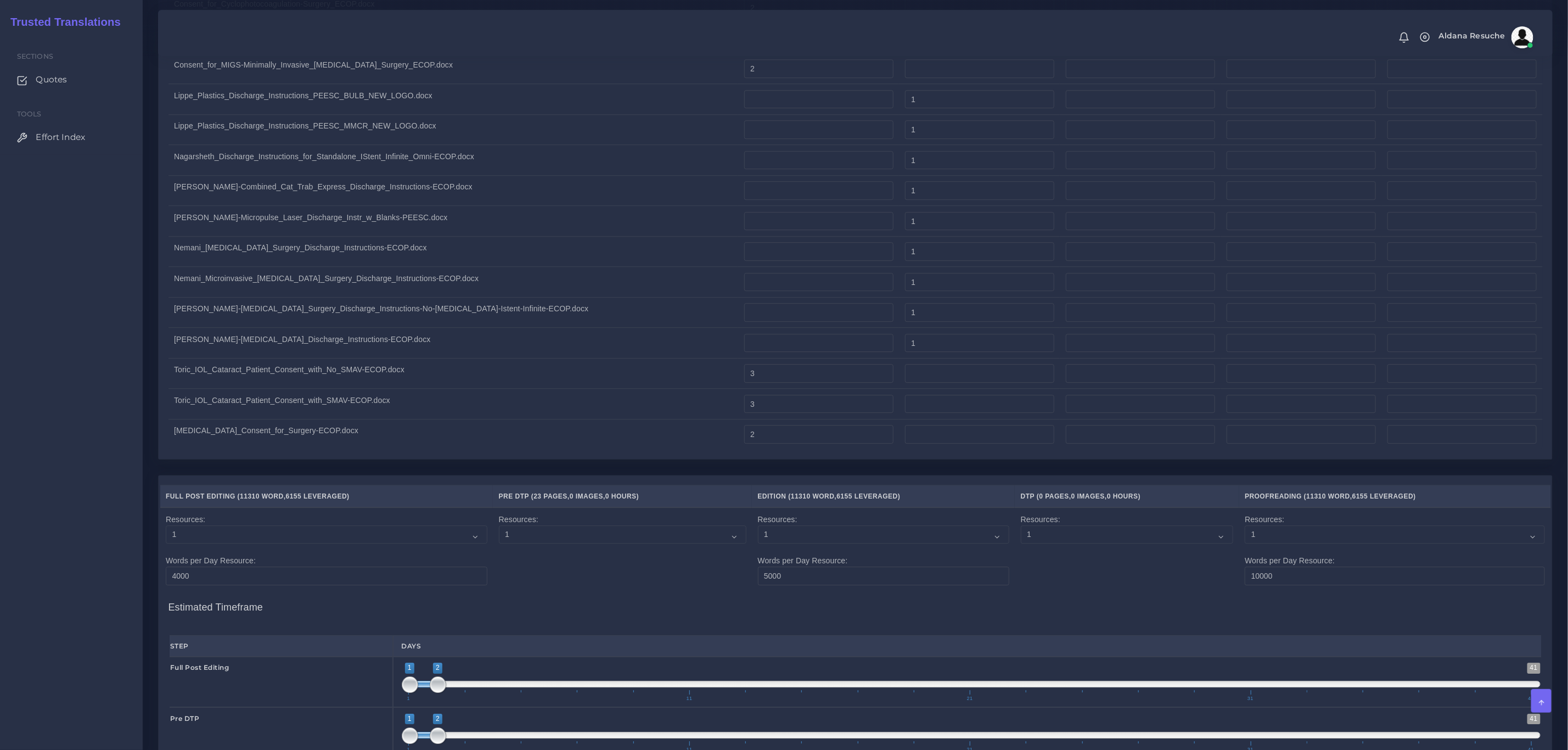
scroll to position [2604, 0]
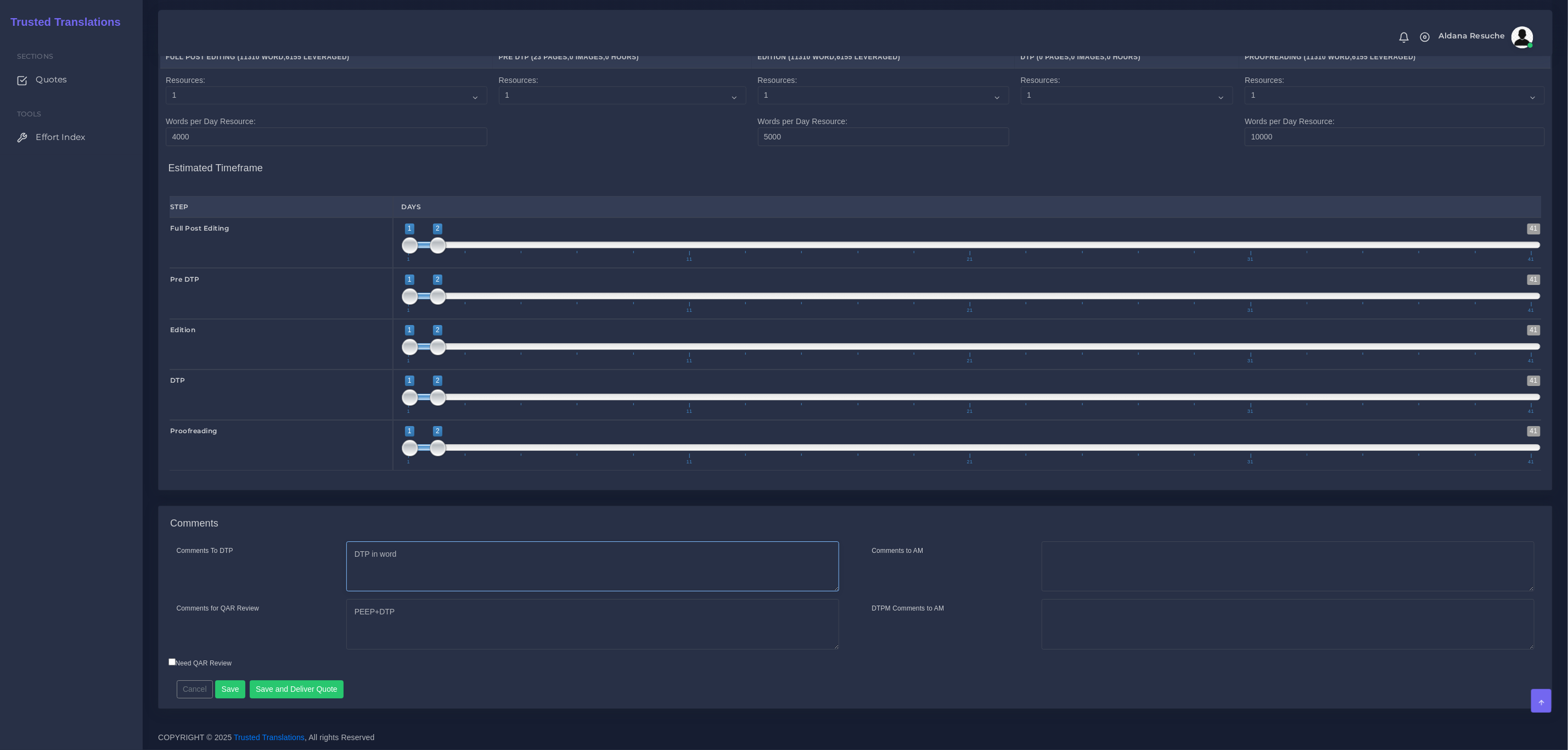
click at [425, 562] on textarea "DTP in word" at bounding box center [593, 567] width 493 height 50
type textarea "DTP in word PDTP to clean tags"
click at [274, 700] on div "Comments To DTP DTP in word Comments for QAR Review PEEP+DTP" at bounding box center [855, 625] width 1393 height 166
click at [278, 685] on button "Save and Deliver Quote" at bounding box center [297, 689] width 94 height 18
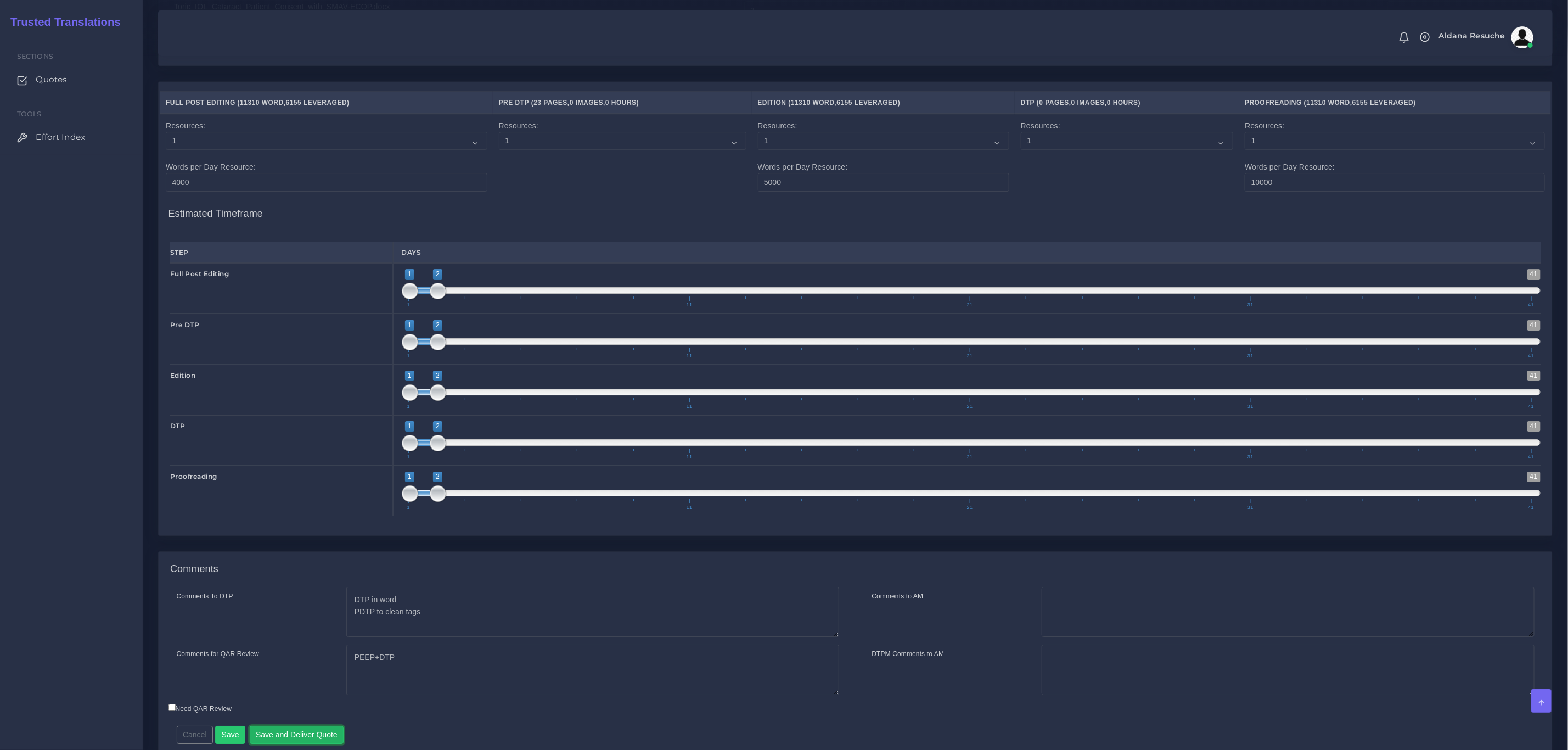
scroll to position [2274, 0]
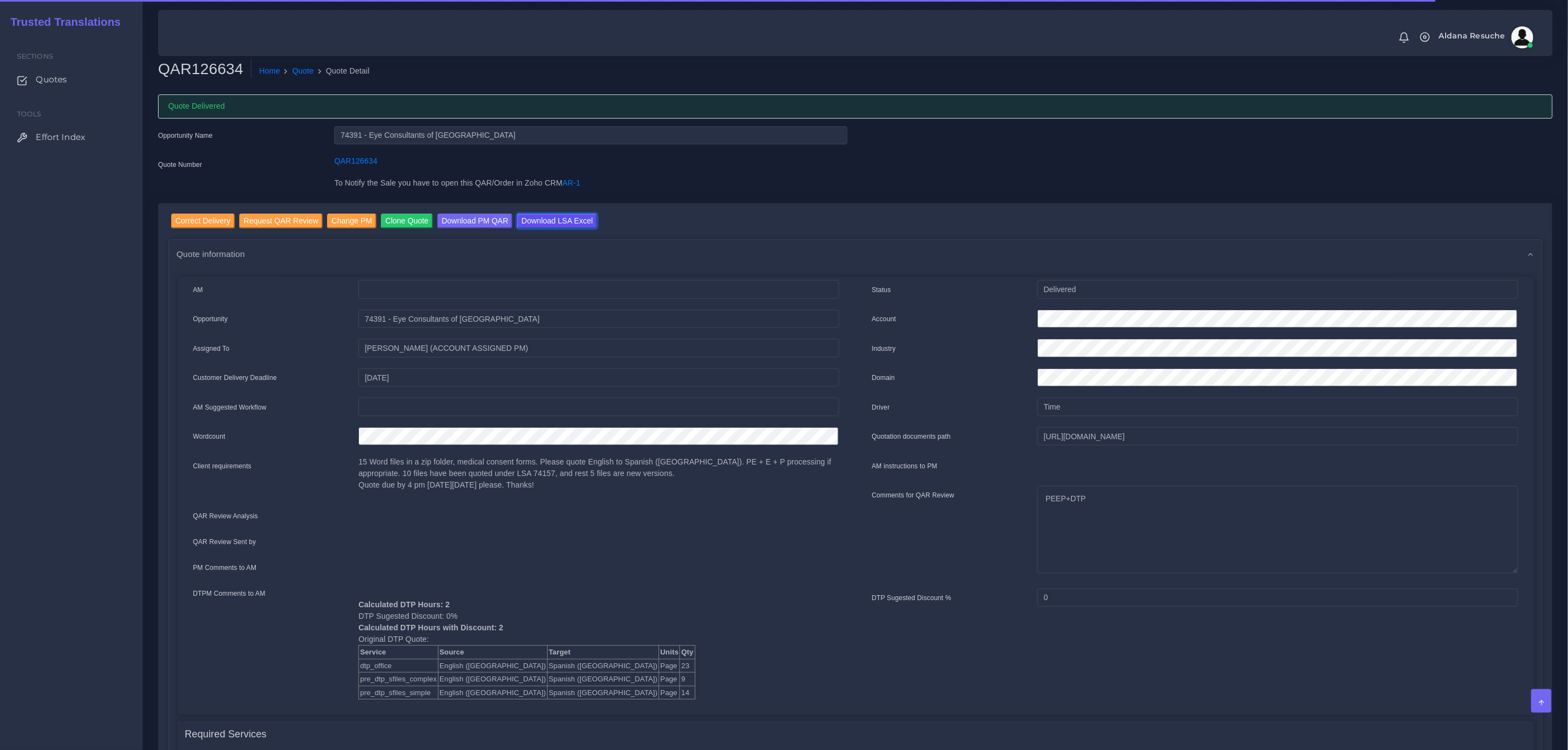
drag, startPoint x: 572, startPoint y: 222, endPoint x: 574, endPoint y: 241, distance: 19.1
click at [572, 222] on input "Download LSA Excel" at bounding box center [557, 221] width 80 height 15
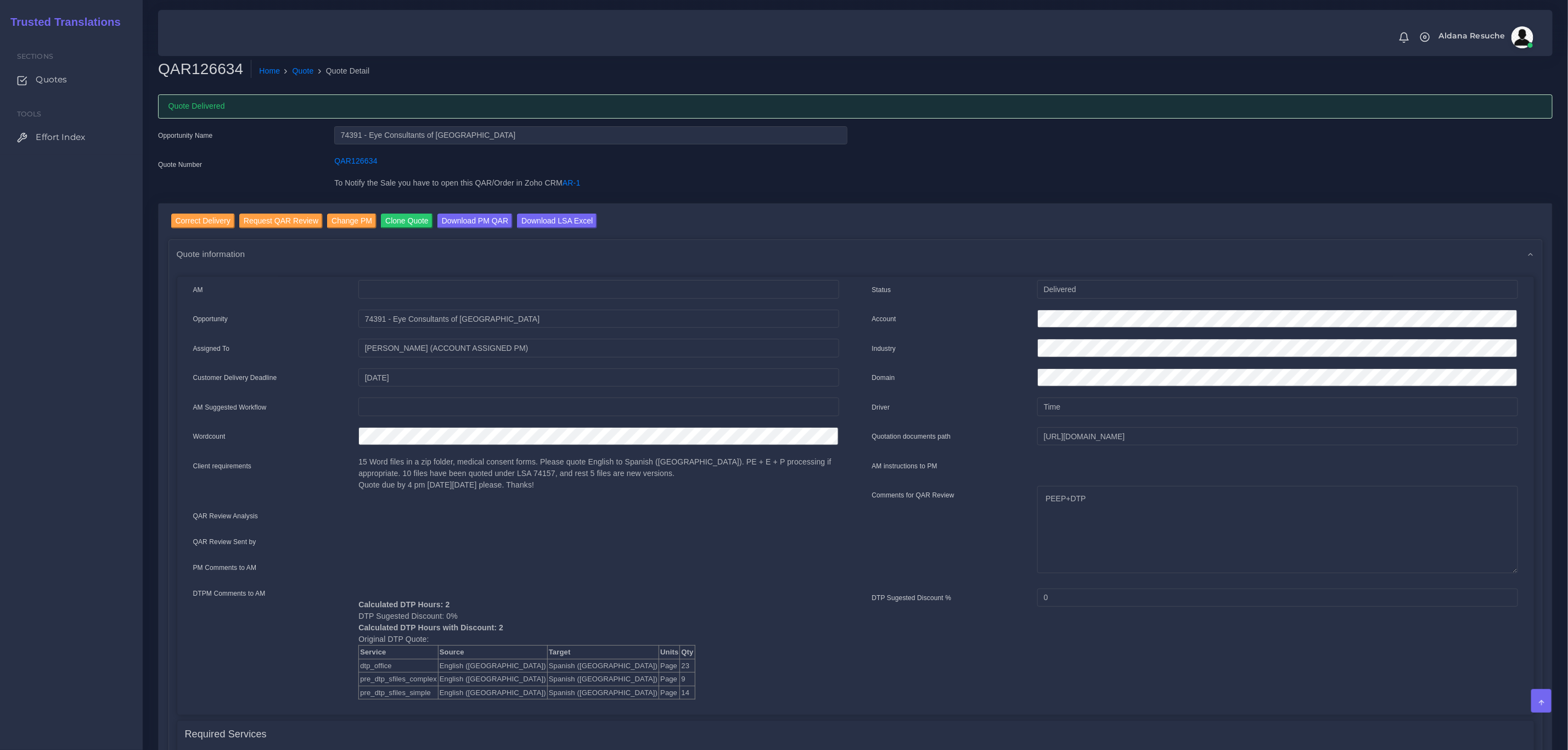
click at [378, 702] on div "AM Opportunity Source" at bounding box center [515, 494] width 678 height 427
click at [297, 71] on link "Quote" at bounding box center [303, 71] width 21 height 12
